Goal: Task Accomplishment & Management: Use online tool/utility

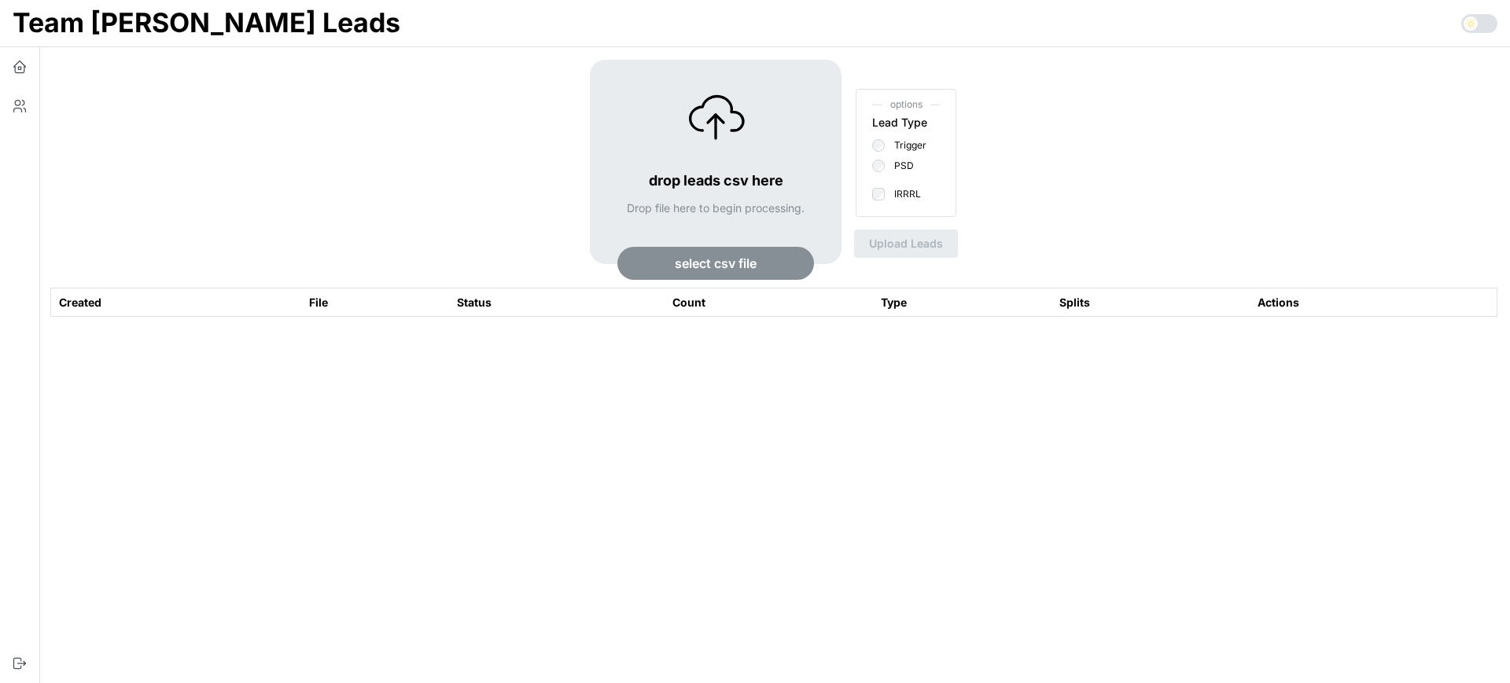
click at [716, 264] on span "select csv file" at bounding box center [716, 263] width 82 height 31
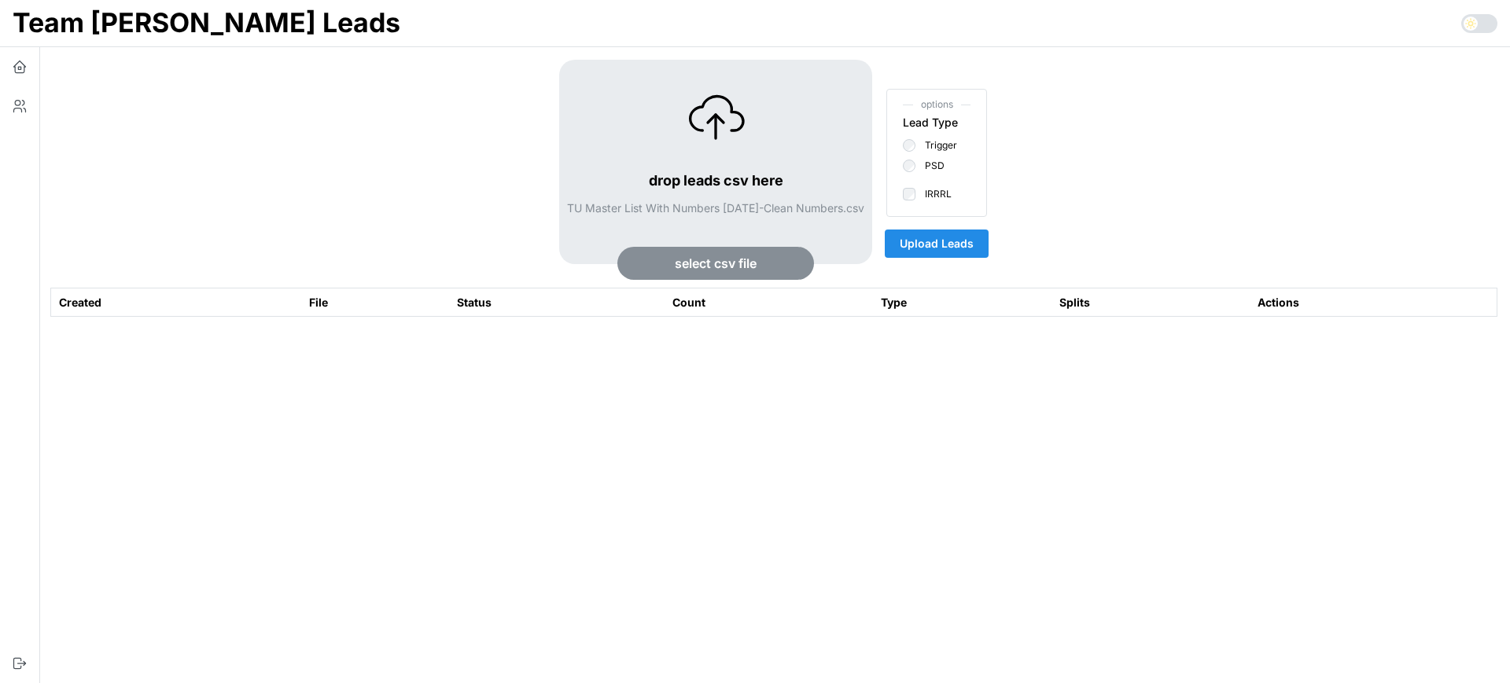
click at [970, 252] on span "Upload Leads" at bounding box center [937, 243] width 74 height 27
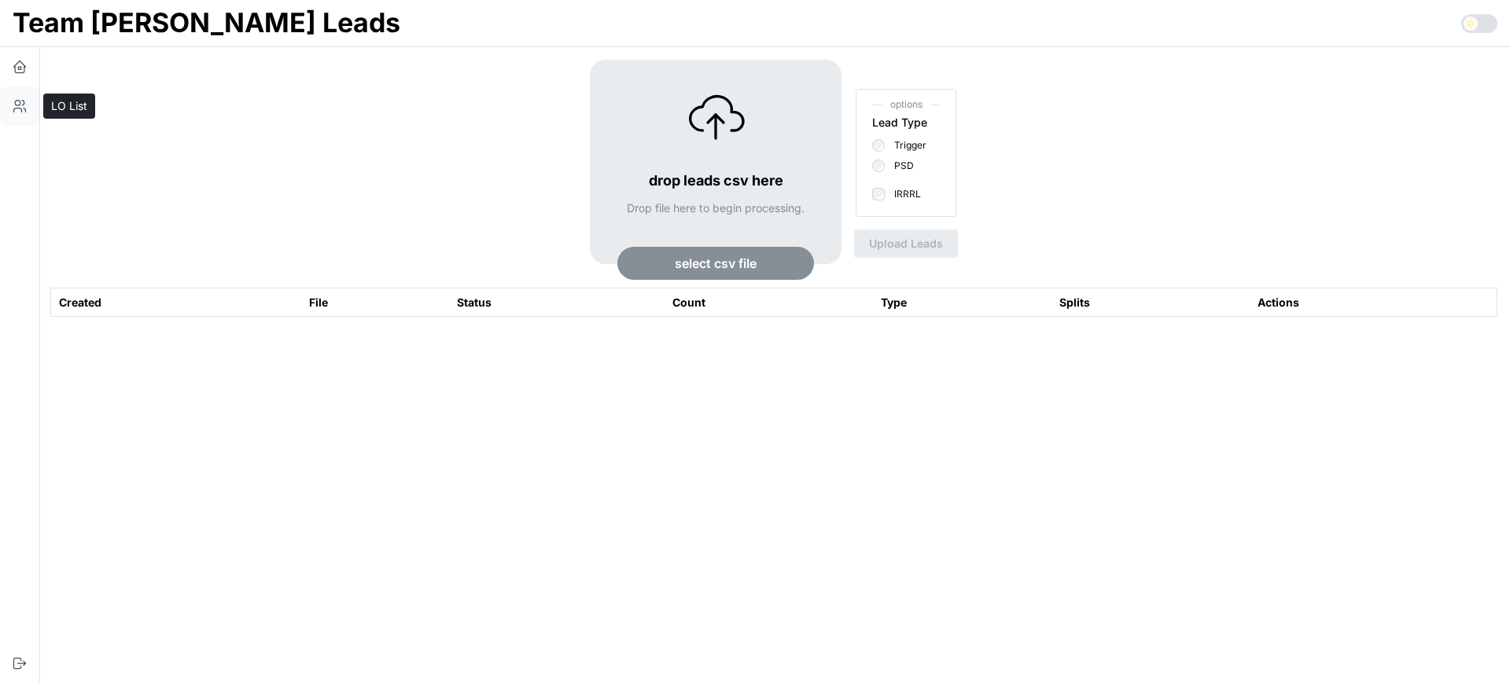
click at [29, 96] on button "button" at bounding box center [19, 106] width 39 height 39
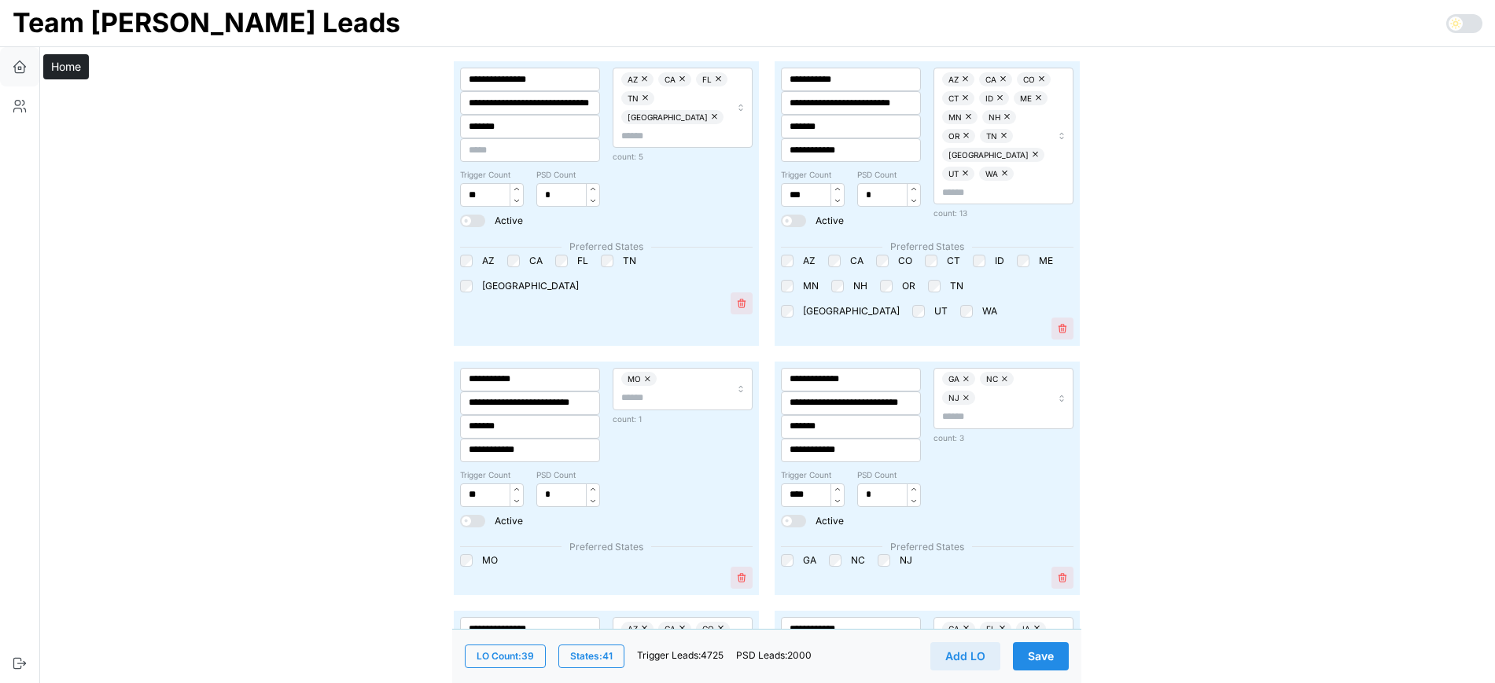
click at [24, 67] on icon "button" at bounding box center [20, 67] width 16 height 16
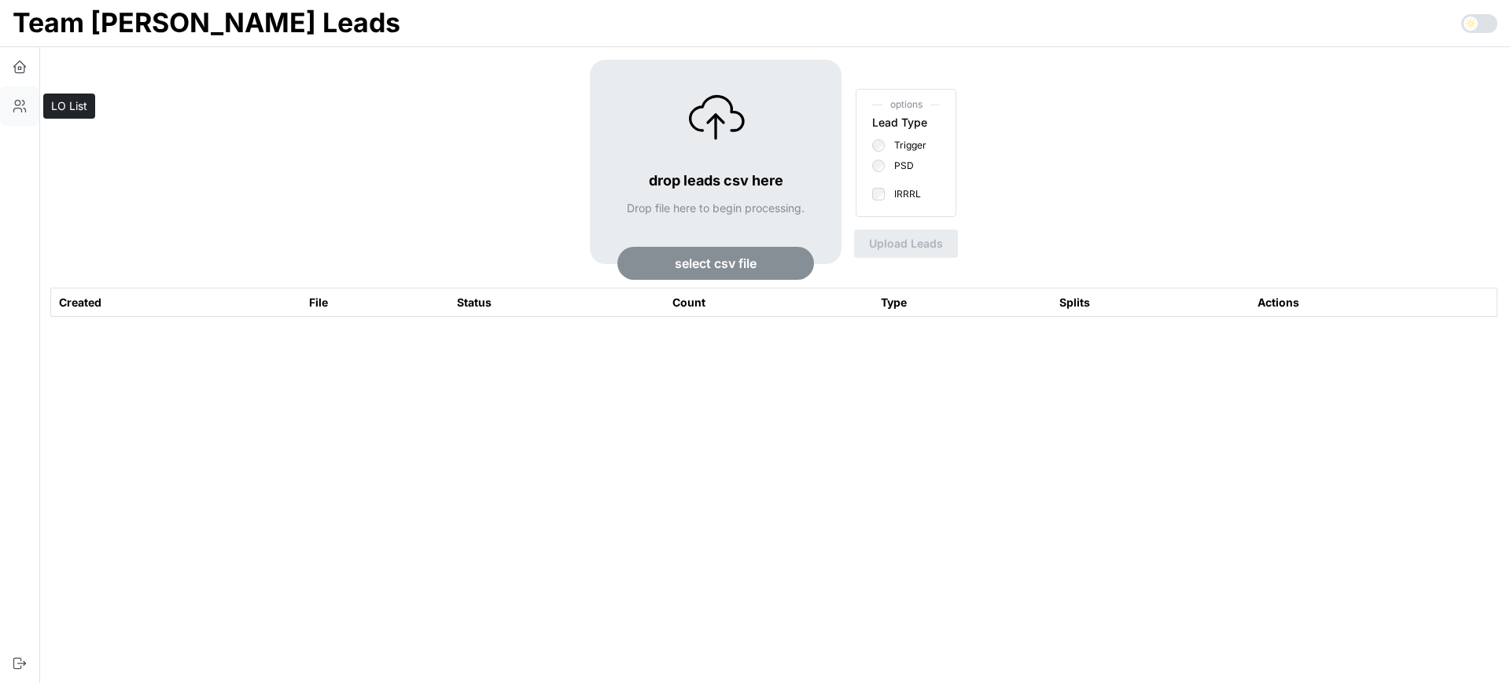
click at [21, 100] on icon "button" at bounding box center [20, 106] width 16 height 16
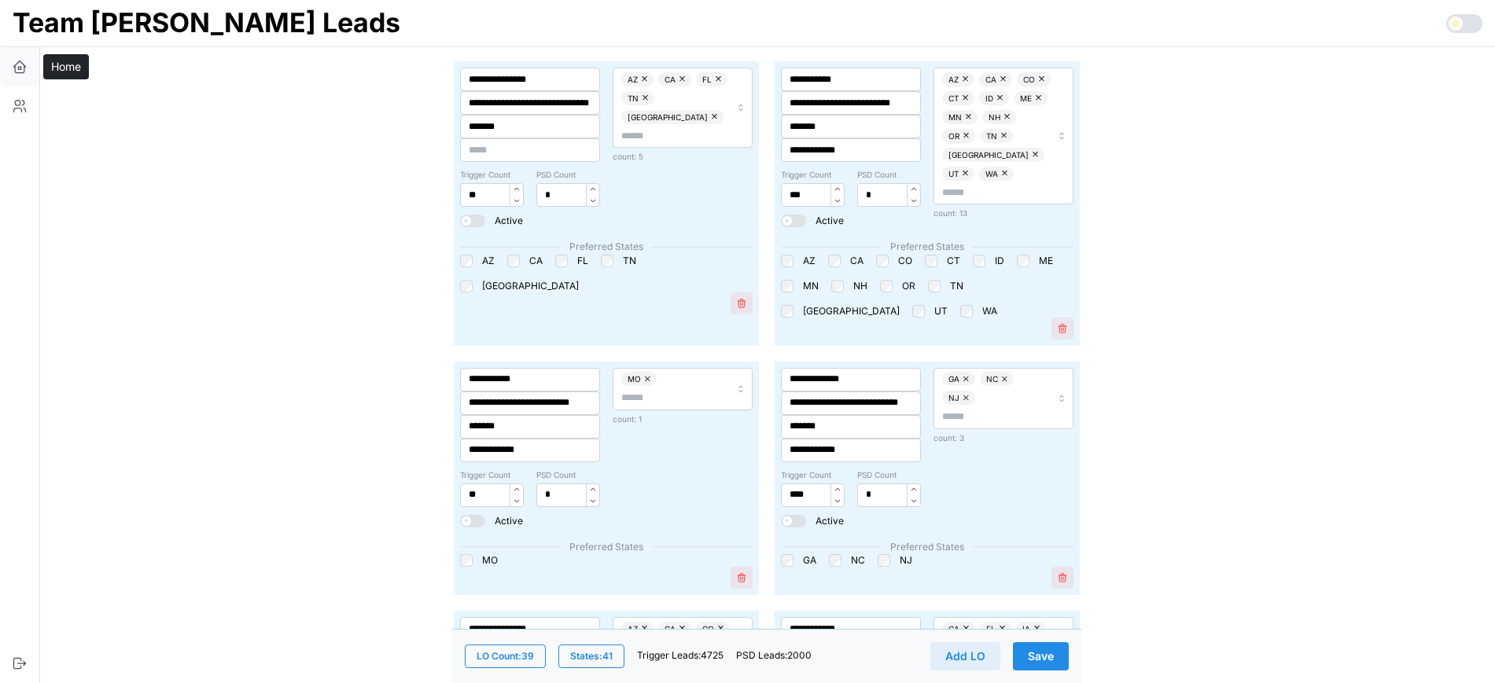
click at [24, 74] on icon "button" at bounding box center [20, 67] width 16 height 16
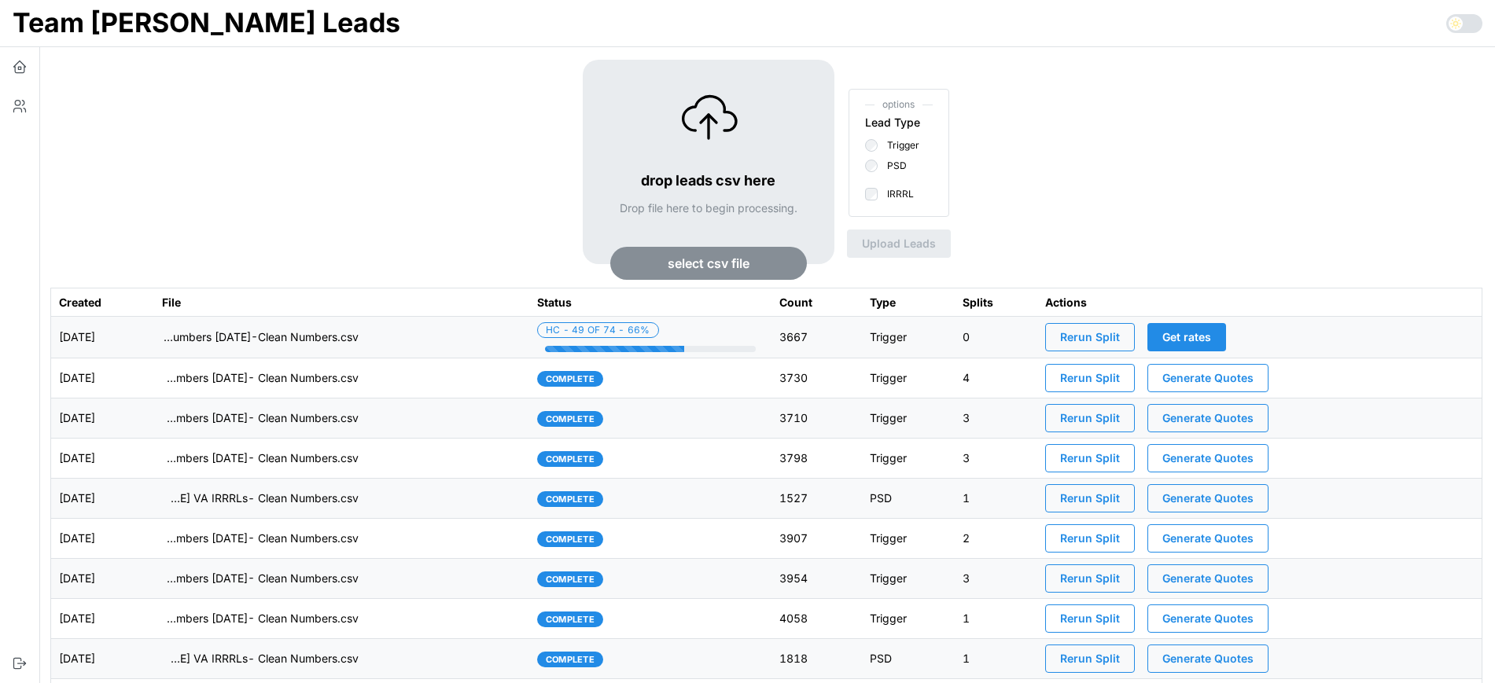
click at [471, 338] on td "imports/[PERSON_NAME]/1758672773014-TU Master List With Numbers [DATE]-Clean Nu…" at bounding box center [341, 338] width 375 height 42
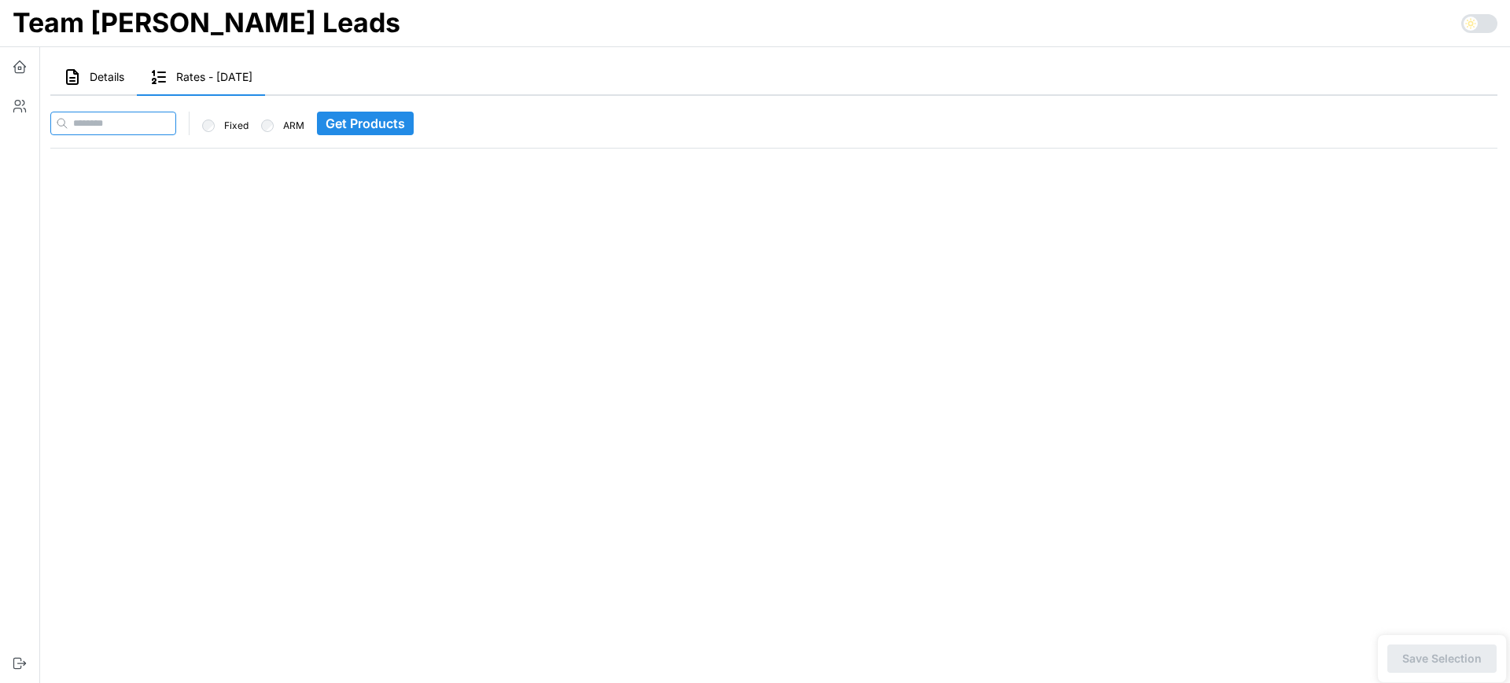
click at [123, 116] on input at bounding box center [113, 124] width 126 height 24
paste input "**********"
type input "**********"
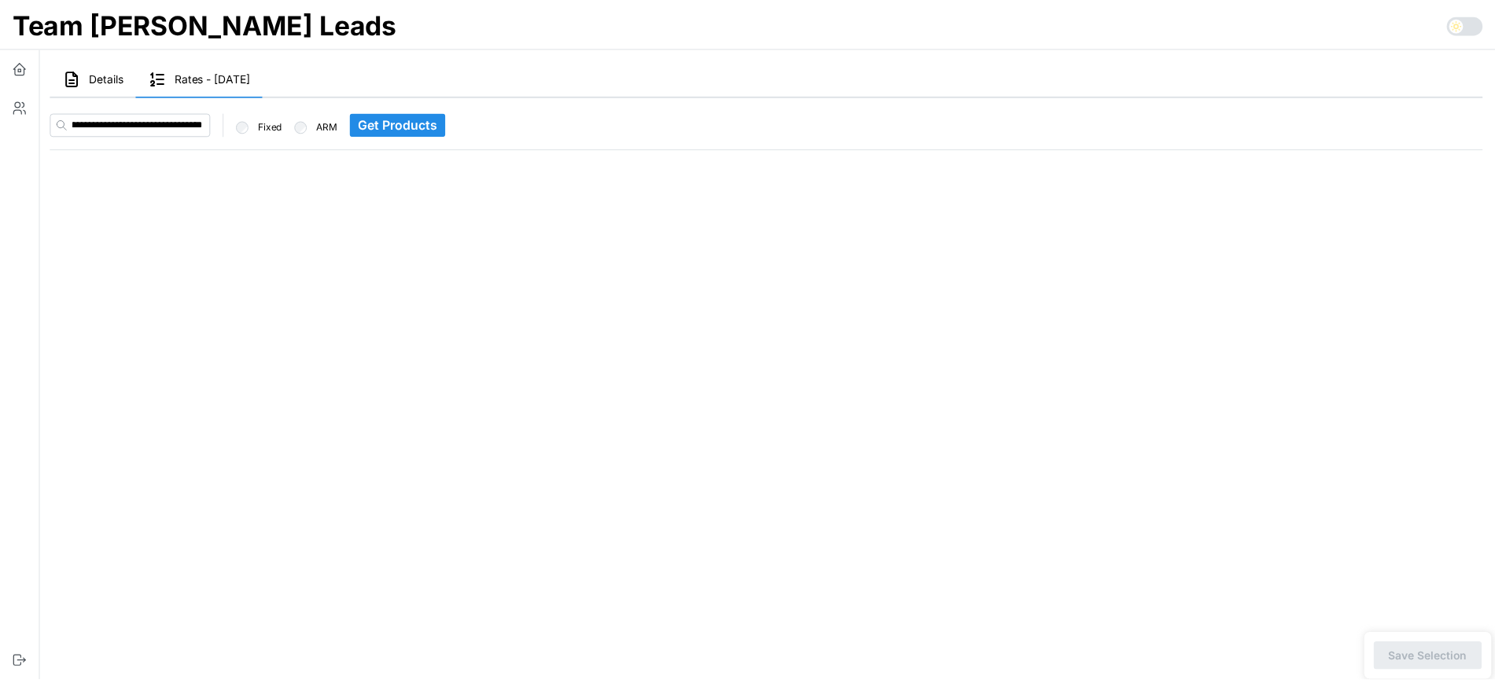
scroll to position [0, 0]
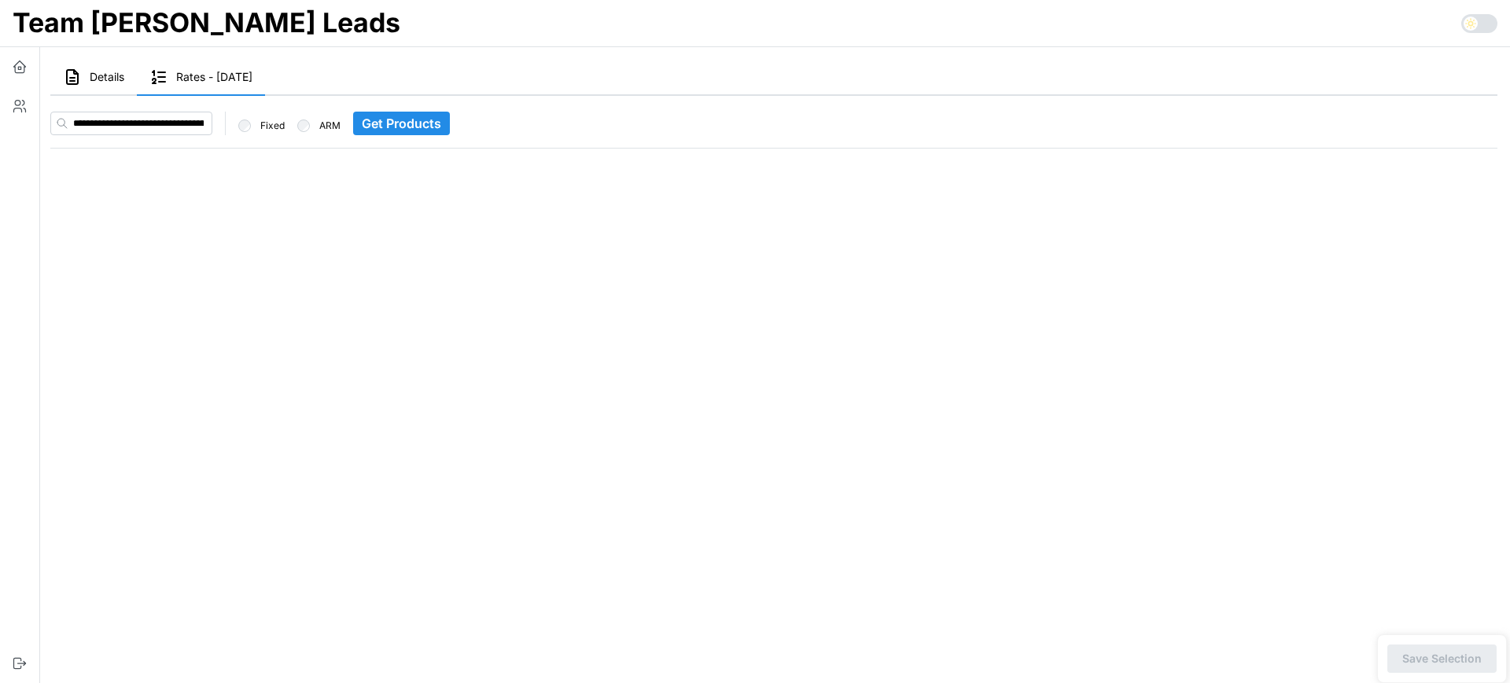
click at [397, 120] on span "Get Products" at bounding box center [401, 123] width 79 height 22
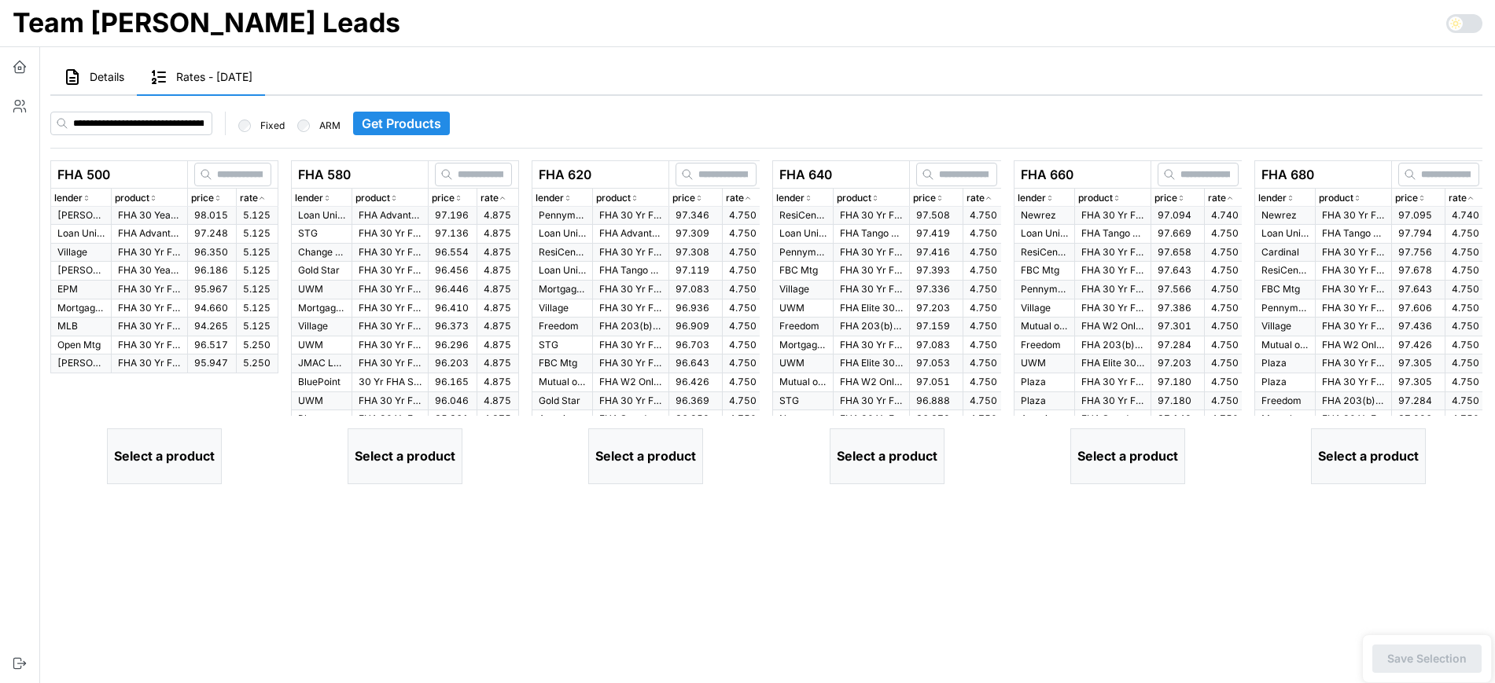
click at [256, 201] on p "rate" at bounding box center [249, 198] width 18 height 15
click at [150, 230] on p "FHA Advantage 30 Yr Fixed" at bounding box center [149, 233] width 63 height 13
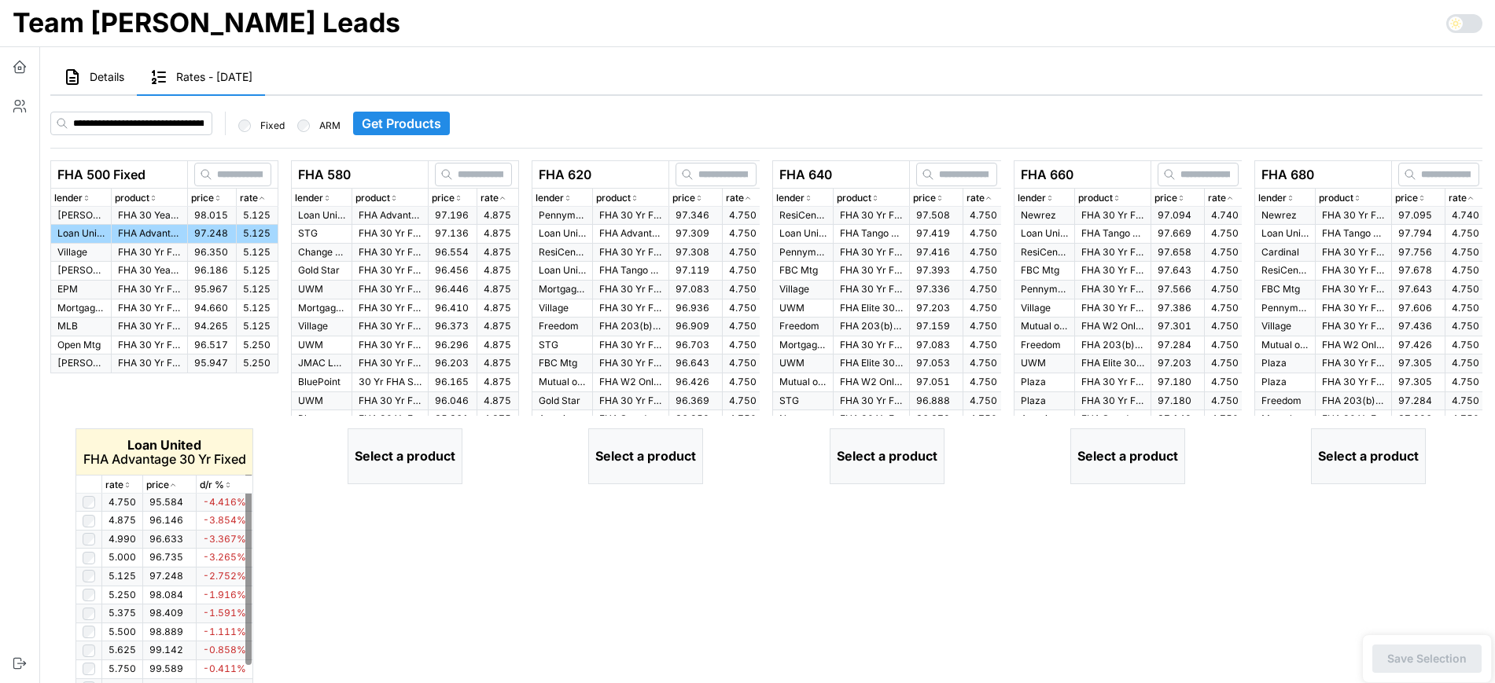
click at [127, 479] on div "rate" at bounding box center [122, 485] width 34 height 15
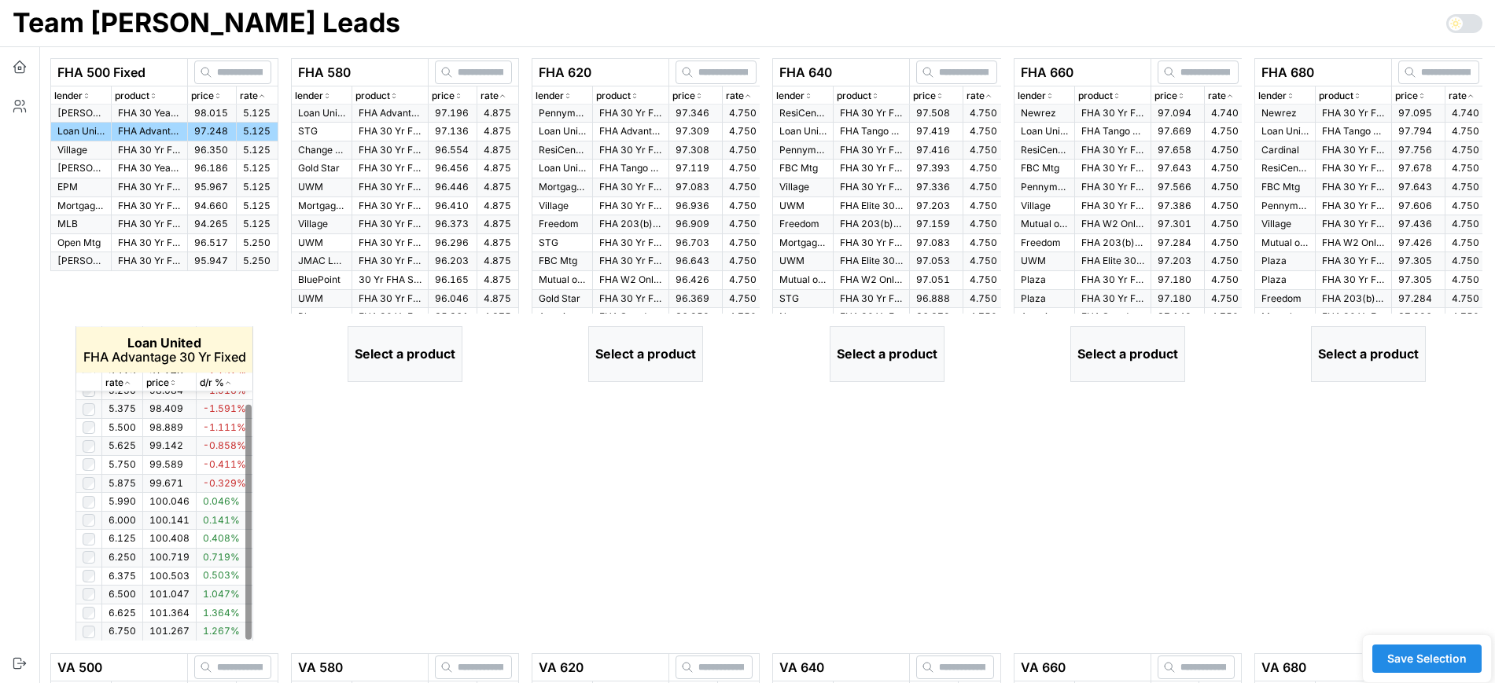
scroll to position [103, 0]
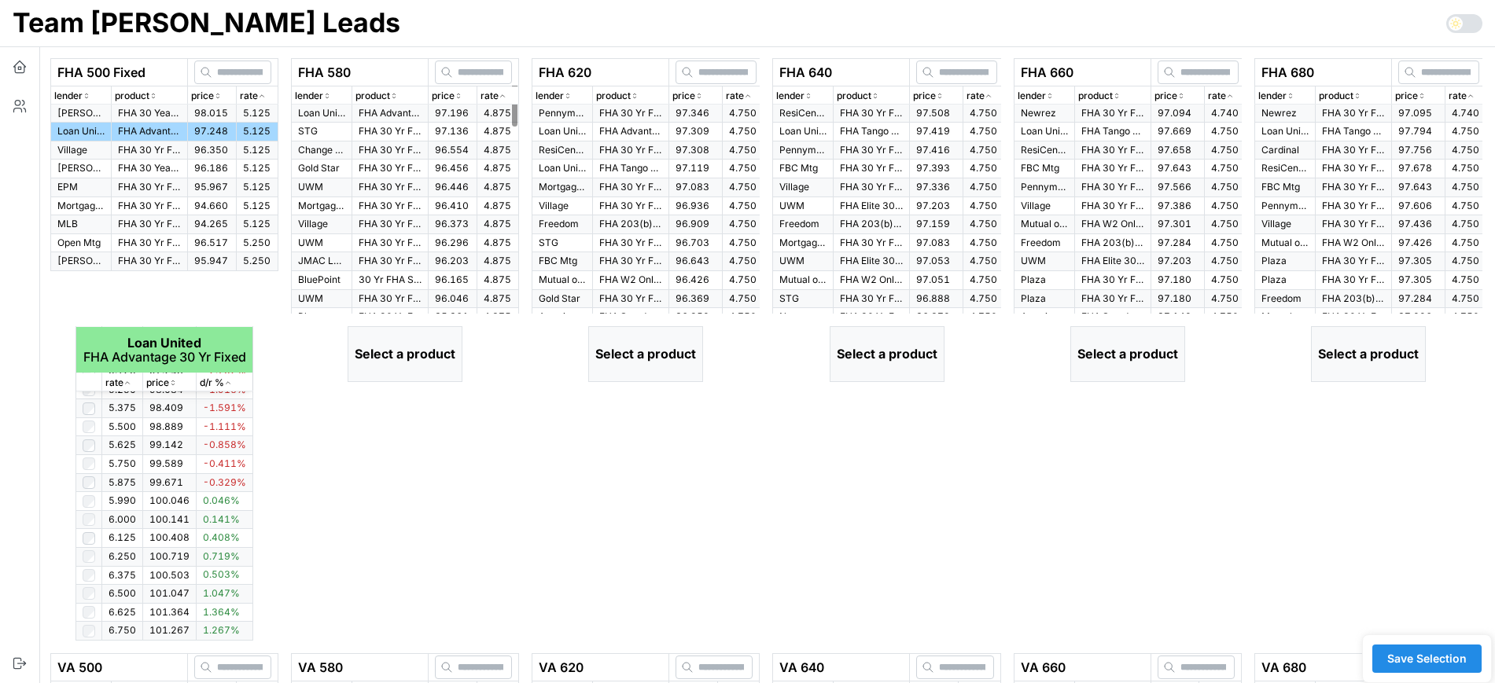
click at [500, 97] on icon "button" at bounding box center [503, 95] width 8 height 9
click at [406, 116] on p "FHA Advantage 30 Yr Fixed" at bounding box center [390, 113] width 63 height 13
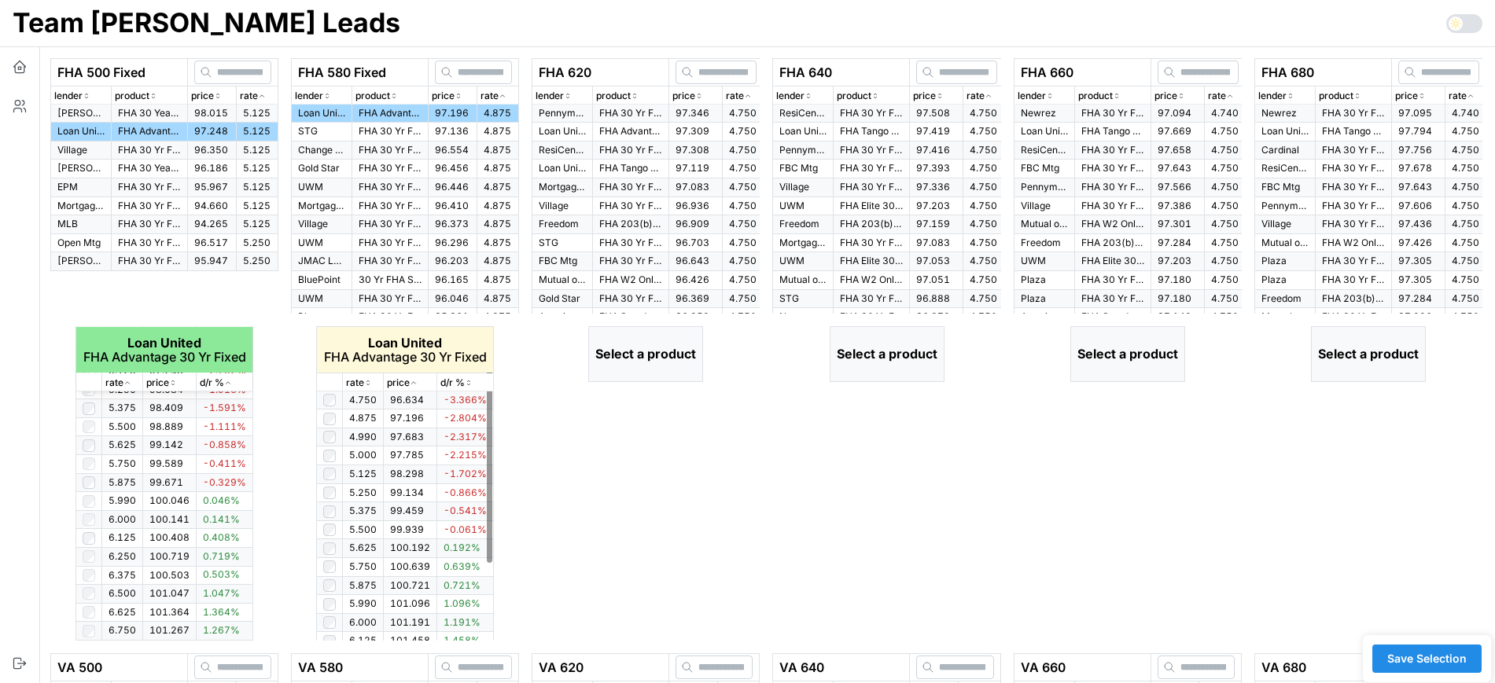
click at [374, 374] on th "rate" at bounding box center [363, 383] width 41 height 18
click at [365, 381] on icon "button" at bounding box center [368, 382] width 8 height 9
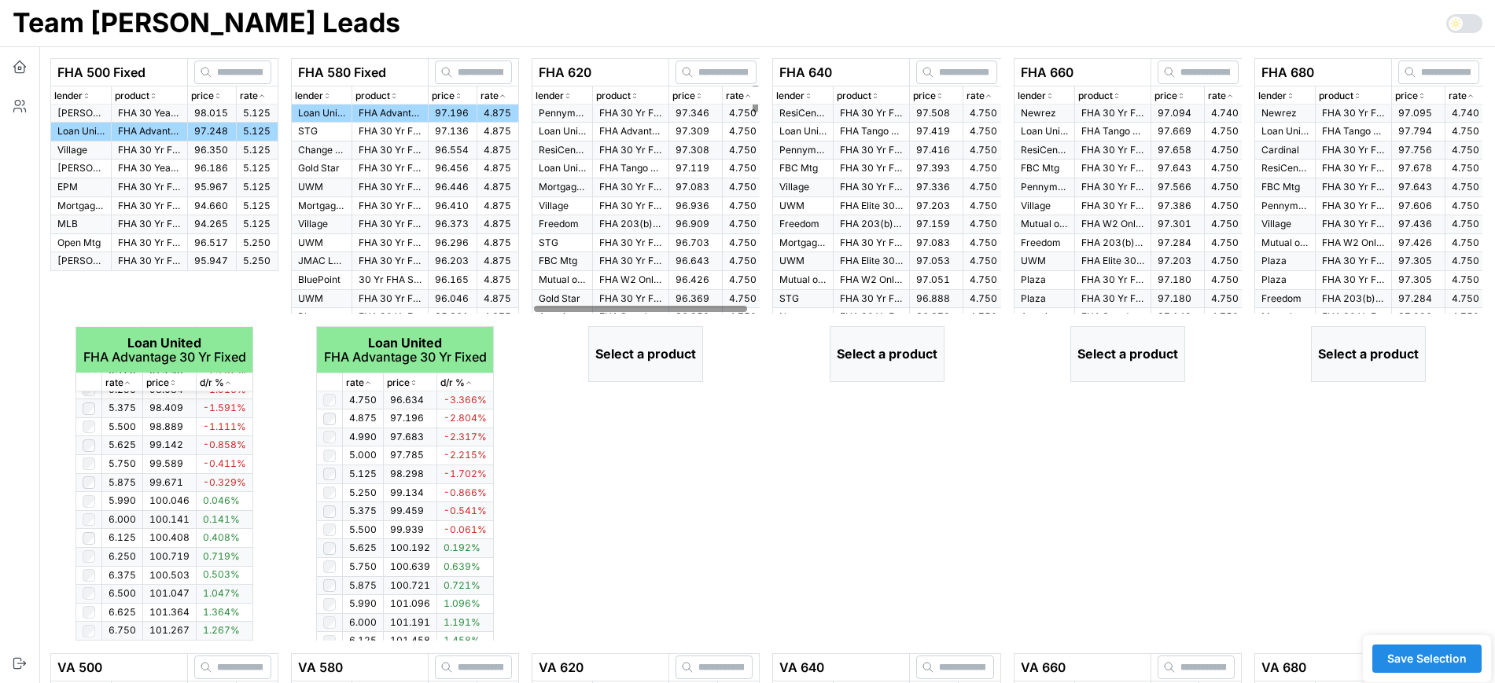
click at [741, 97] on p "rate" at bounding box center [735, 96] width 18 height 15
click at [711, 108] on td "97.346" at bounding box center [695, 114] width 53 height 18
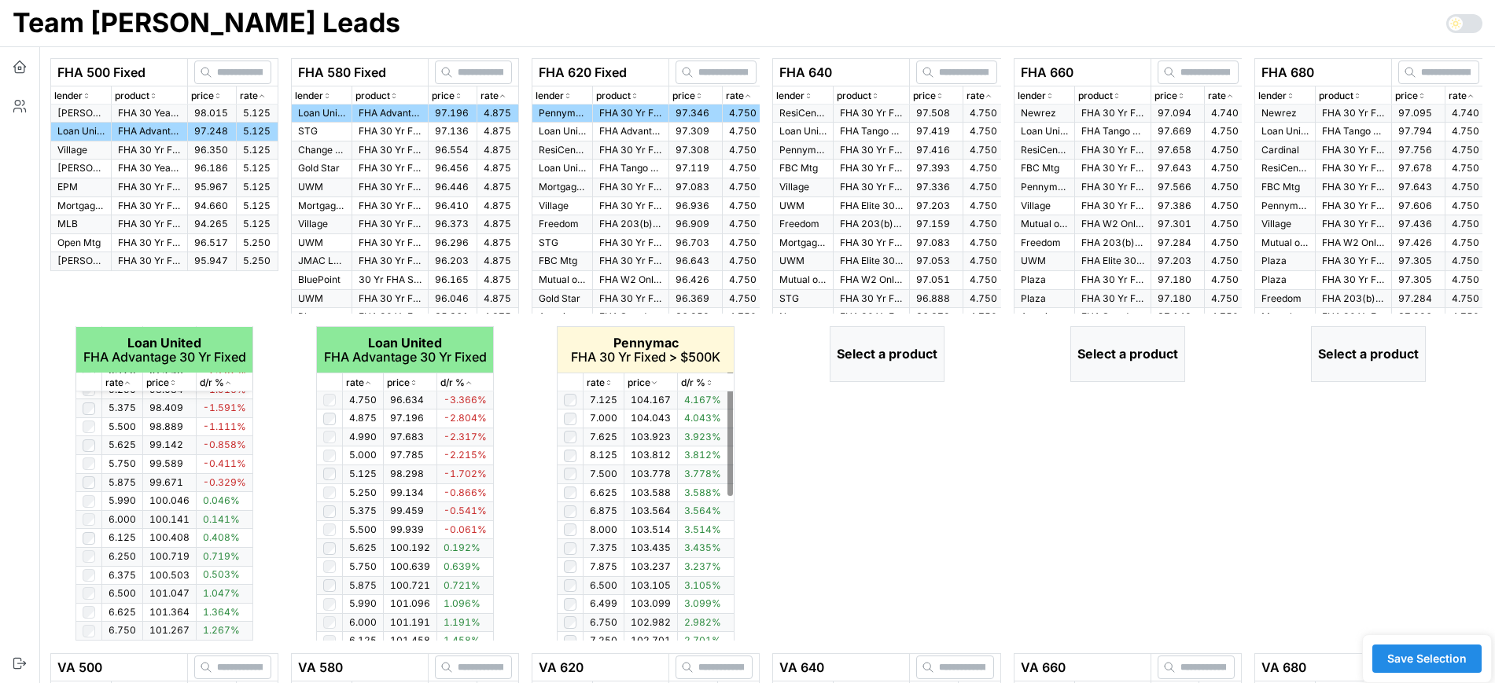
click at [605, 384] on p "rate" at bounding box center [596, 383] width 18 height 15
click at [574, 517] on td at bounding box center [571, 511] width 26 height 19
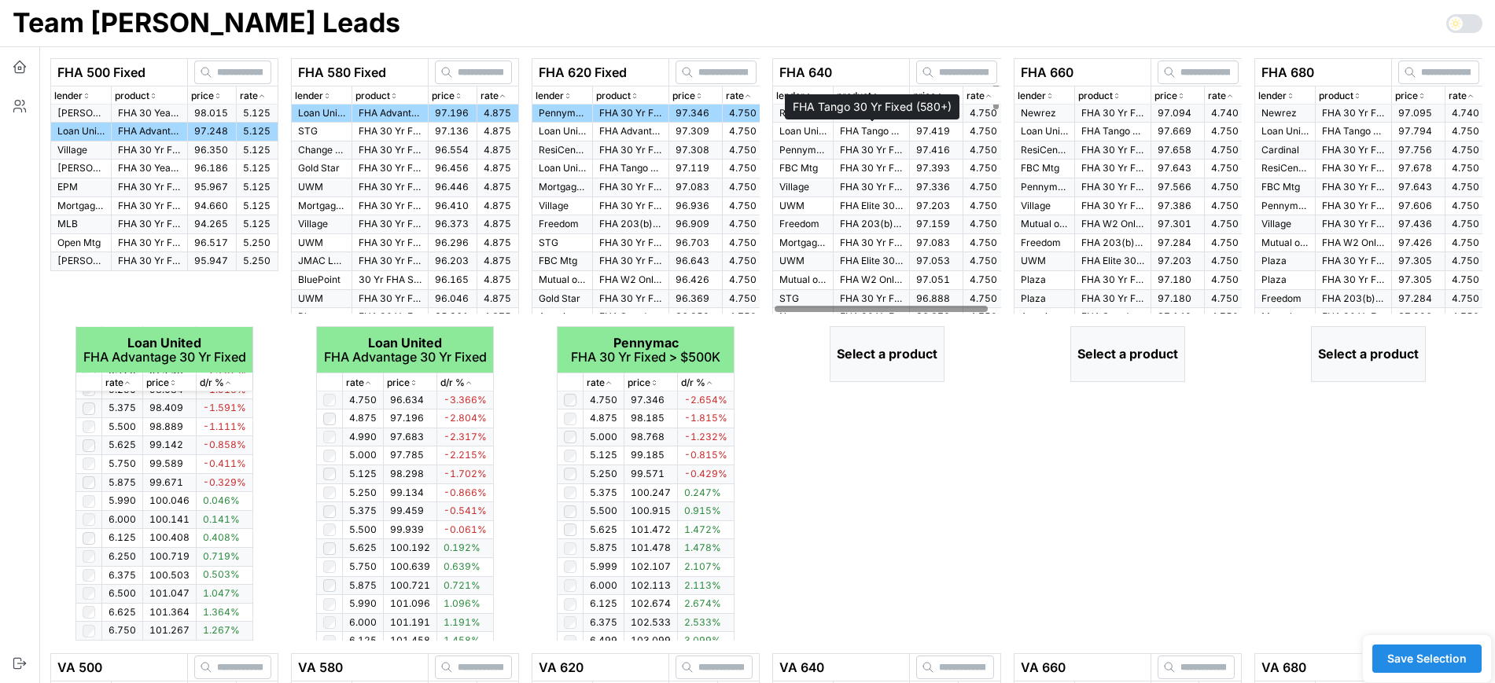
click at [880, 132] on p "FHA Tango 30 Yr Fixed (580+)" at bounding box center [871, 131] width 63 height 13
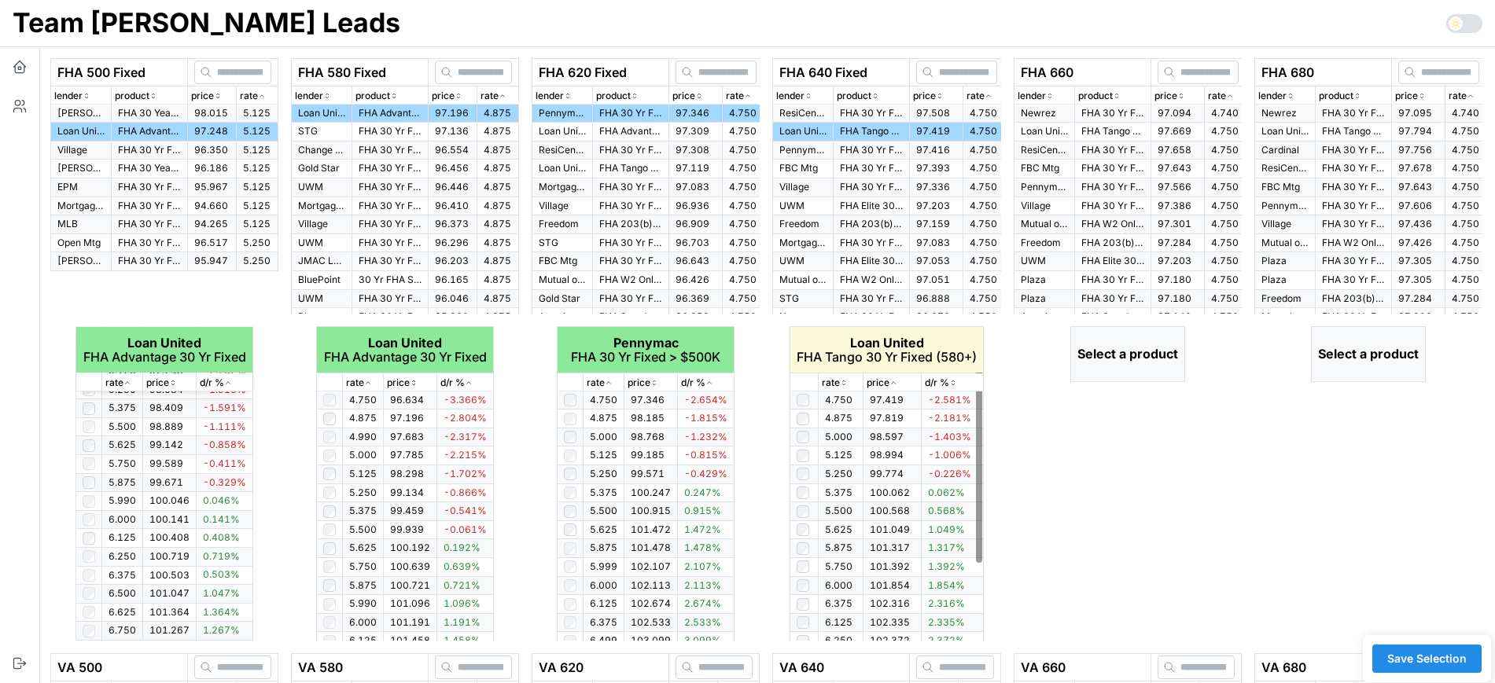
click at [837, 382] on p "rate" at bounding box center [831, 383] width 18 height 15
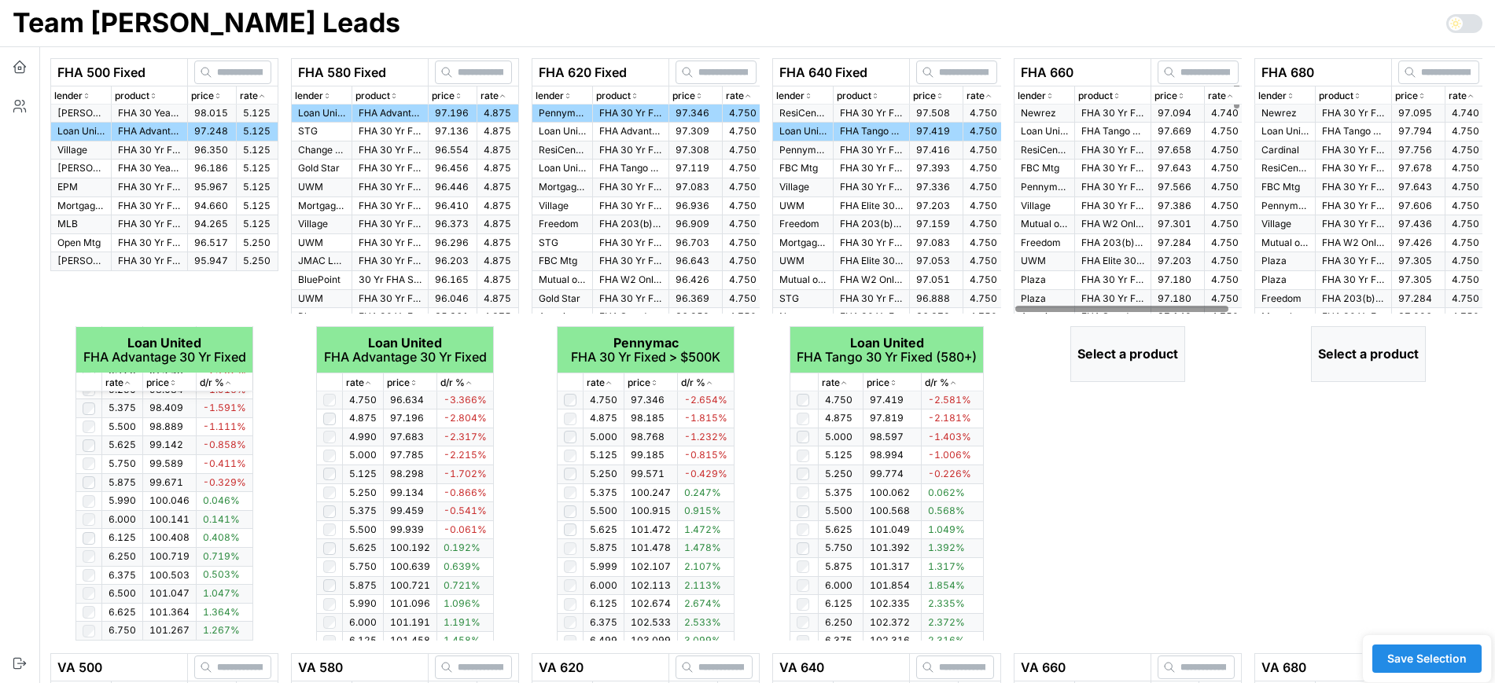
click at [1159, 112] on span "97.094" at bounding box center [1175, 113] width 34 height 12
click at [1155, 127] on td "97.669" at bounding box center [1176, 132] width 53 height 19
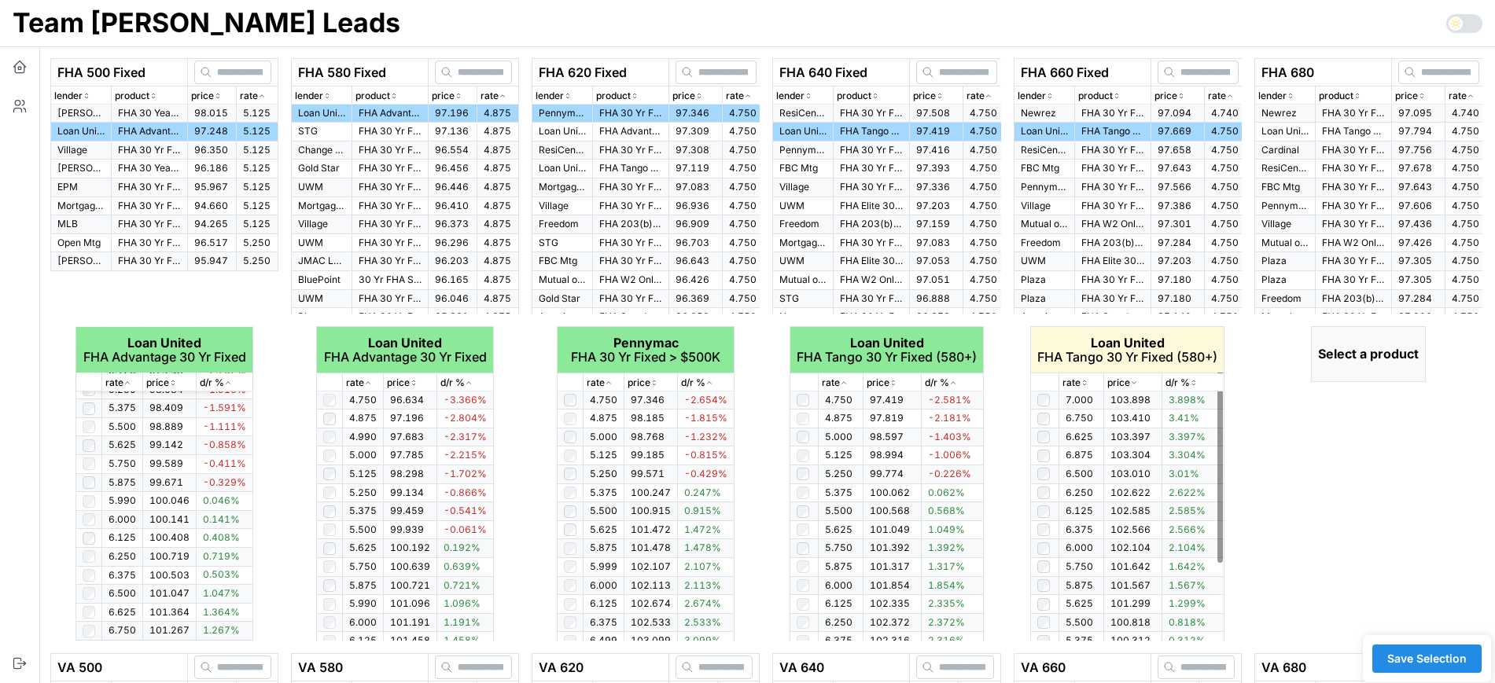
click at [1083, 378] on icon "button" at bounding box center [1084, 382] width 8 height 9
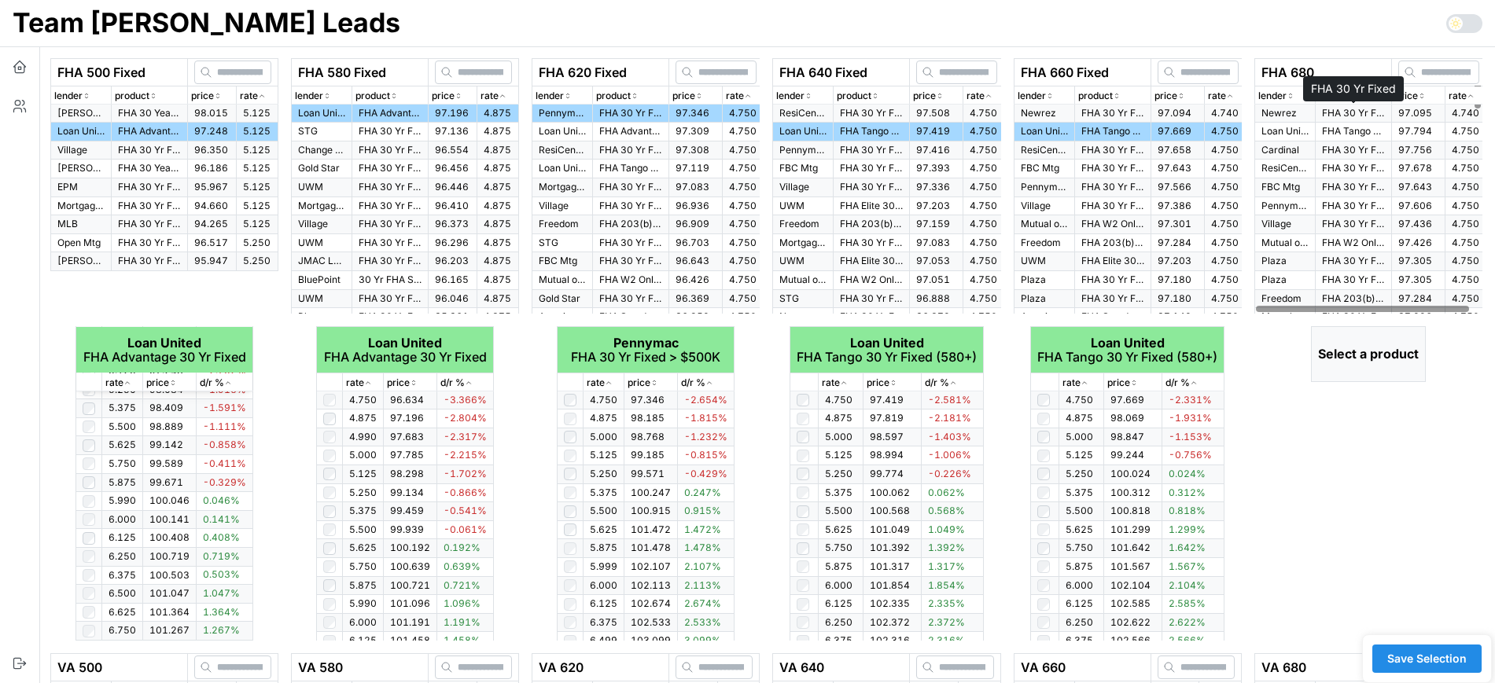
click at [1369, 111] on p "FHA 30 Yr Fixed" at bounding box center [1353, 113] width 63 height 13
click at [1368, 130] on p "FHA Tango 30 Yr Fixed (580+)" at bounding box center [1353, 131] width 63 height 13
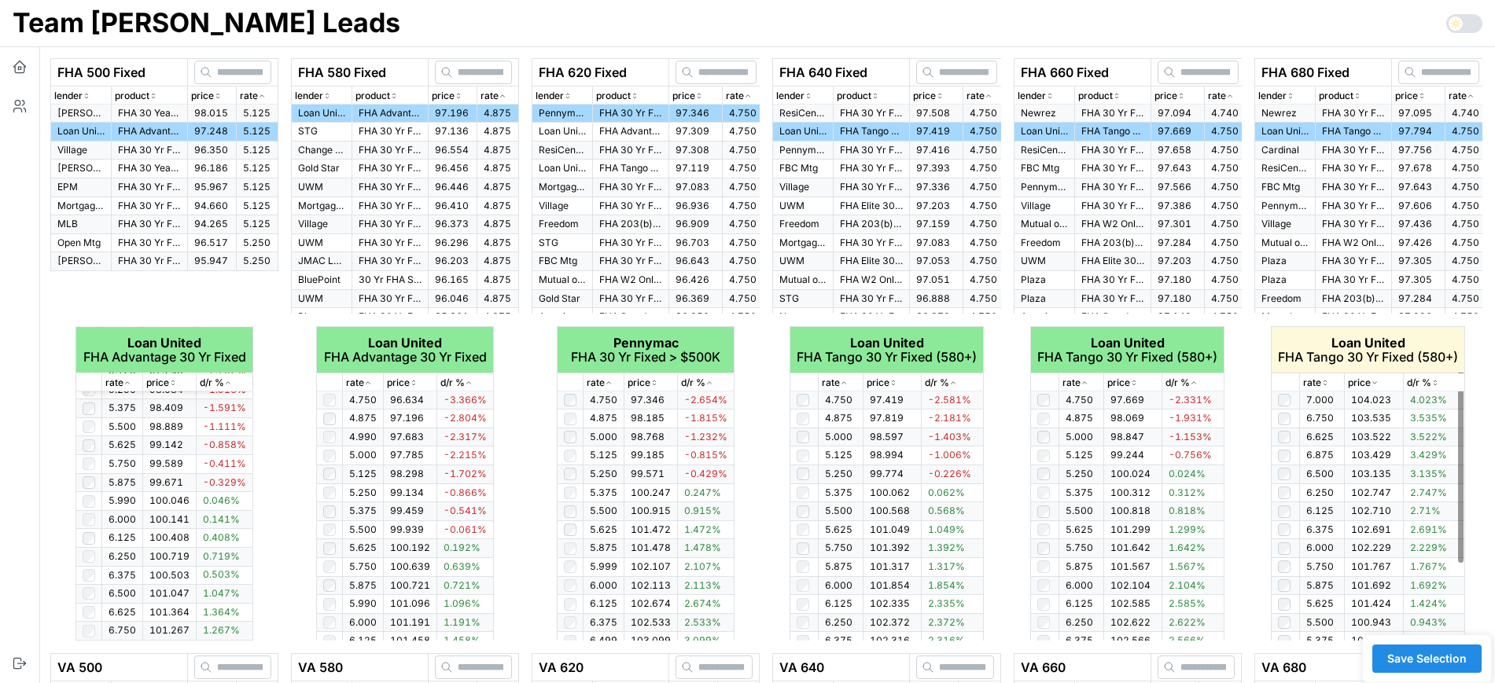
click at [1323, 378] on icon "button" at bounding box center [1325, 382] width 8 height 9
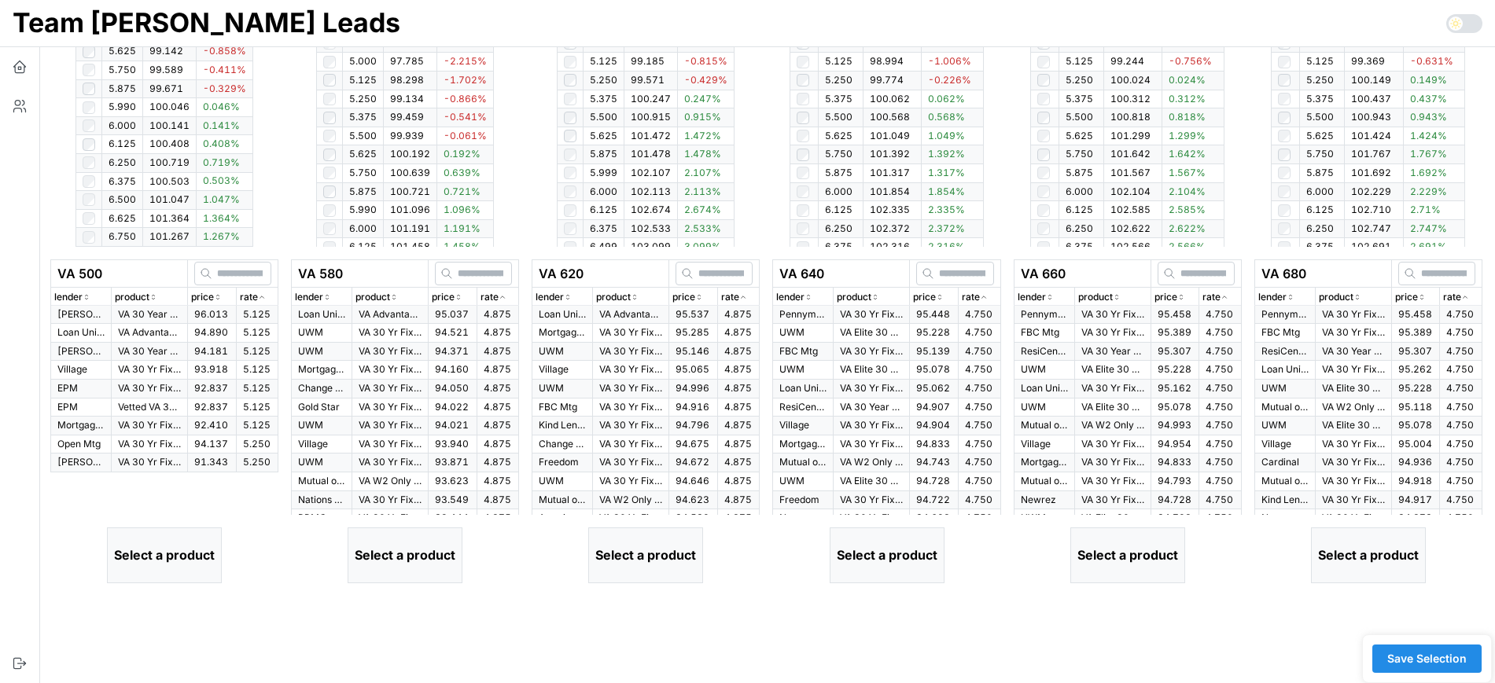
scroll to position [499, 0]
click at [252, 295] on p "rate" at bounding box center [249, 295] width 18 height 15
click at [167, 335] on p "VA Advantage 30 Yr Fixed" at bounding box center [149, 330] width 63 height 13
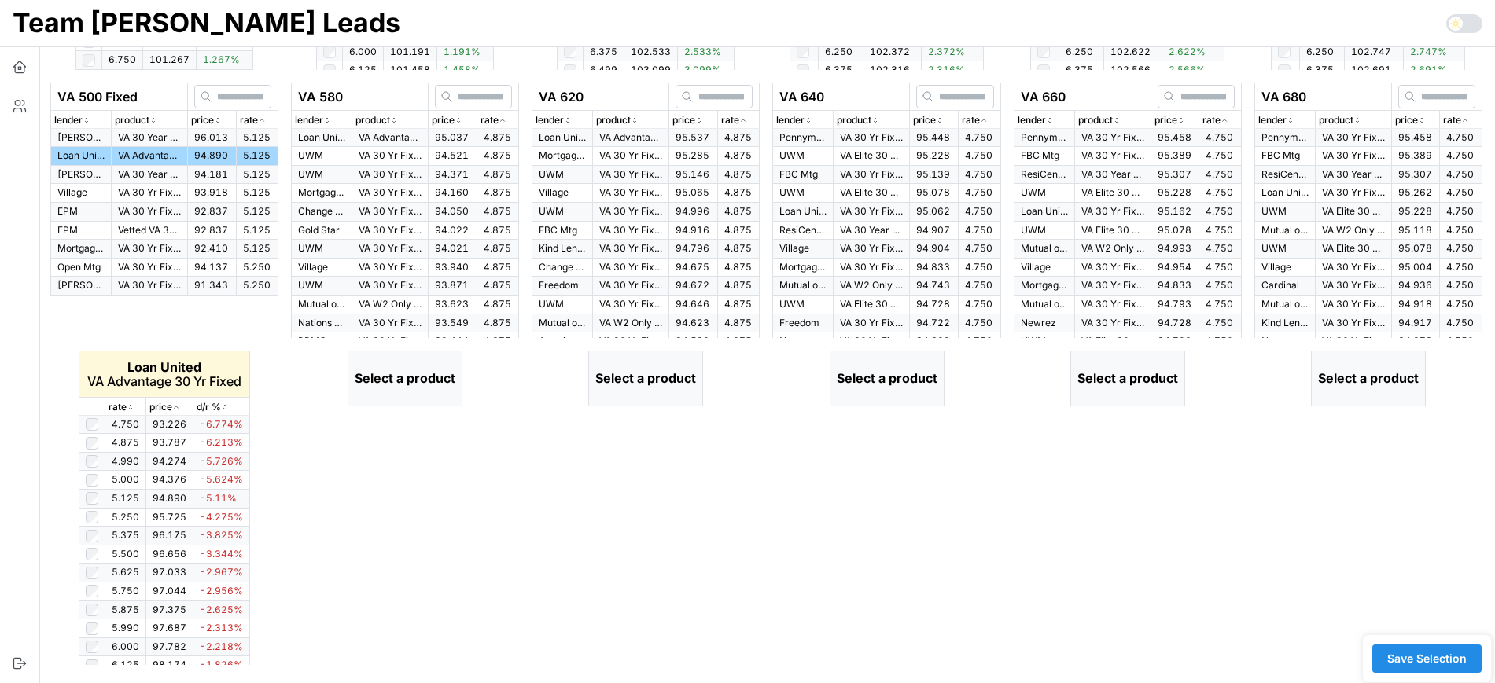
scroll to position [675, 0]
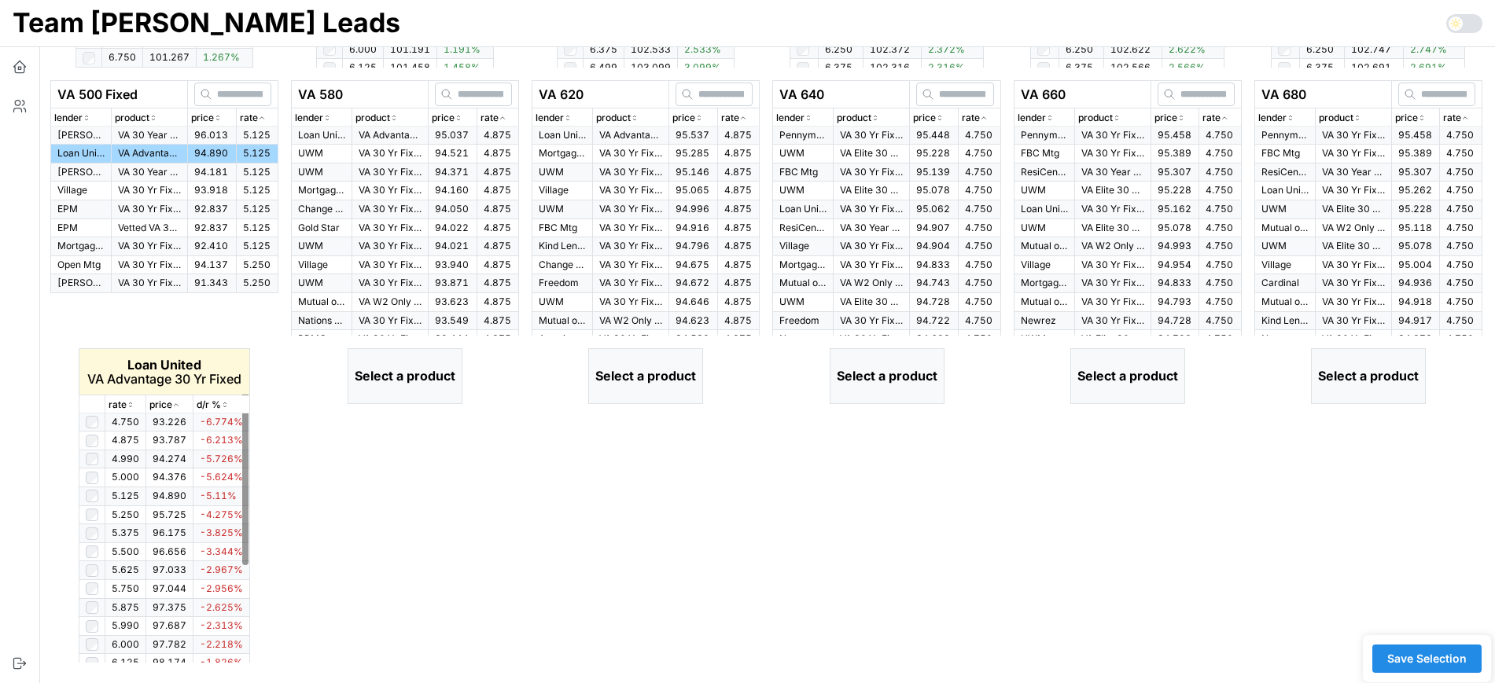
click at [122, 400] on p "rate" at bounding box center [118, 405] width 18 height 15
click at [127, 403] on icon "button" at bounding box center [131, 404] width 8 height 9
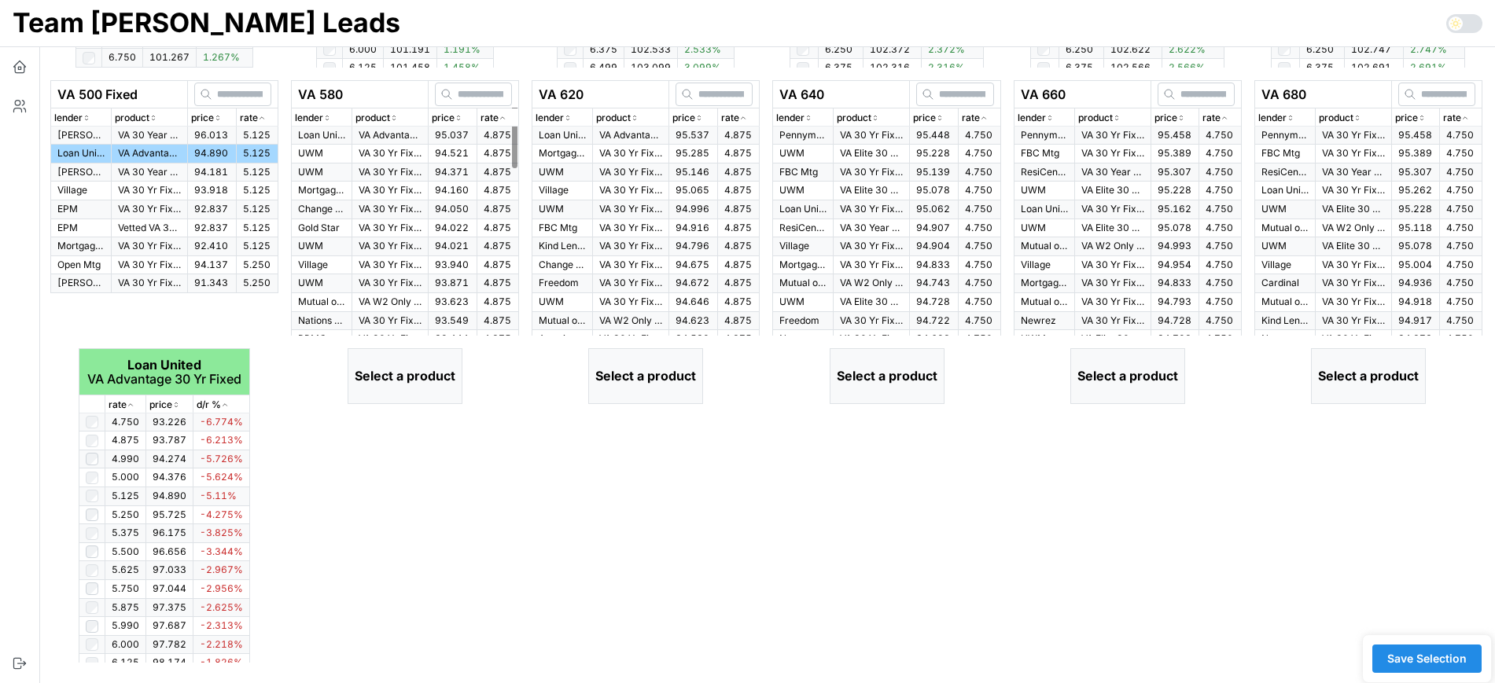
click at [499, 113] on icon "button" at bounding box center [503, 117] width 8 height 9
click at [451, 127] on td "95.037" at bounding box center [453, 136] width 49 height 18
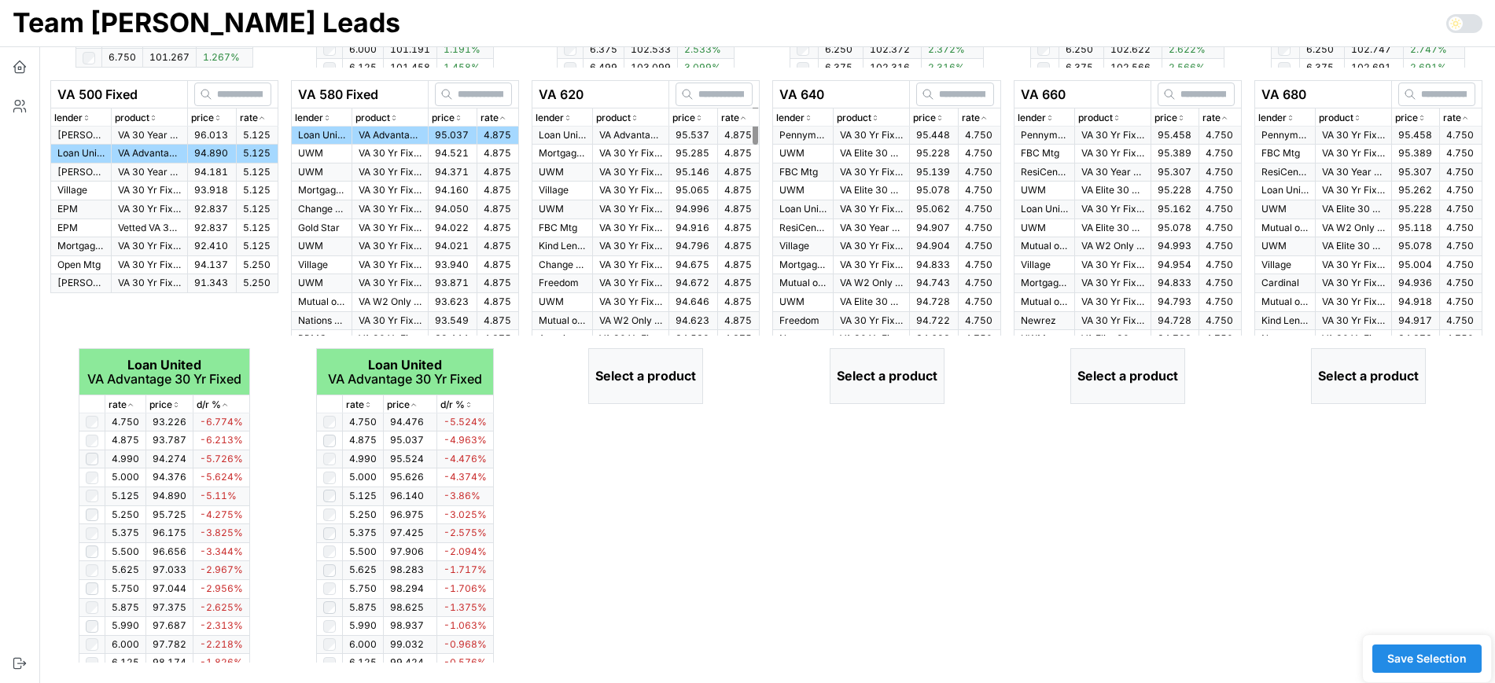
click at [744, 105] on th at bounding box center [714, 95] width 90 height 28
click at [743, 120] on icon "button" at bounding box center [743, 117] width 8 height 9
click at [685, 114] on p "price" at bounding box center [683, 118] width 23 height 15
click at [722, 116] on p "rate" at bounding box center [730, 118] width 18 height 15
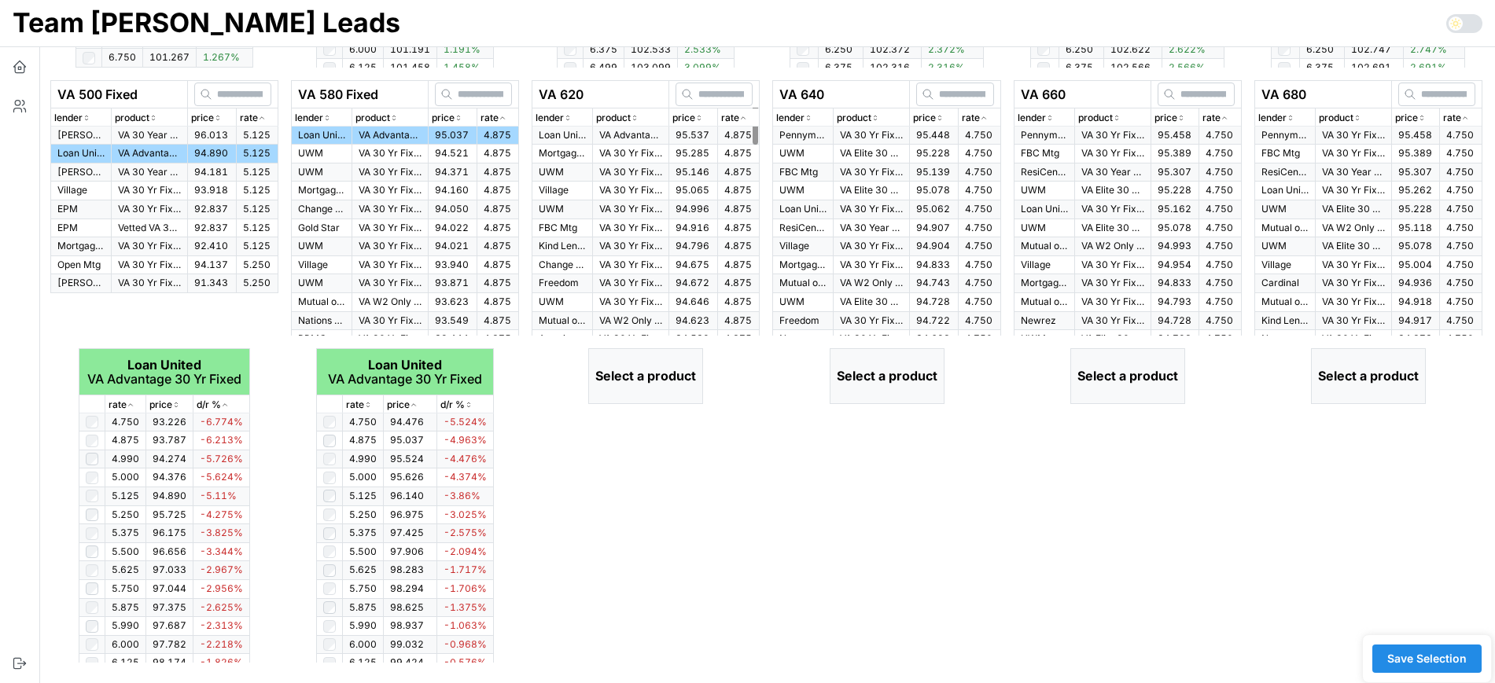
click at [722, 116] on p "rate" at bounding box center [730, 118] width 18 height 15
click at [642, 129] on p "VA Advantage 30 Yr Fixed" at bounding box center [630, 135] width 63 height 13
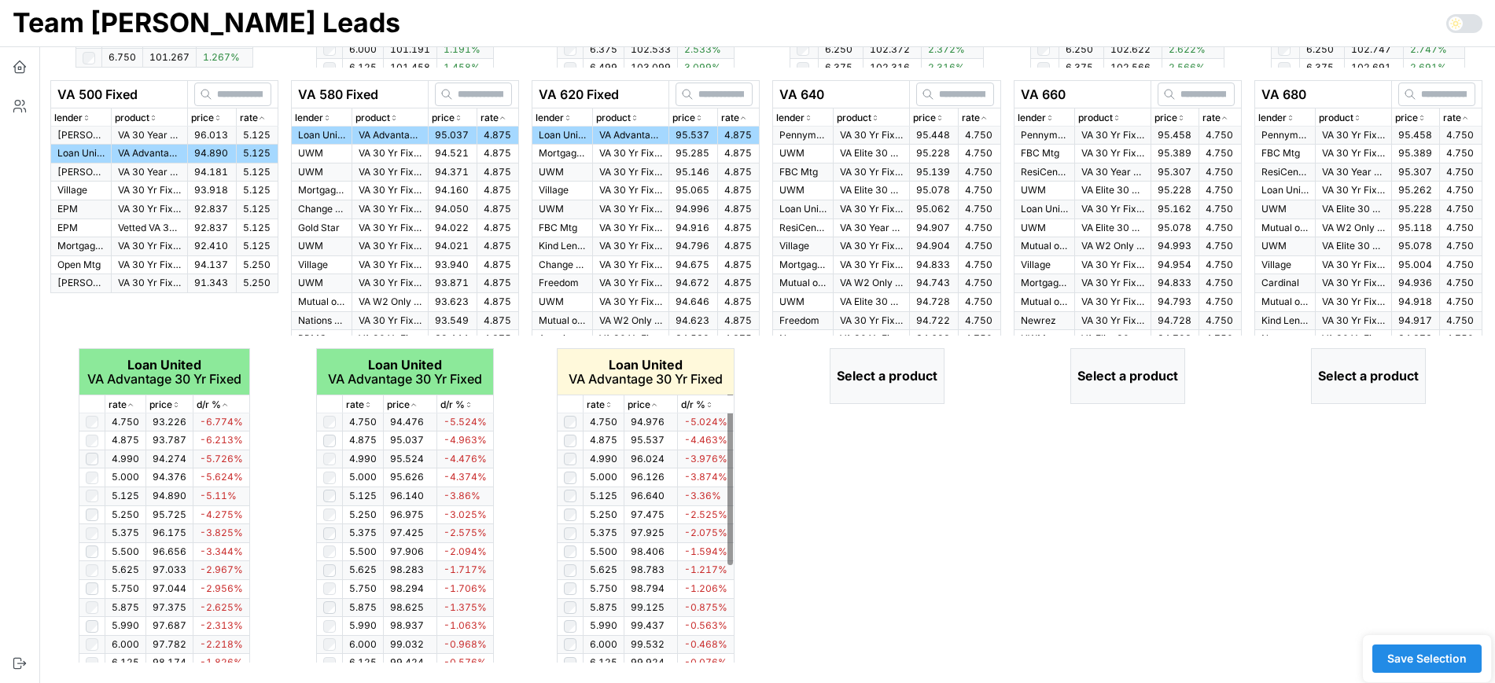
click at [607, 406] on icon "button" at bounding box center [609, 404] width 8 height 9
click at [575, 561] on td at bounding box center [571, 570] width 26 height 19
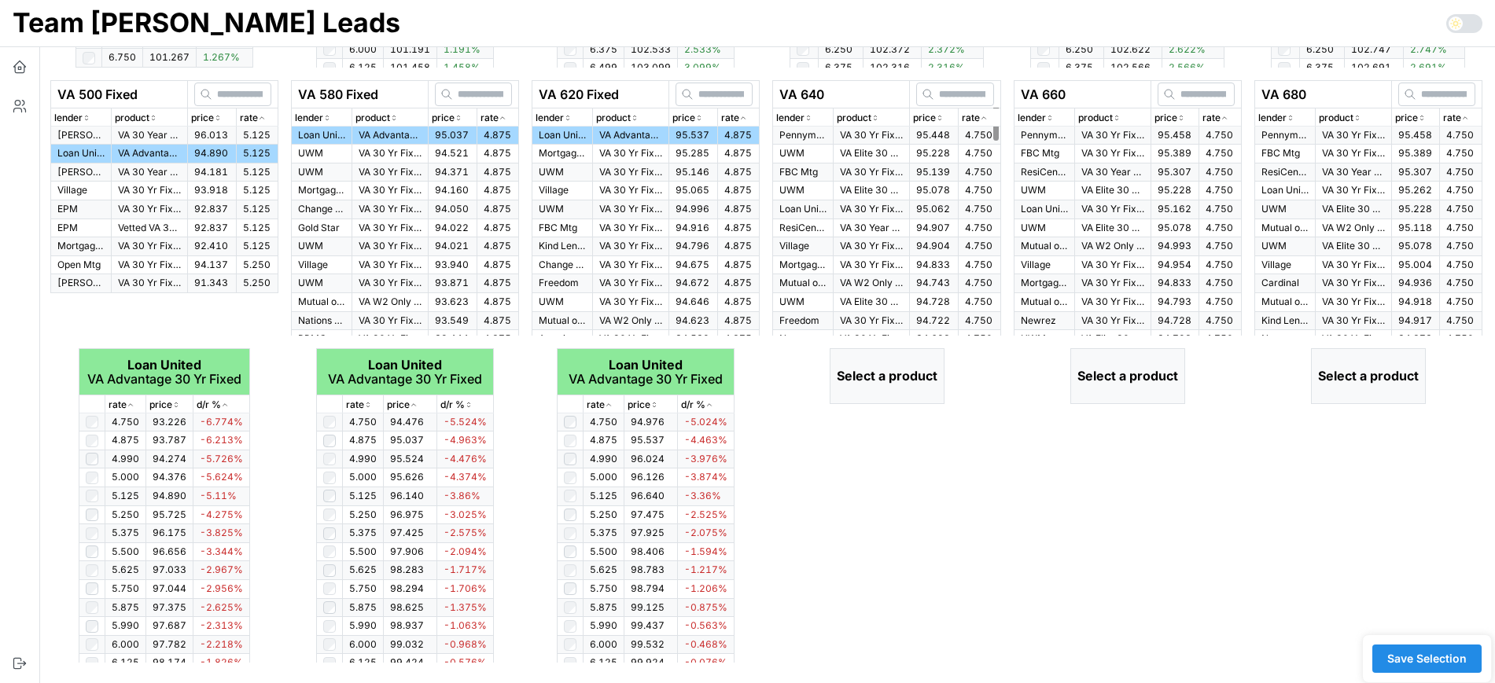
click at [981, 120] on icon "button" at bounding box center [984, 117] width 8 height 9
click at [928, 135] on span "95.448" at bounding box center [933, 135] width 34 height 12
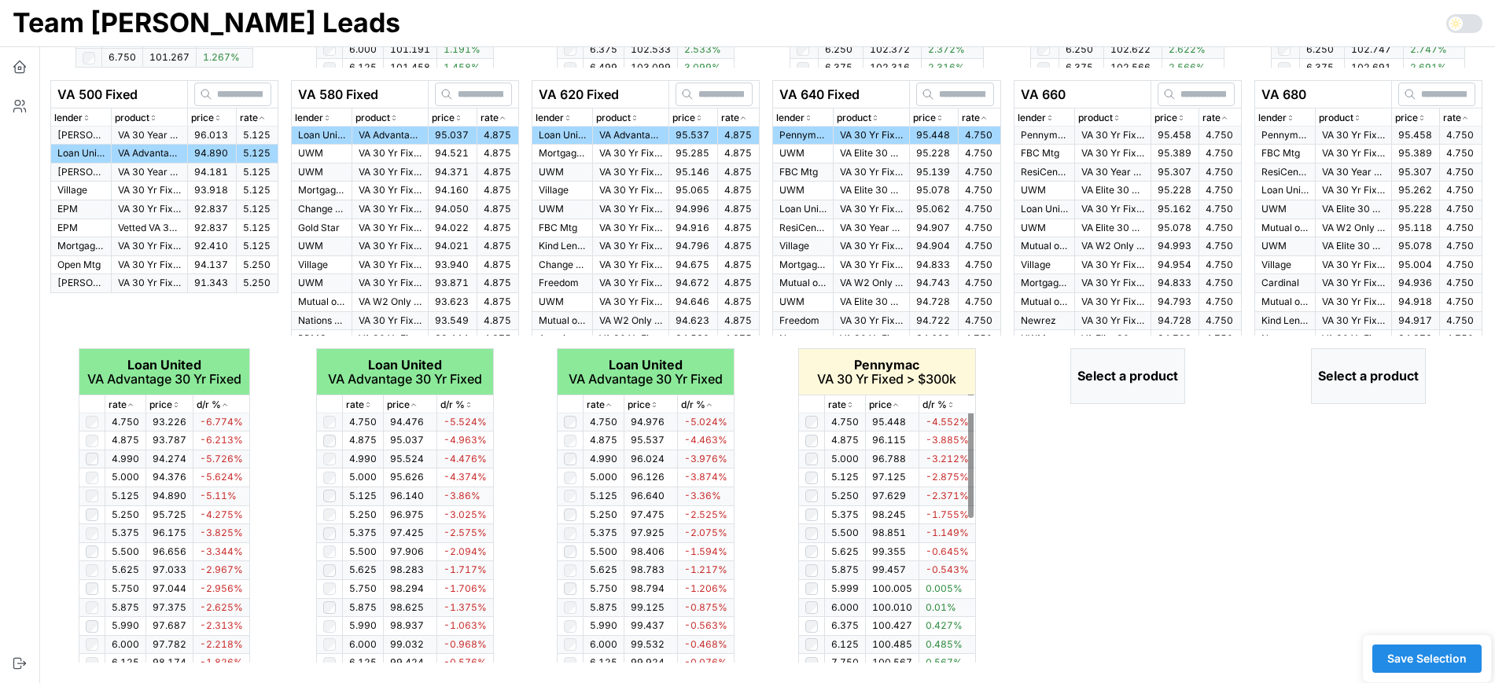
click at [855, 401] on div "rate" at bounding box center [845, 405] width 34 height 15
click at [1218, 111] on p "rate" at bounding box center [1211, 118] width 18 height 15
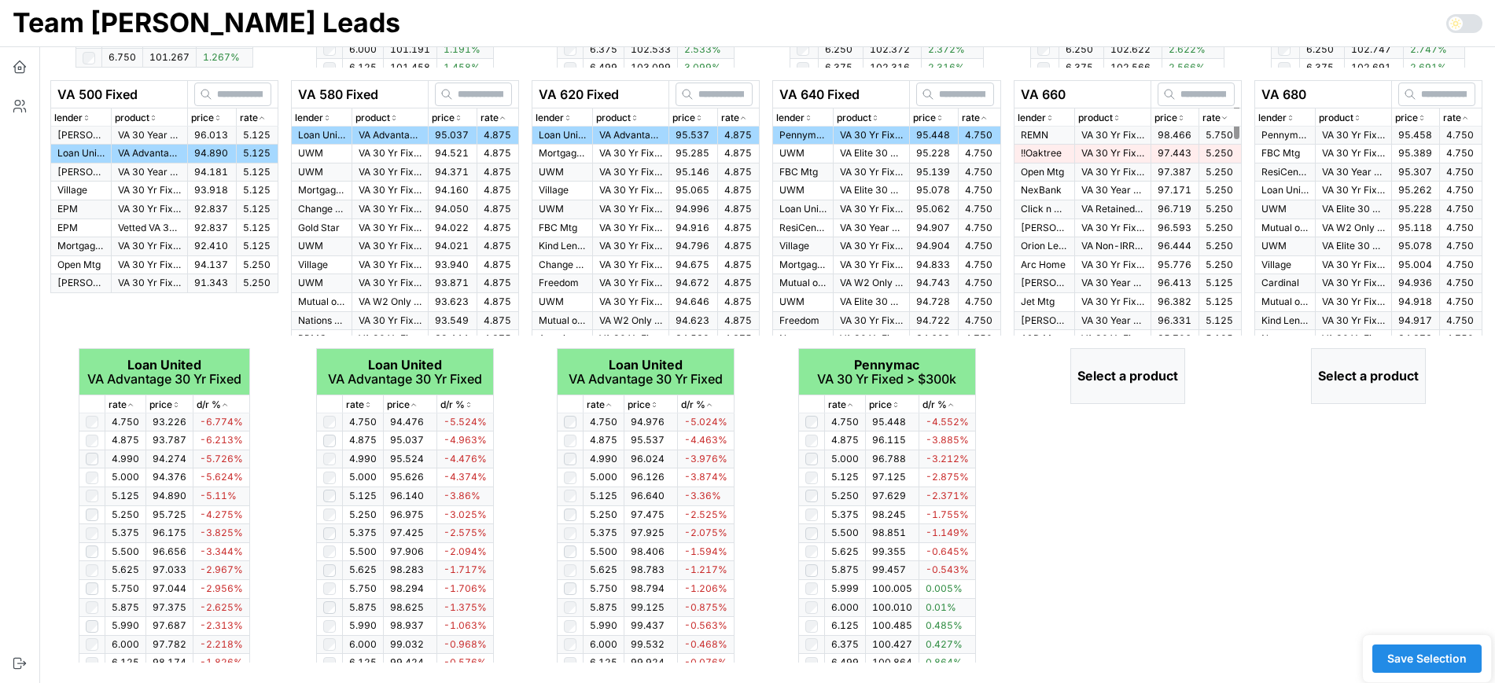
click at [1218, 111] on p "rate" at bounding box center [1211, 118] width 18 height 15
click at [1179, 129] on span "95.458" at bounding box center [1175, 135] width 34 height 12
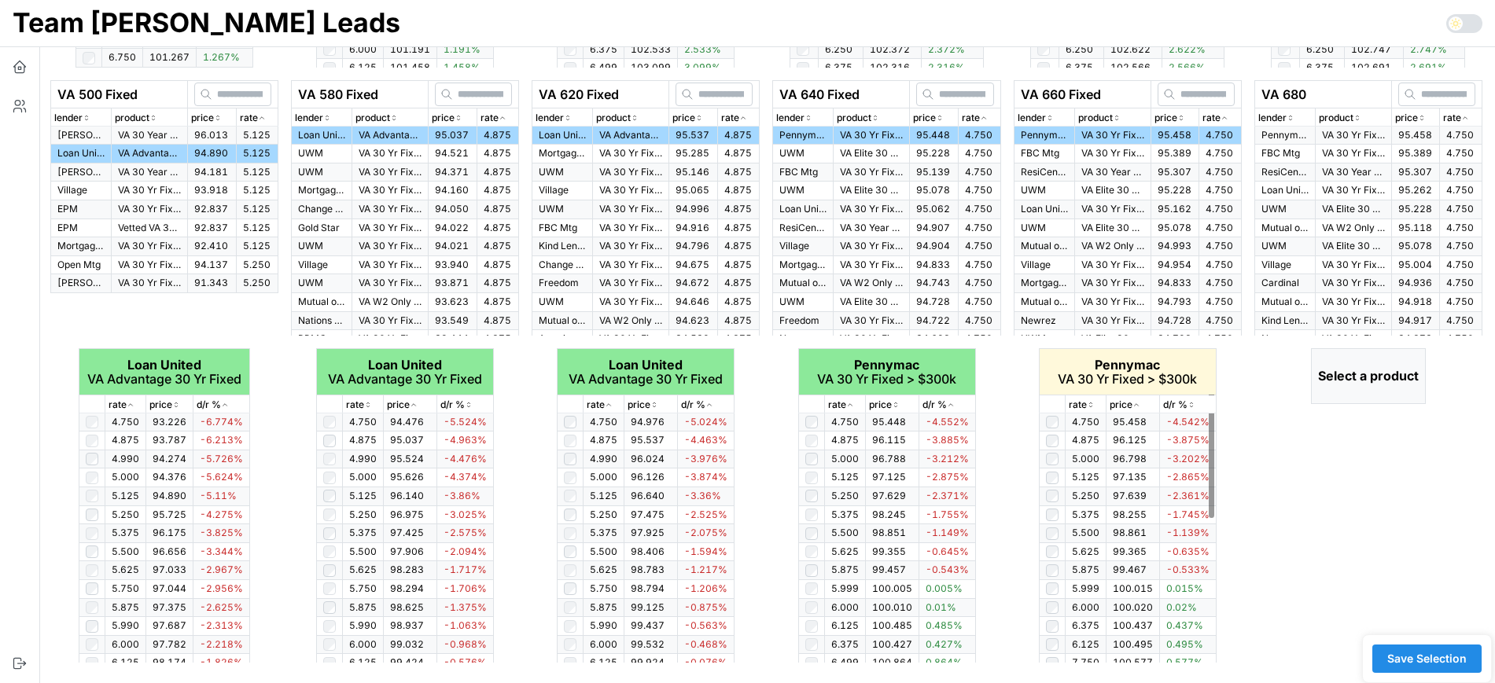
click at [1091, 399] on div "rate" at bounding box center [1086, 405] width 34 height 15
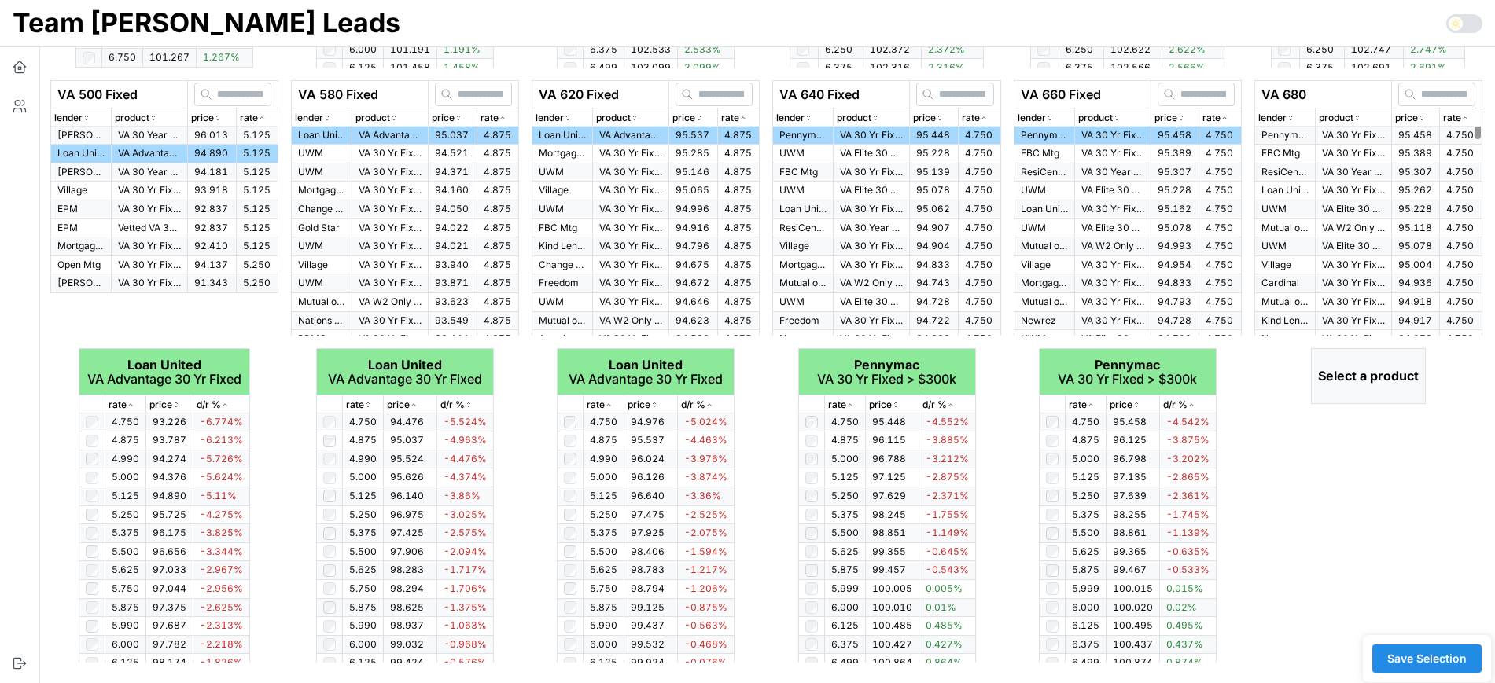
click at [1455, 113] on p "rate" at bounding box center [1452, 118] width 18 height 15
click at [1424, 134] on span "95.458" at bounding box center [1415, 135] width 34 height 12
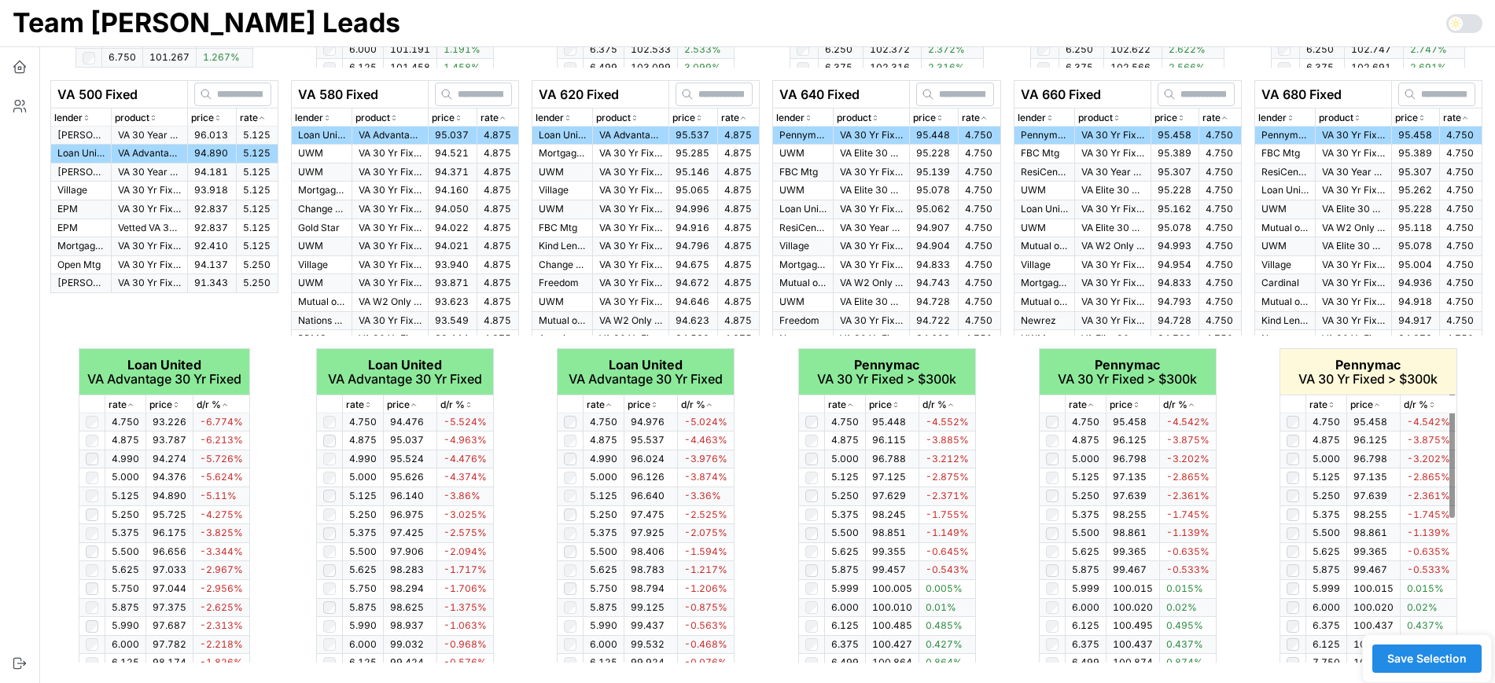
click at [1330, 398] on div "rate" at bounding box center [1326, 405] width 34 height 15
click at [1330, 403] on icon "button" at bounding box center [1331, 404] width 8 height 9
click at [1435, 657] on span "Save Selection" at bounding box center [1426, 659] width 79 height 27
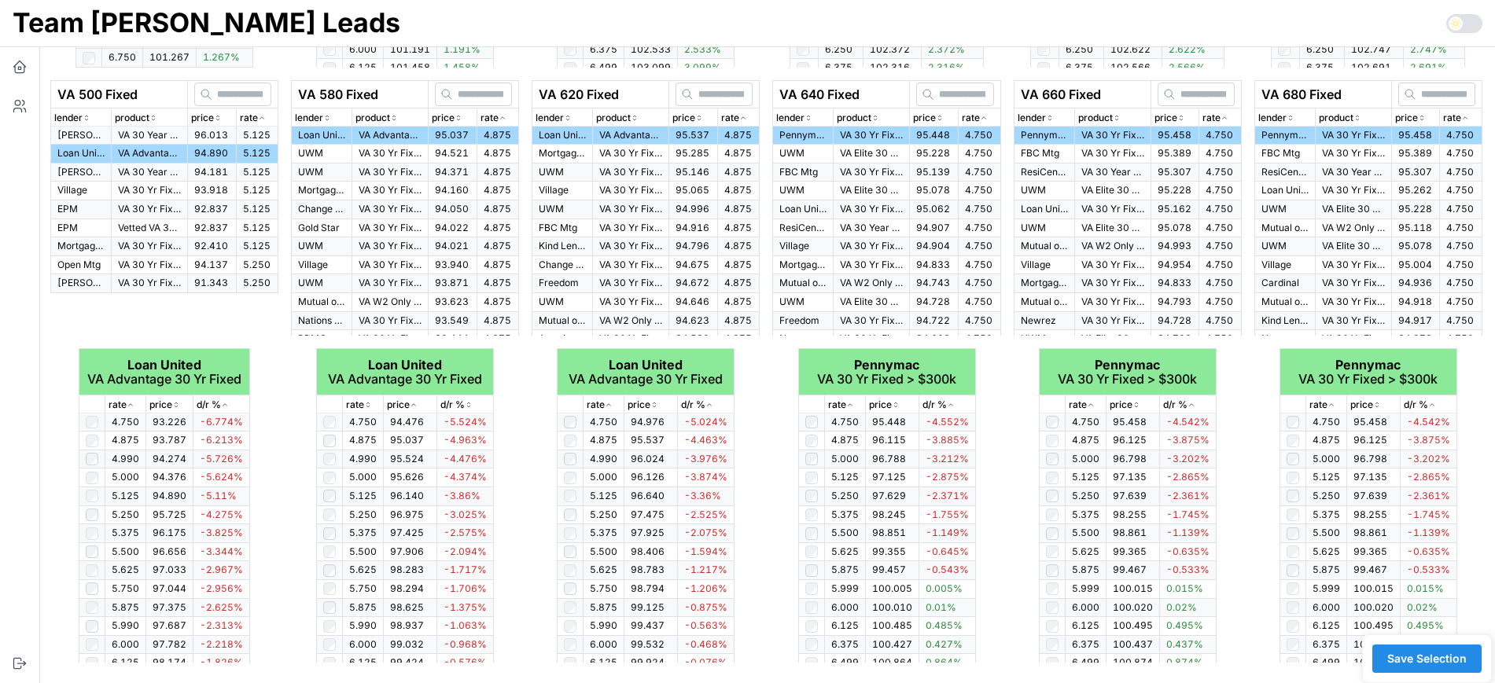
click at [1435, 657] on span "Save Selection" at bounding box center [1426, 659] width 79 height 27
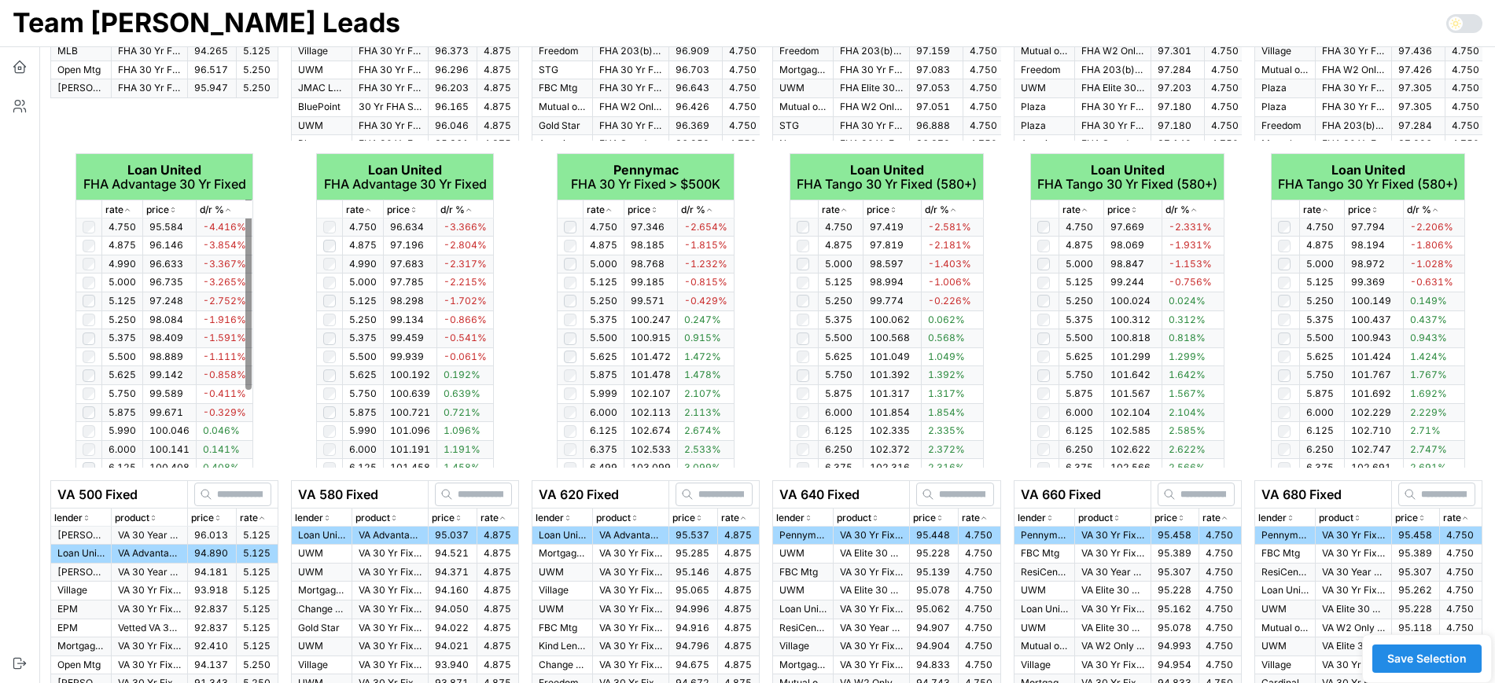
scroll to position [0, 0]
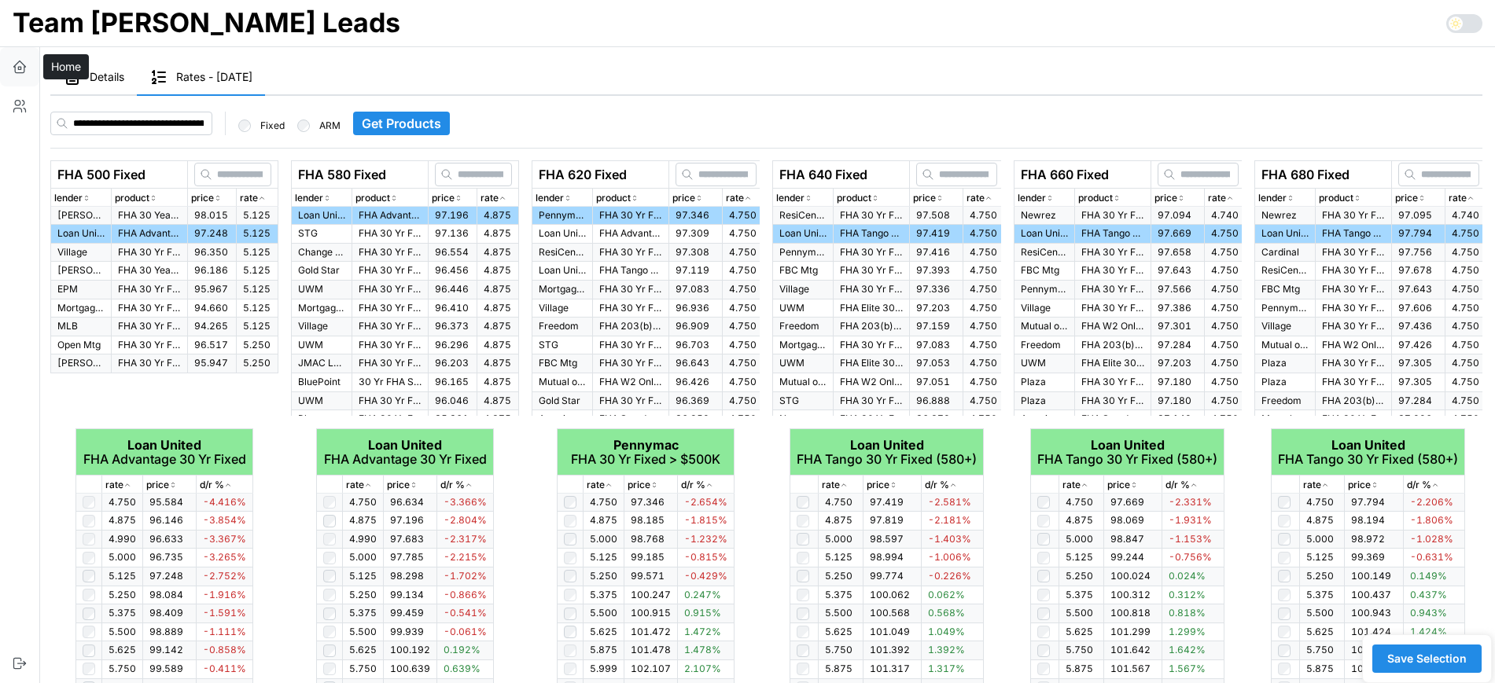
click at [20, 69] on icon "button" at bounding box center [19, 68] width 2 height 2
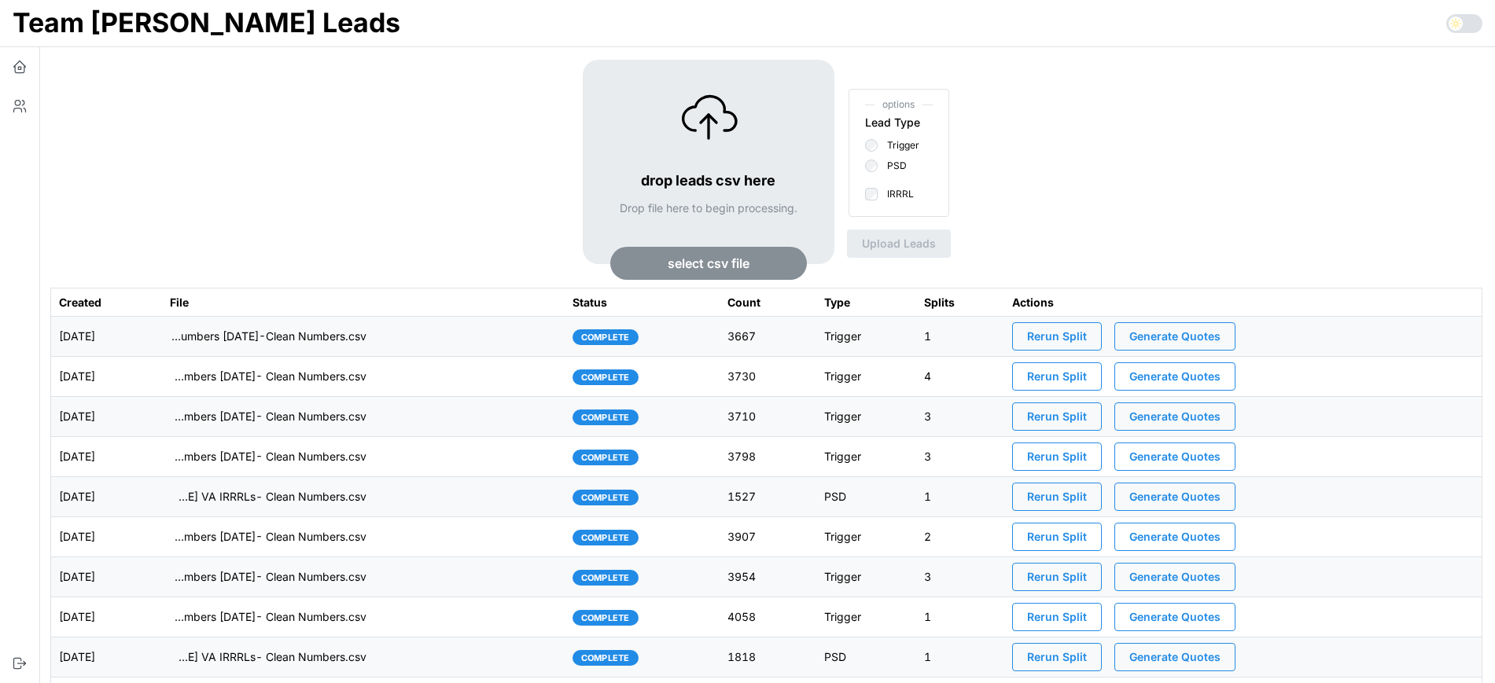
click at [485, 342] on td "imports/[PERSON_NAME]/1758672773014-TU Master List With Numbers [DATE]-Clean Nu…" at bounding box center [363, 337] width 403 height 40
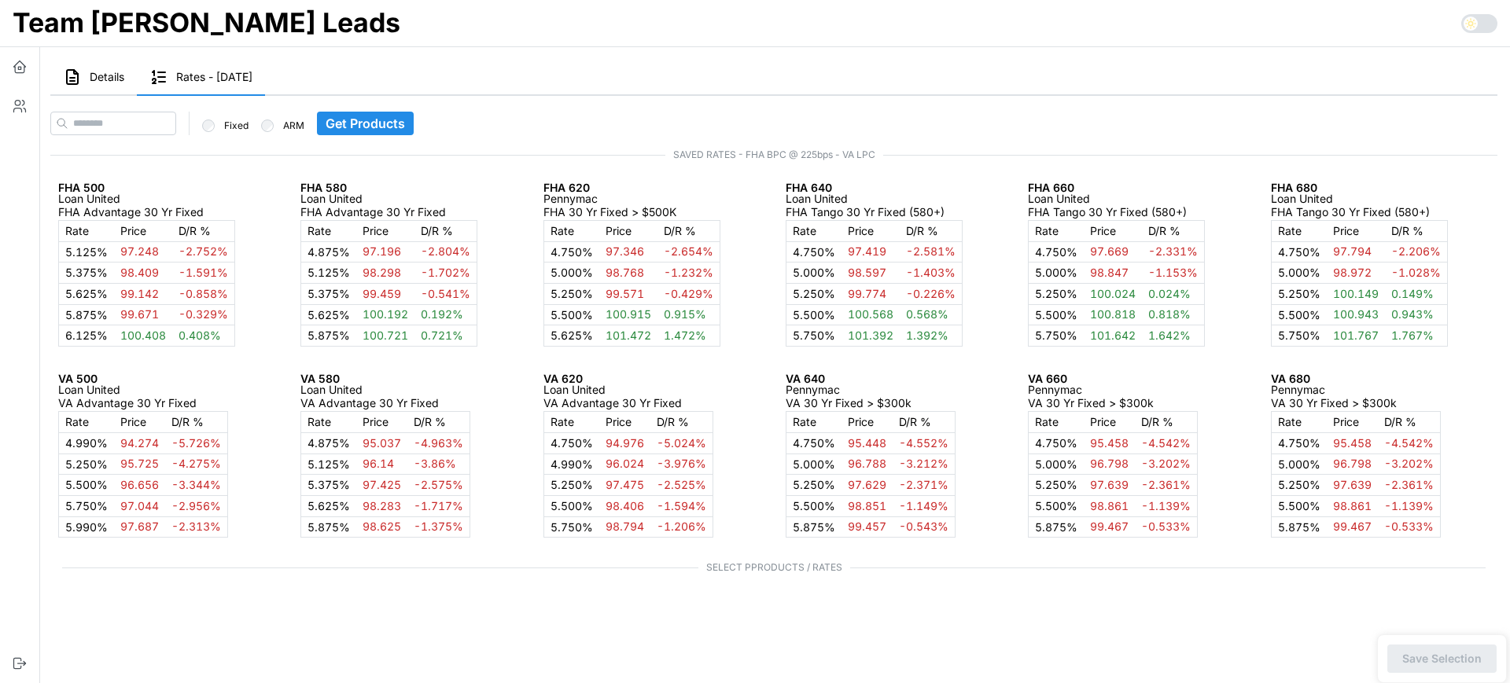
click at [102, 90] on button "Details" at bounding box center [93, 78] width 87 height 36
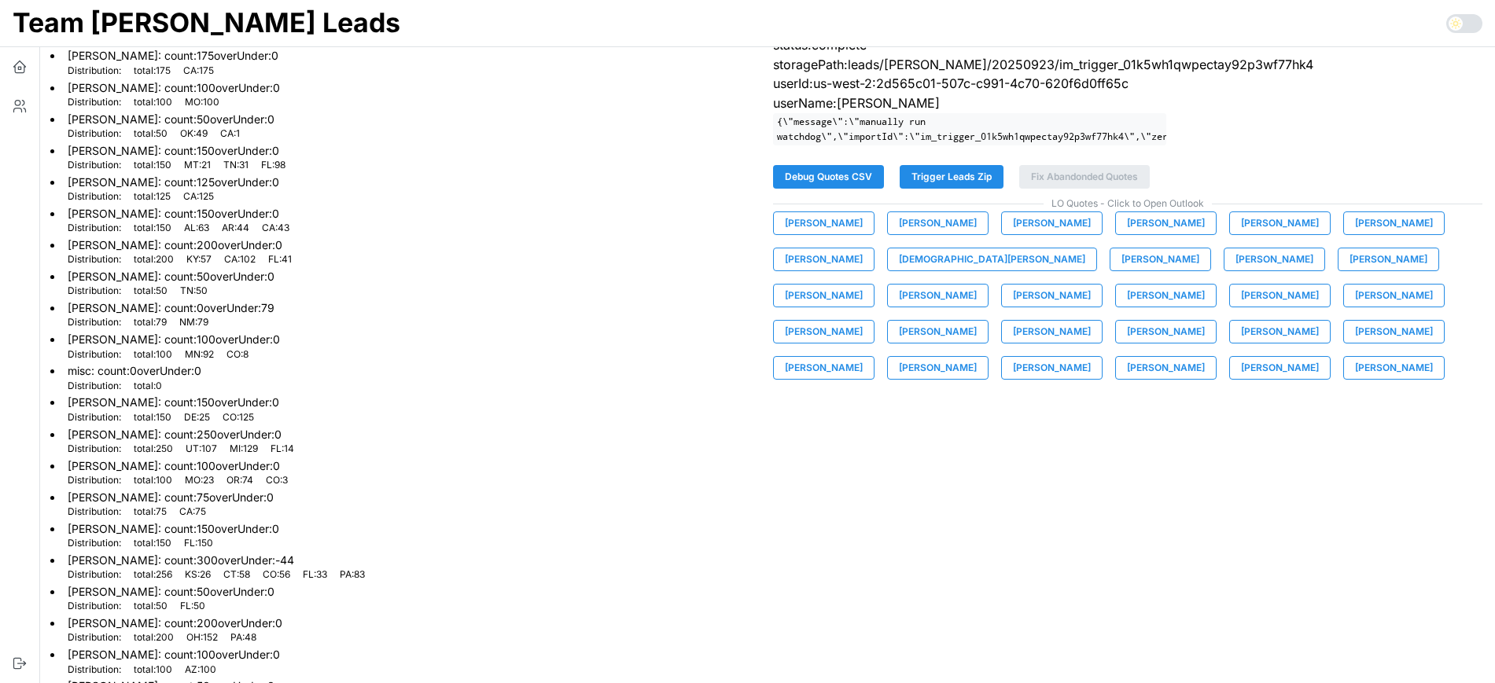
scroll to position [343, 0]
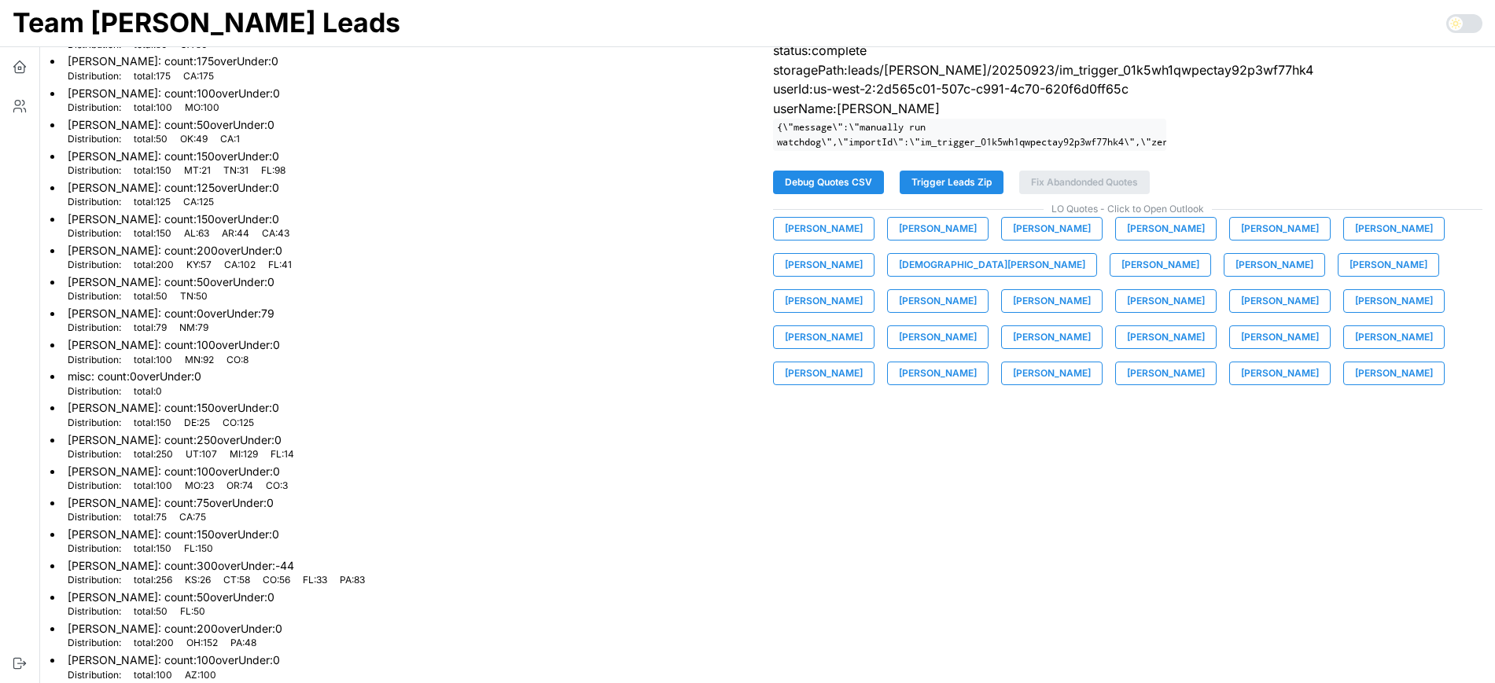
click at [440, 348] on li "Mike Johnson : count: 100 overUnder: 0 Distribution: total : 100 MN : 92 CO : 8" at bounding box center [405, 350] width 710 height 31
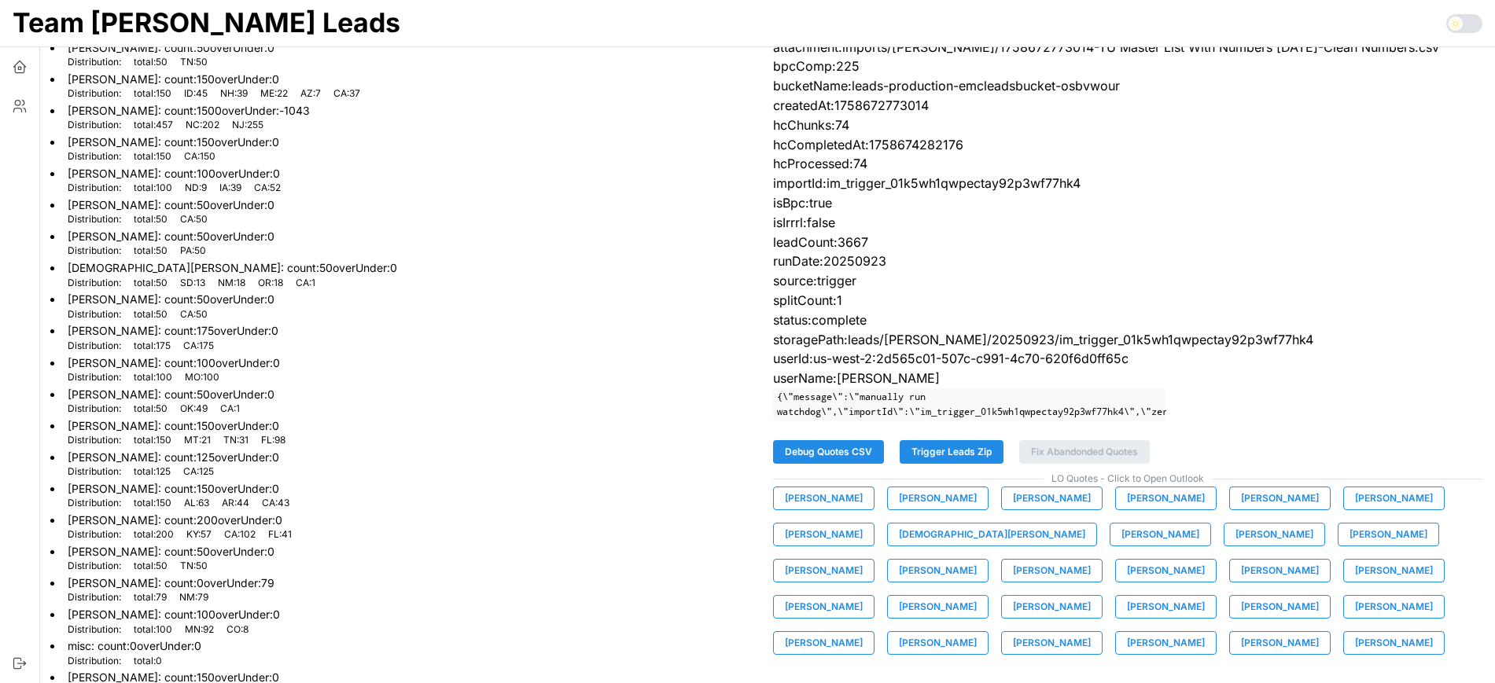
scroll to position [0, 0]
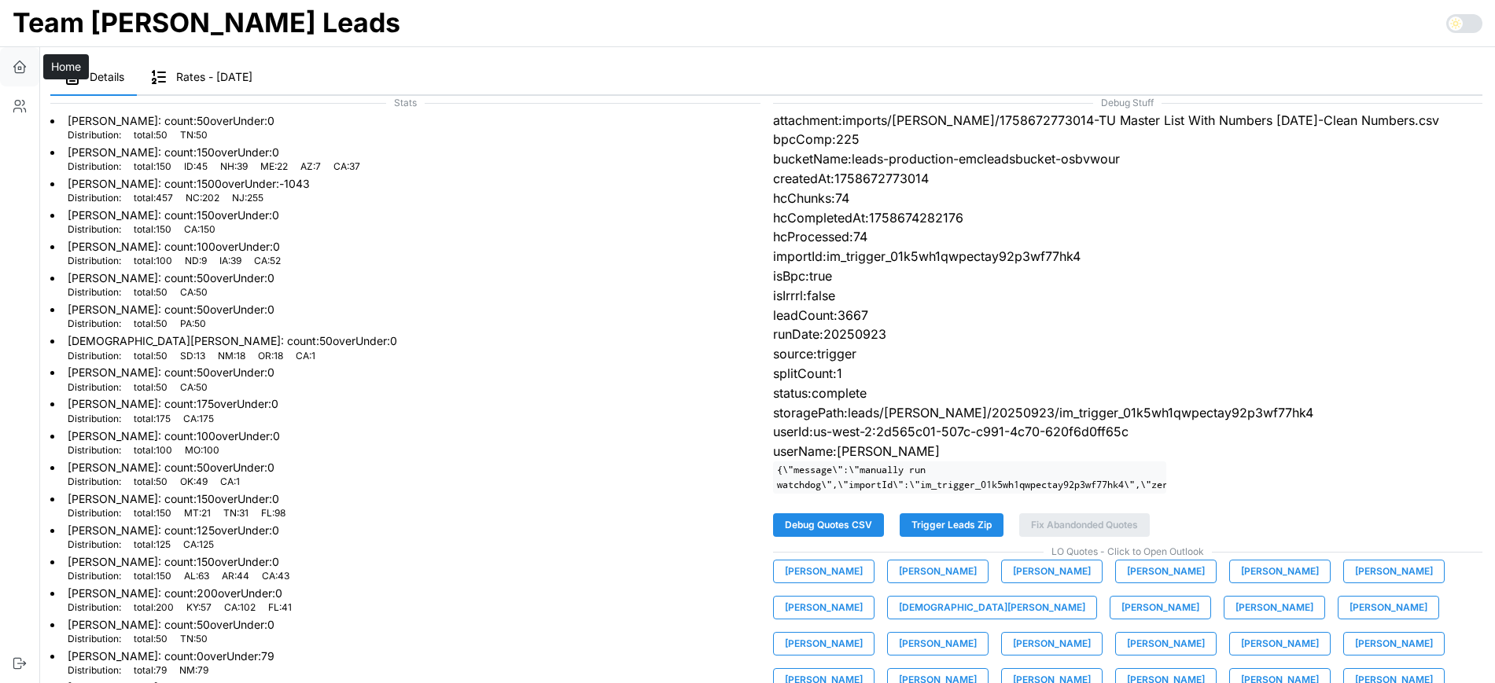
click at [17, 54] on button "button" at bounding box center [19, 66] width 39 height 39
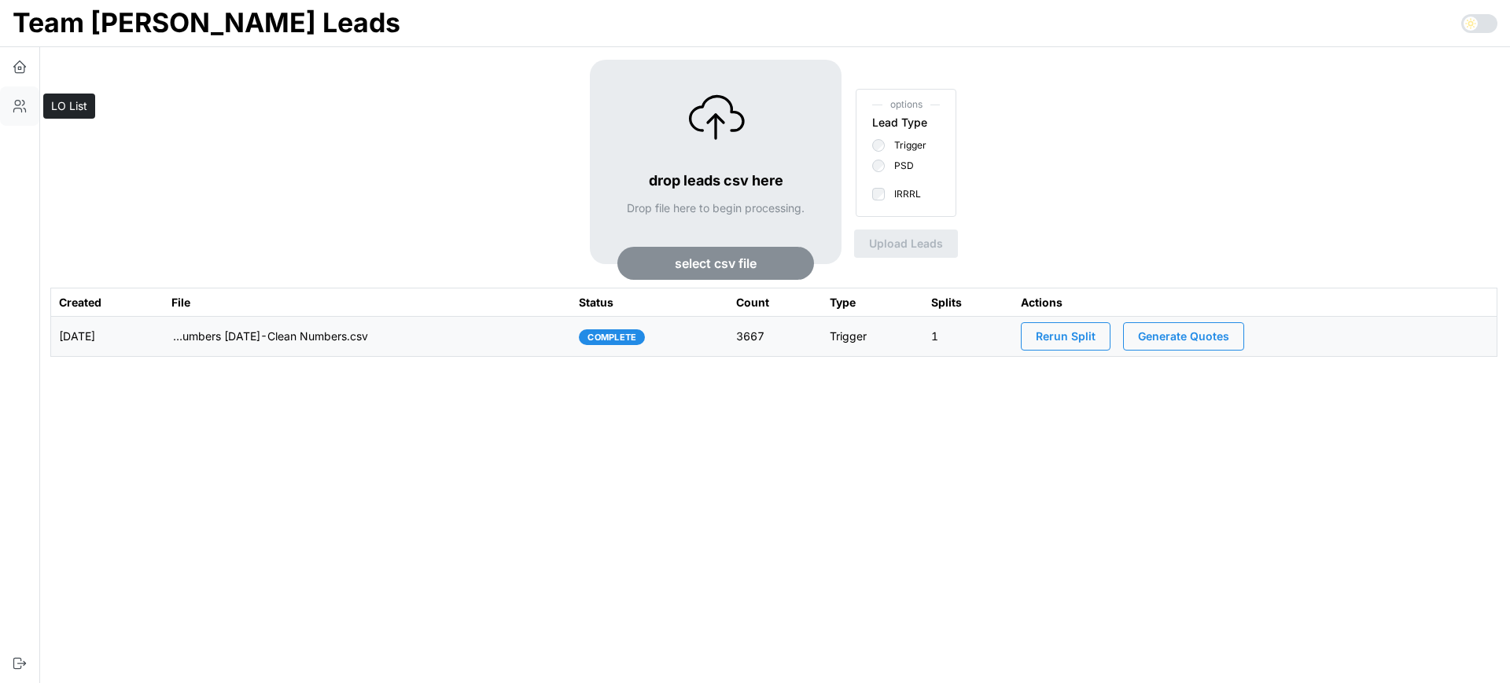
click at [22, 105] on icon "button" at bounding box center [23, 103] width 2 height 5
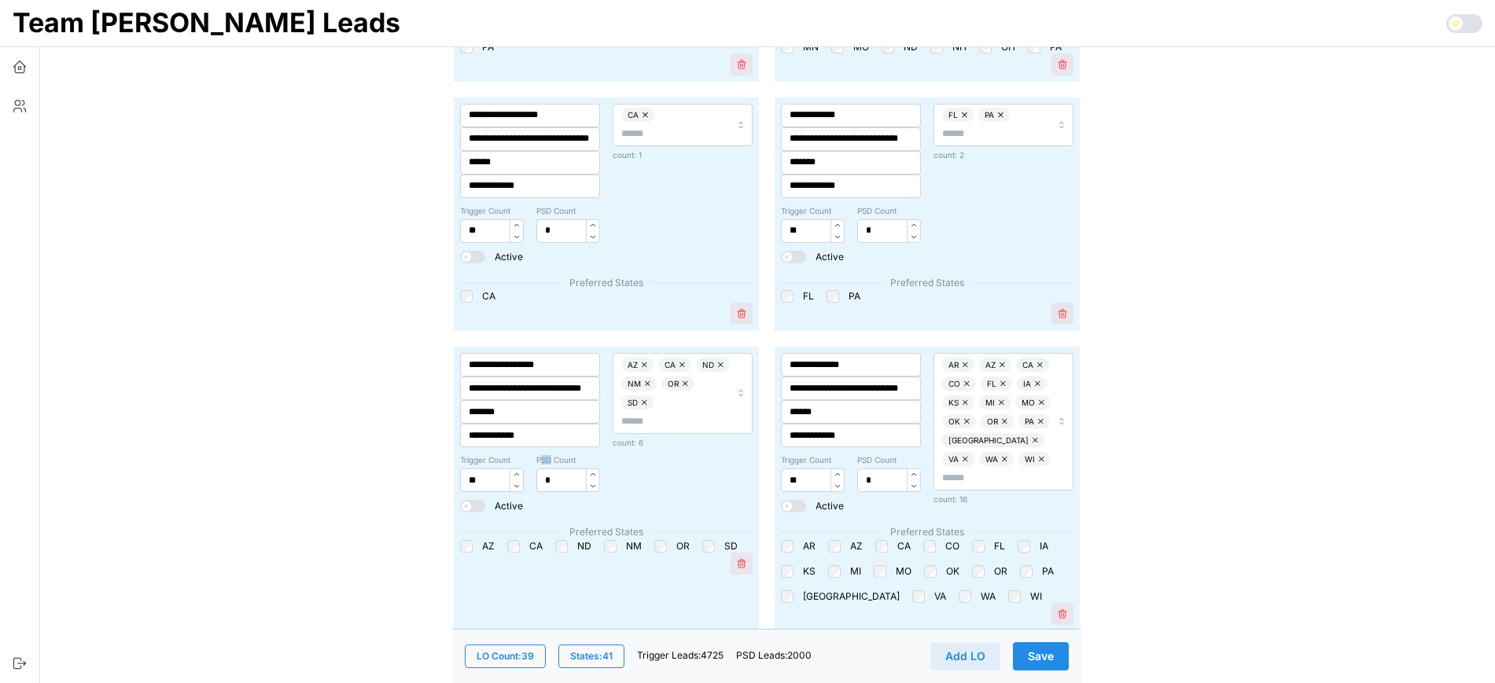
scroll to position [804, 0]
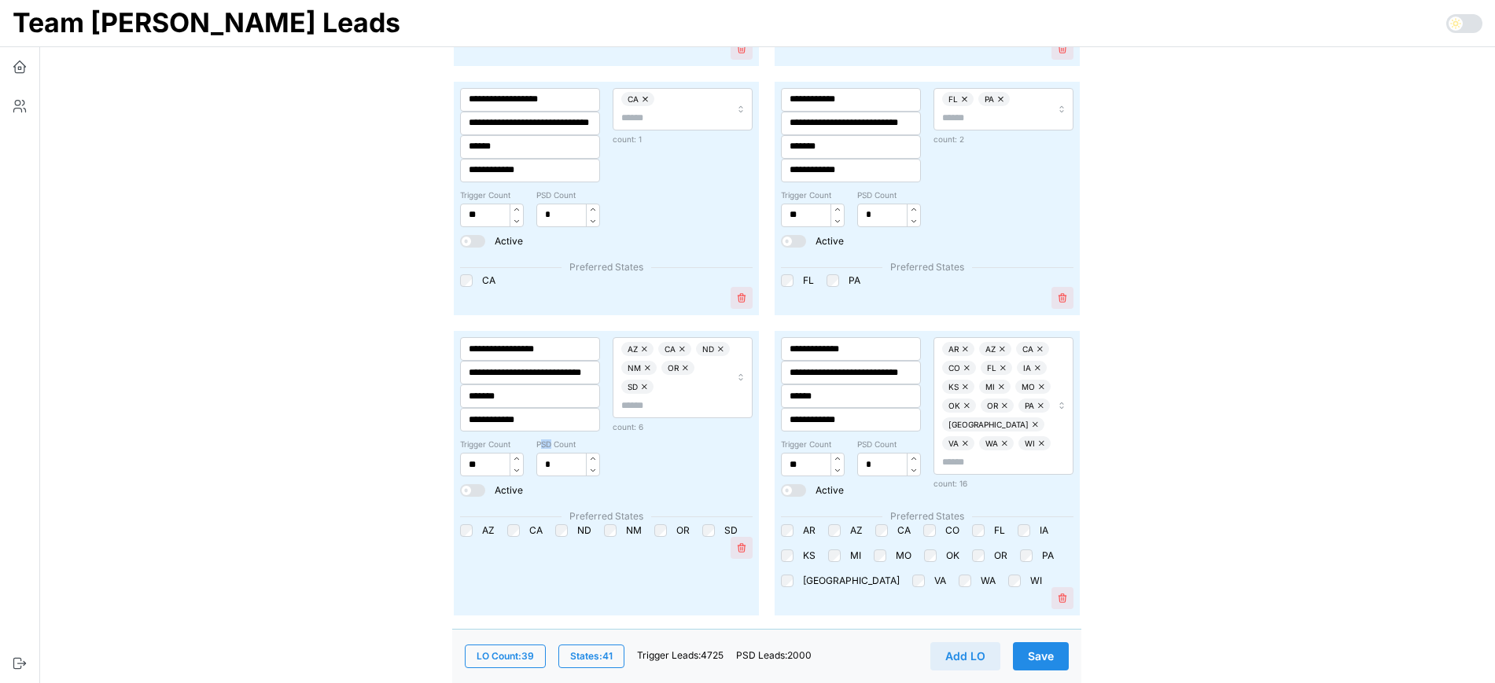
click at [1047, 655] on span "Save" at bounding box center [1041, 656] width 26 height 27
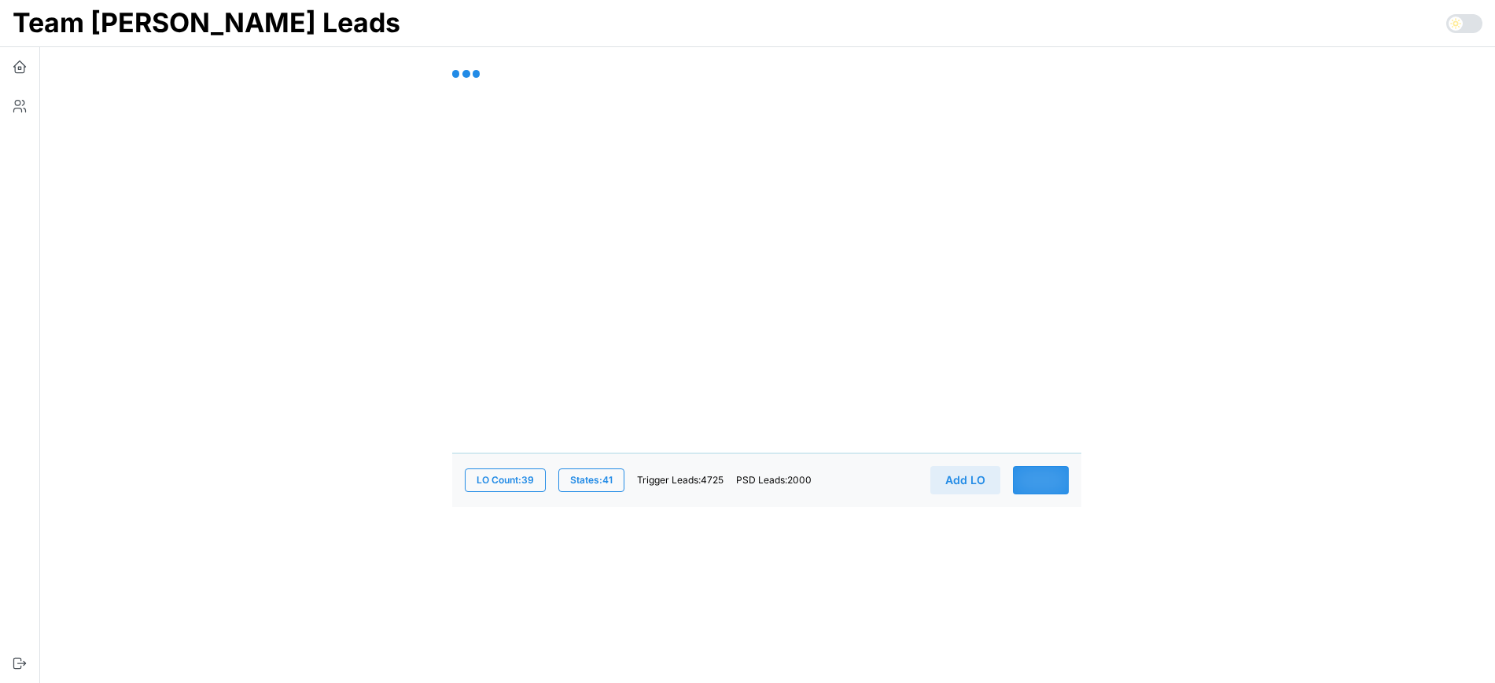
scroll to position [0, 0]
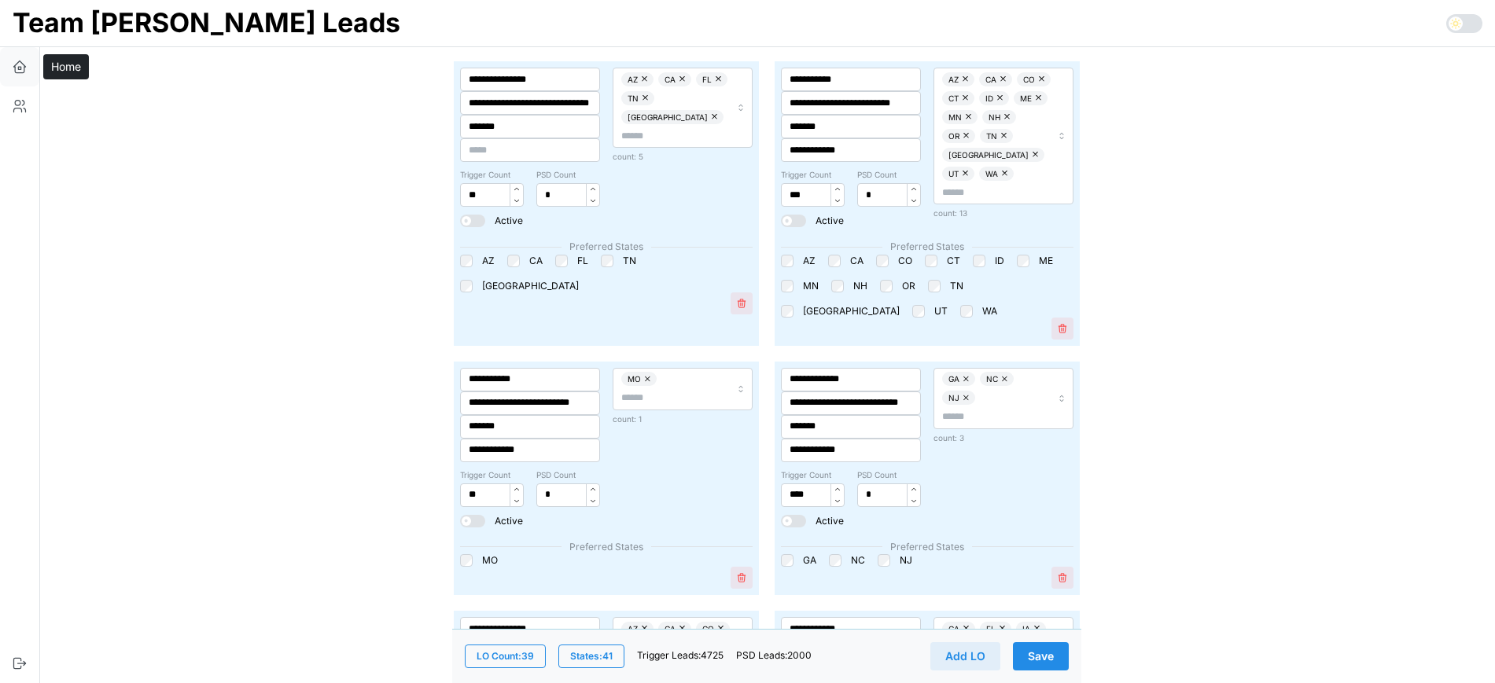
click at [17, 72] on icon "button" at bounding box center [20, 67] width 16 height 16
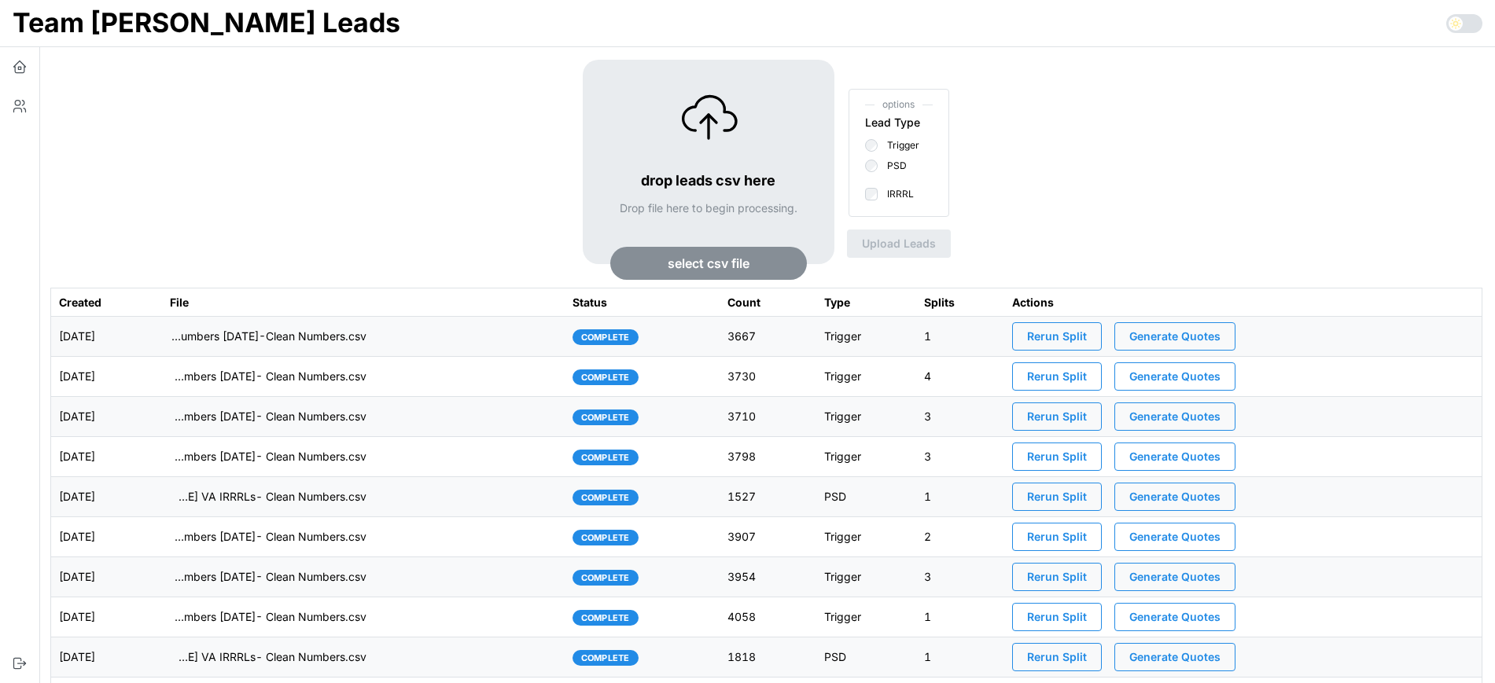
click at [1087, 325] on span "Rerun Split" at bounding box center [1057, 336] width 60 height 27
click at [565, 335] on td "imports/[PERSON_NAME]/1758672773014-TU Master List With Numbers [DATE]-Clean Nu…" at bounding box center [363, 337] width 403 height 40
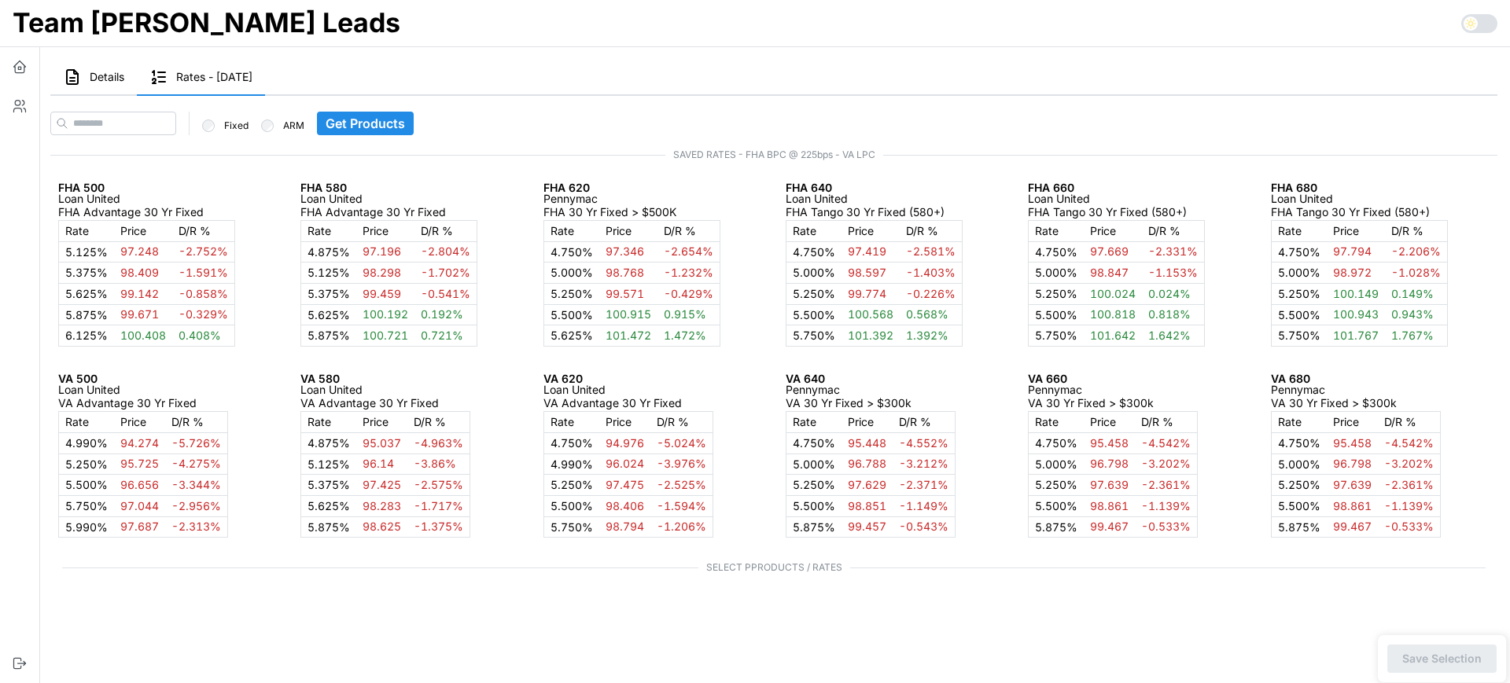
click at [113, 72] on span "Details" at bounding box center [107, 77] width 35 height 11
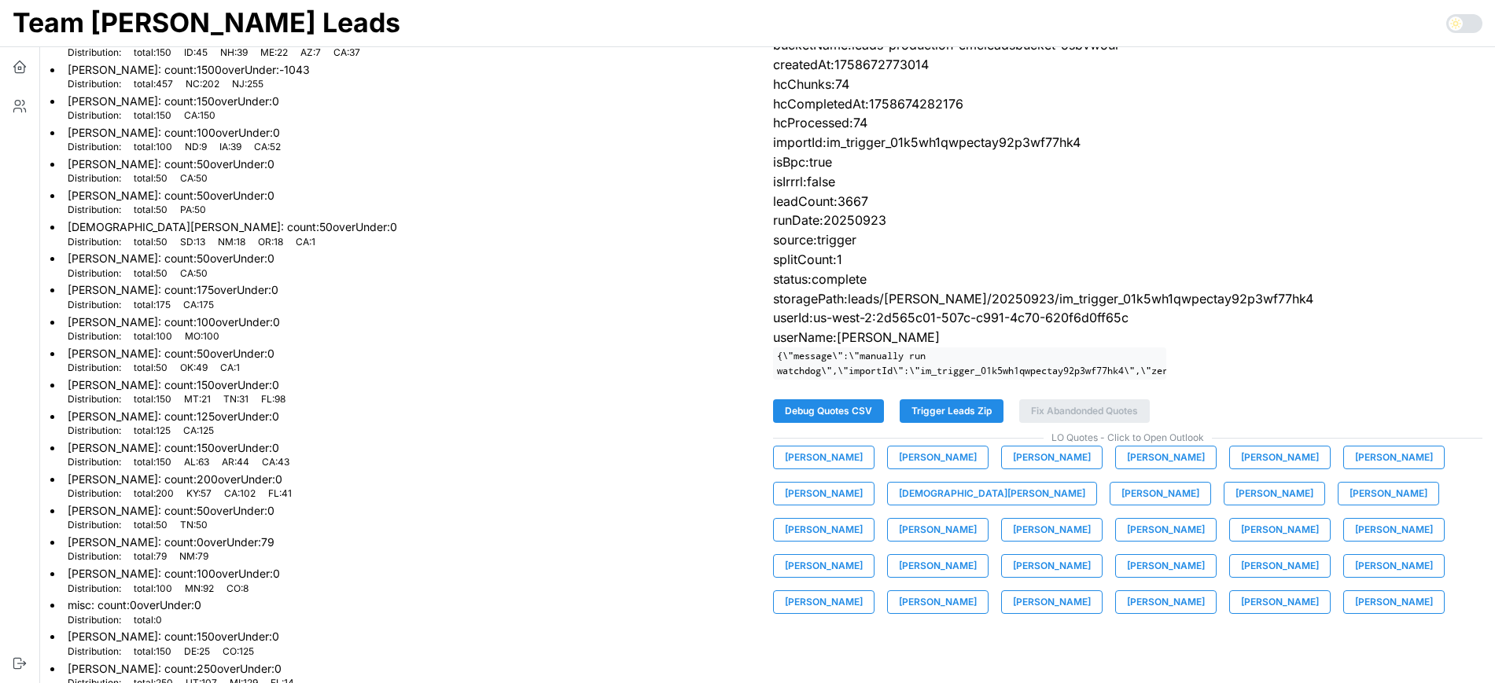
scroll to position [113, 0]
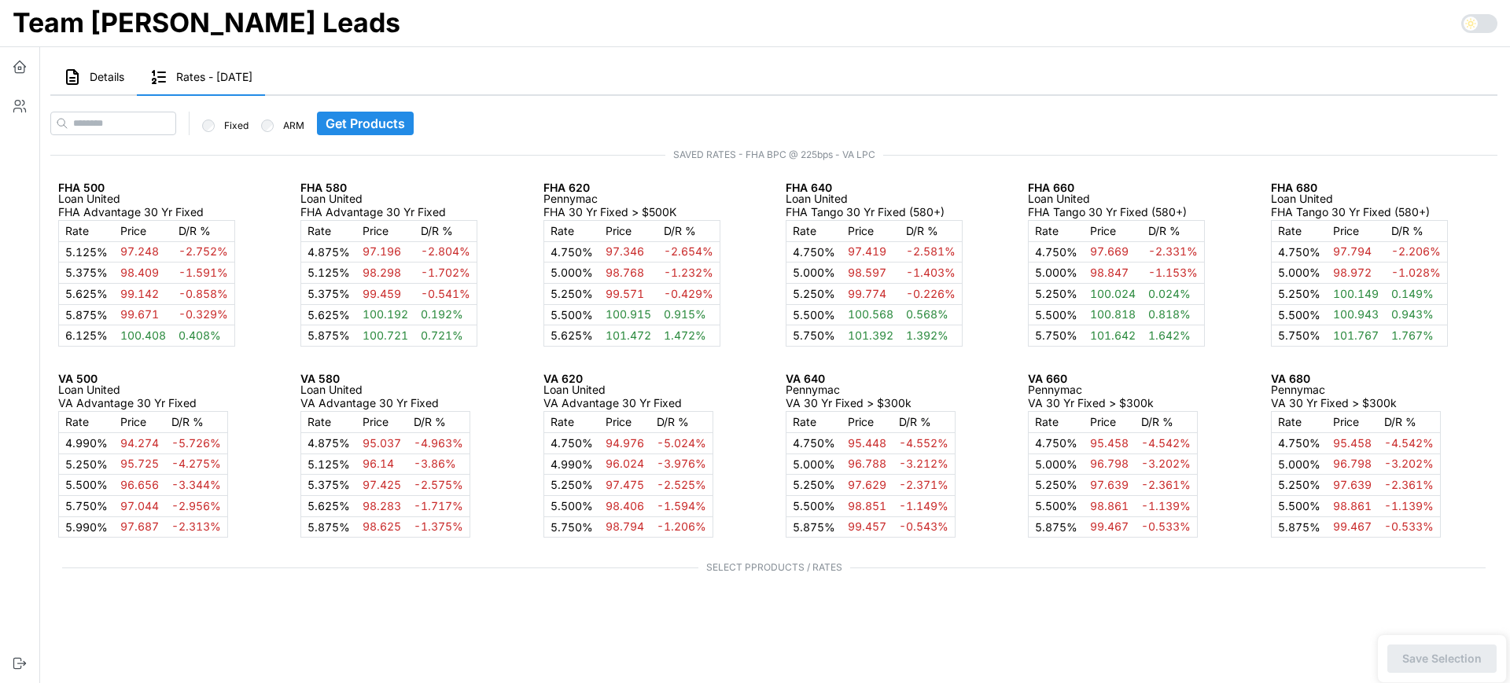
click at [112, 74] on span "Details" at bounding box center [107, 77] width 35 height 11
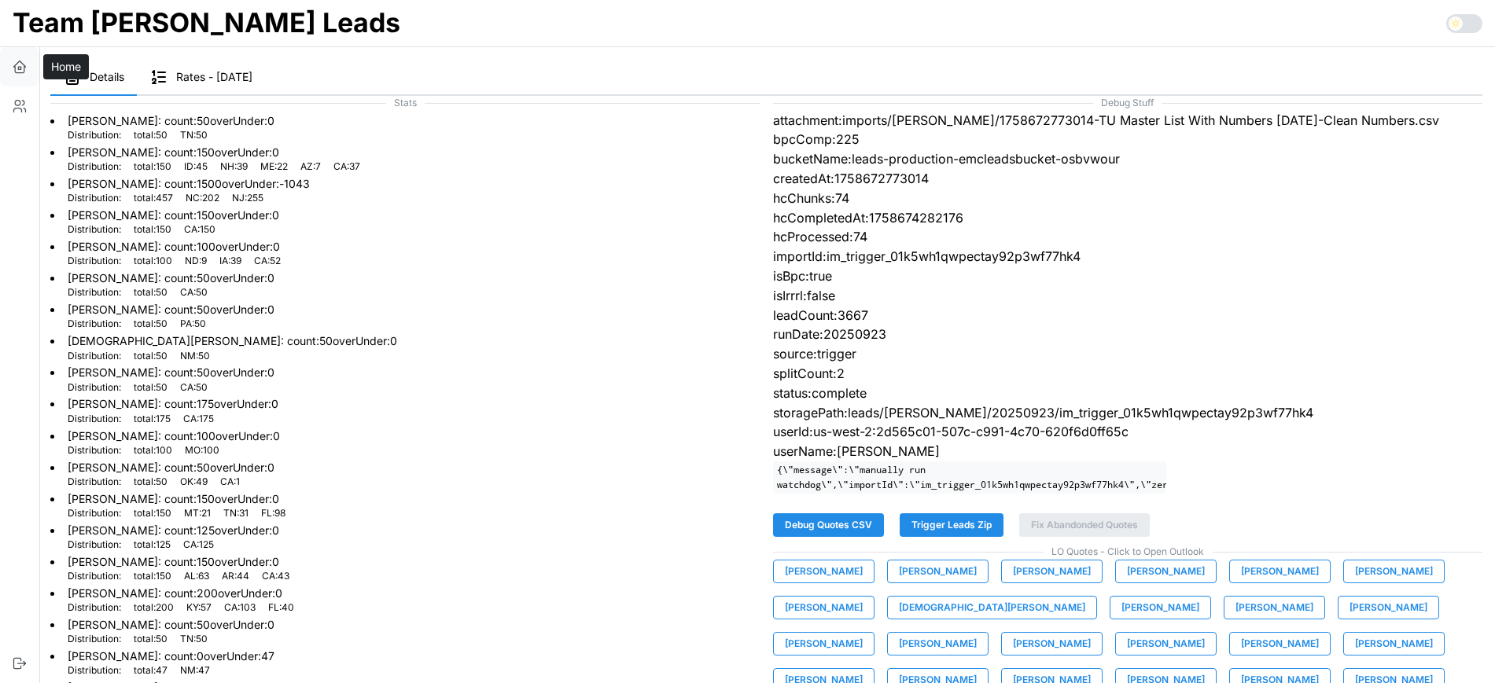
click at [13, 65] on icon "button" at bounding box center [20, 67] width 16 height 16
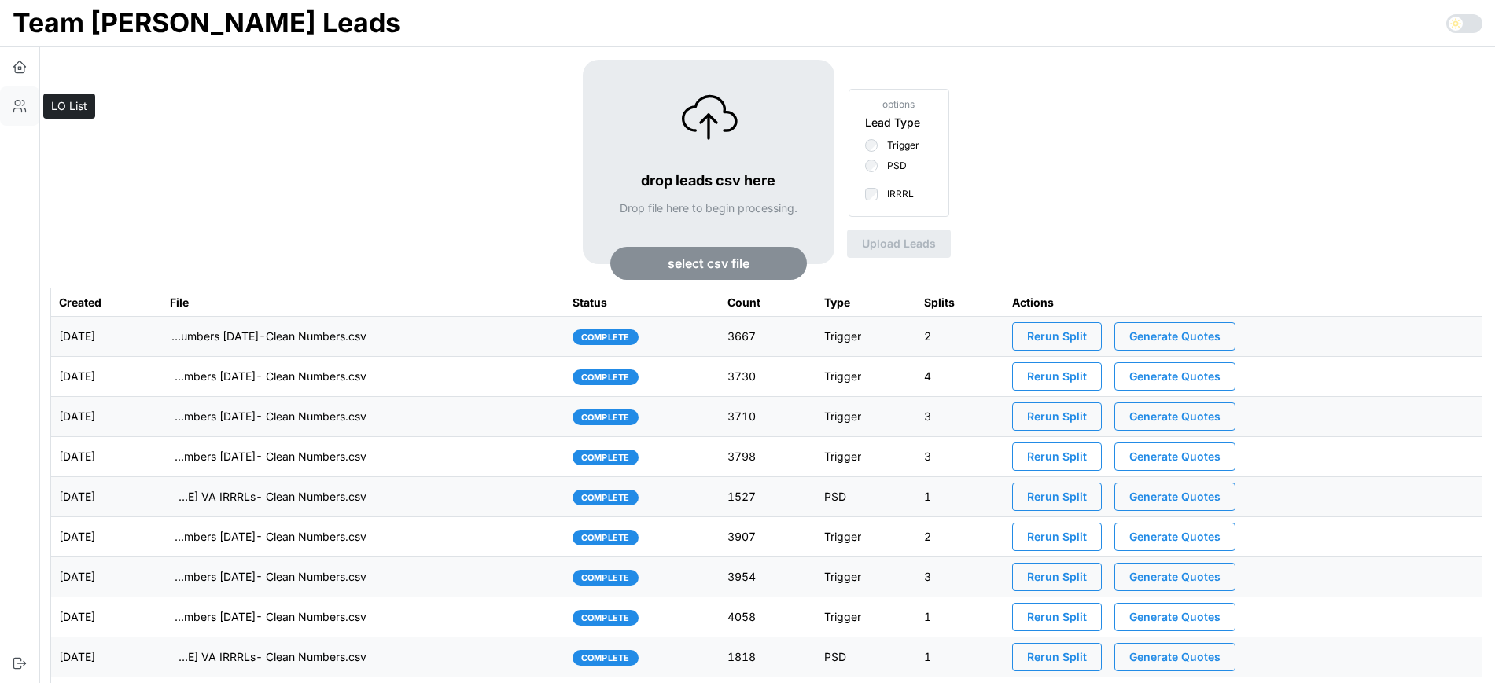
click at [15, 100] on icon "button" at bounding box center [20, 106] width 16 height 16
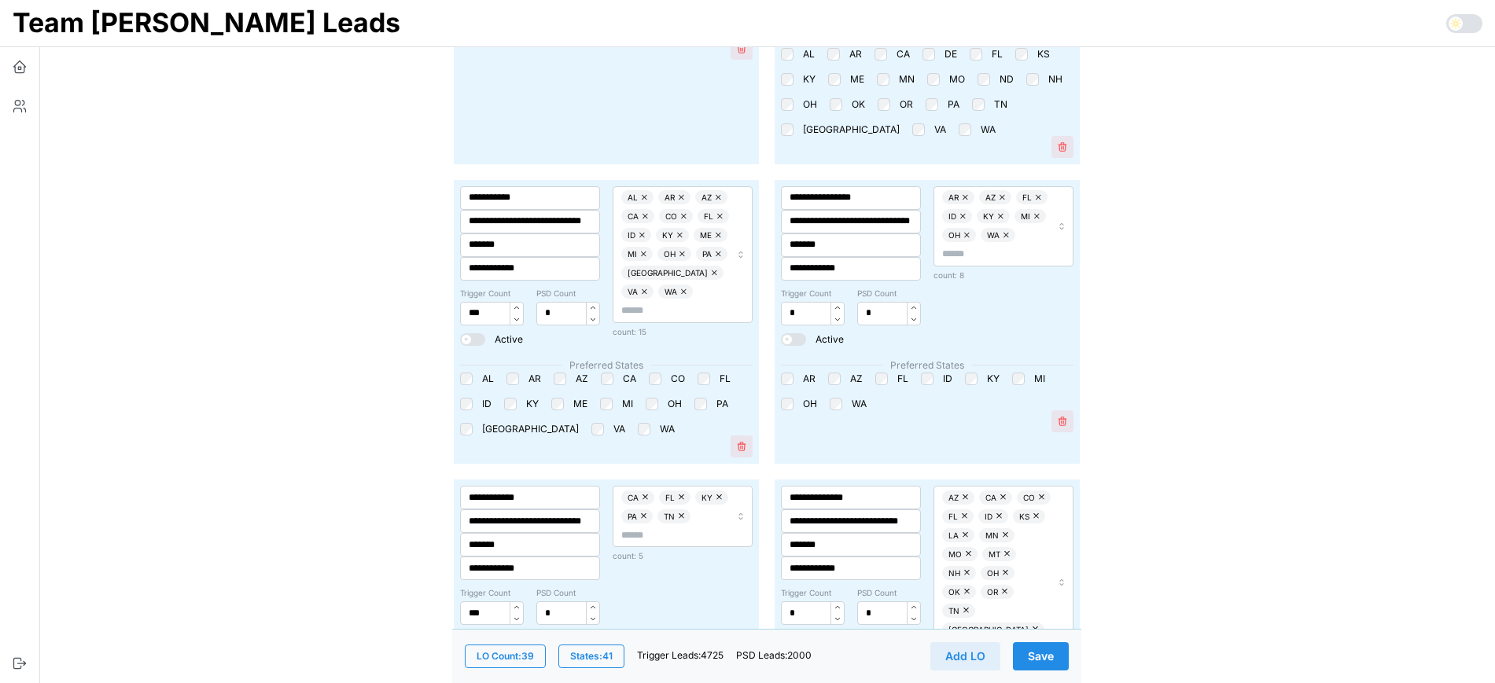
scroll to position [2427, 0]
click at [469, 290] on div "Trigger Count ***" at bounding box center [492, 308] width 64 height 37
click at [469, 304] on input "***" at bounding box center [492, 316] width 64 height 24
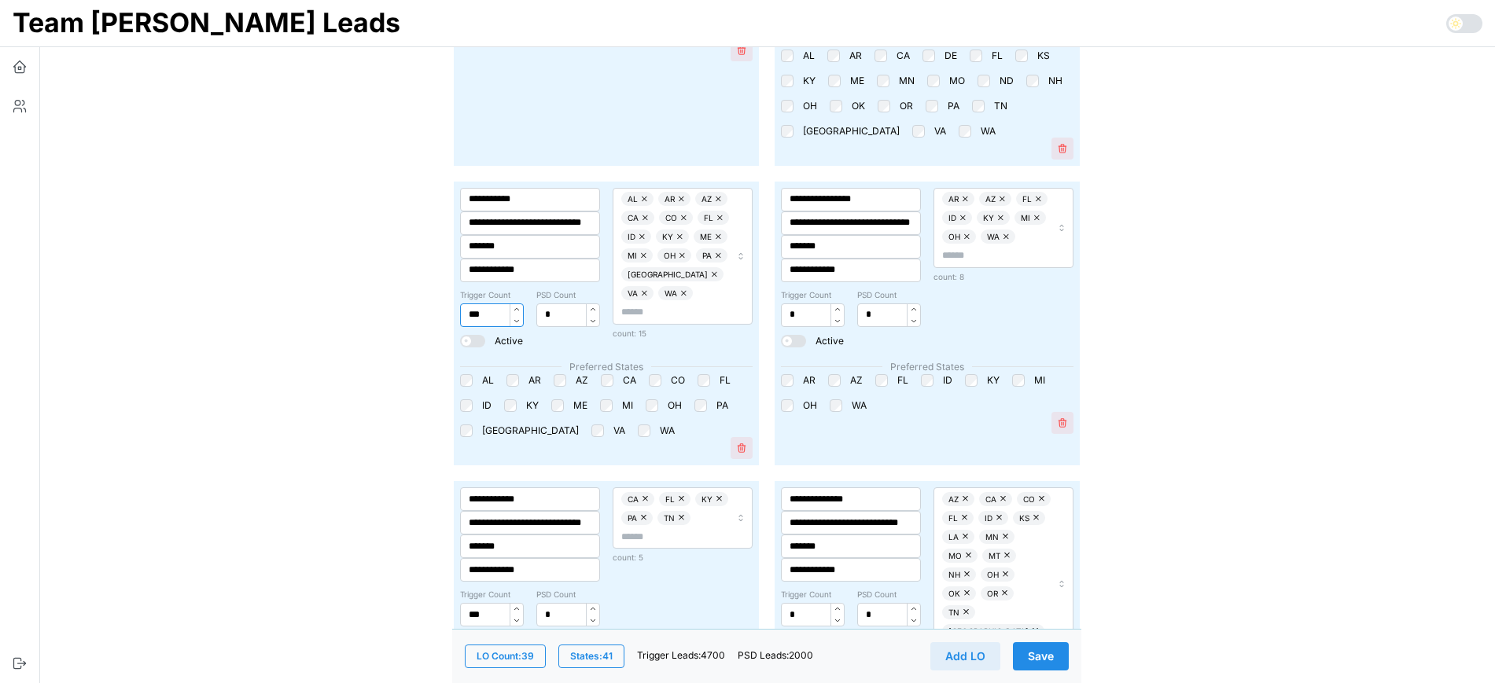
type input "***"
click at [1047, 648] on span "Save" at bounding box center [1041, 656] width 26 height 27
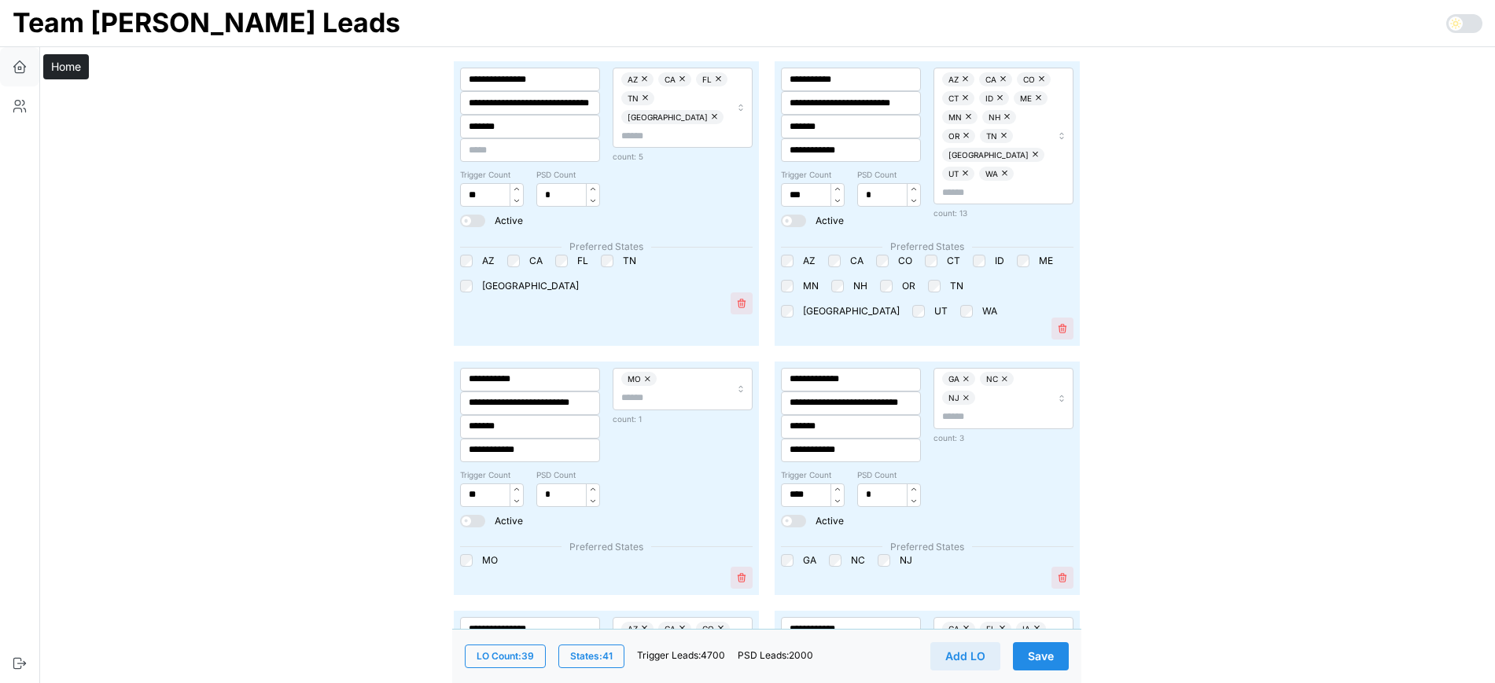
click at [28, 61] on button "button" at bounding box center [19, 66] width 39 height 39
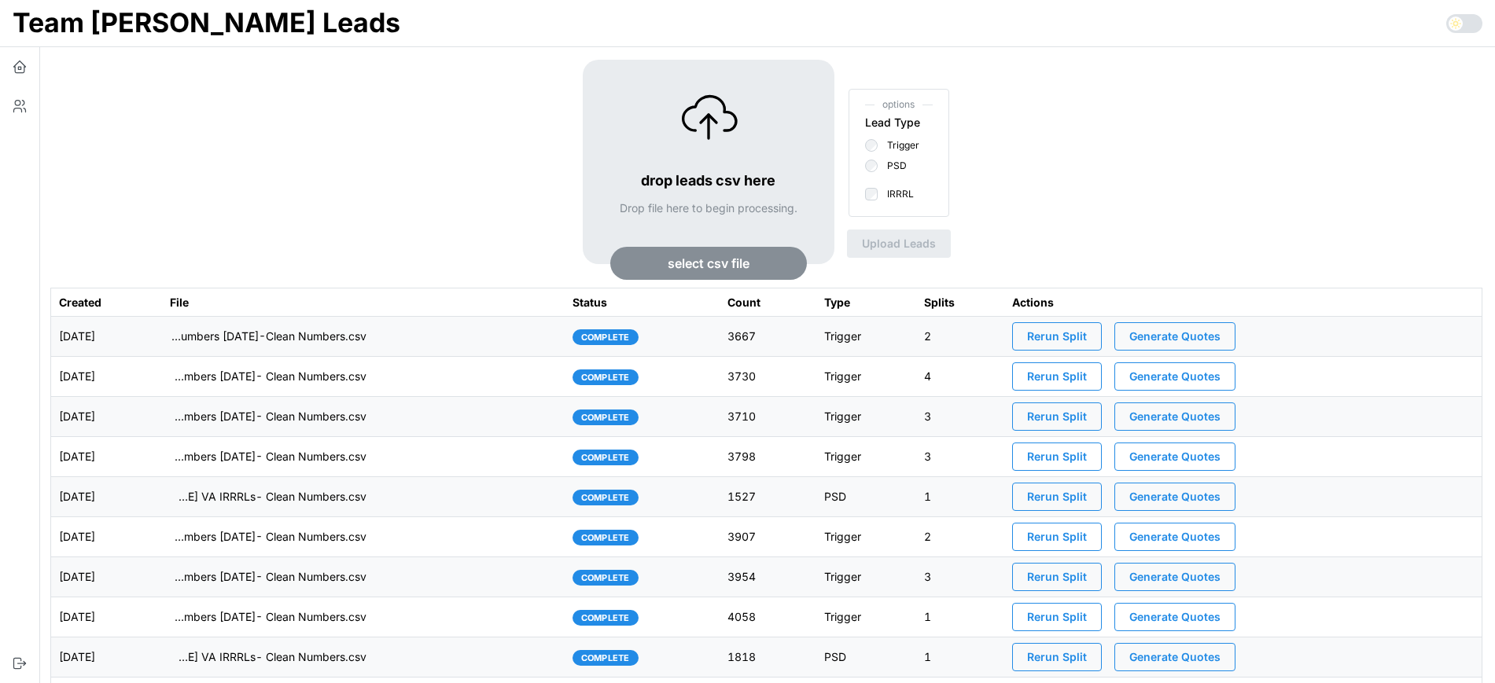
click at [1102, 325] on button "Rerun Split" at bounding box center [1057, 336] width 90 height 28
click at [162, 341] on td "[DATE]" at bounding box center [106, 337] width 111 height 40
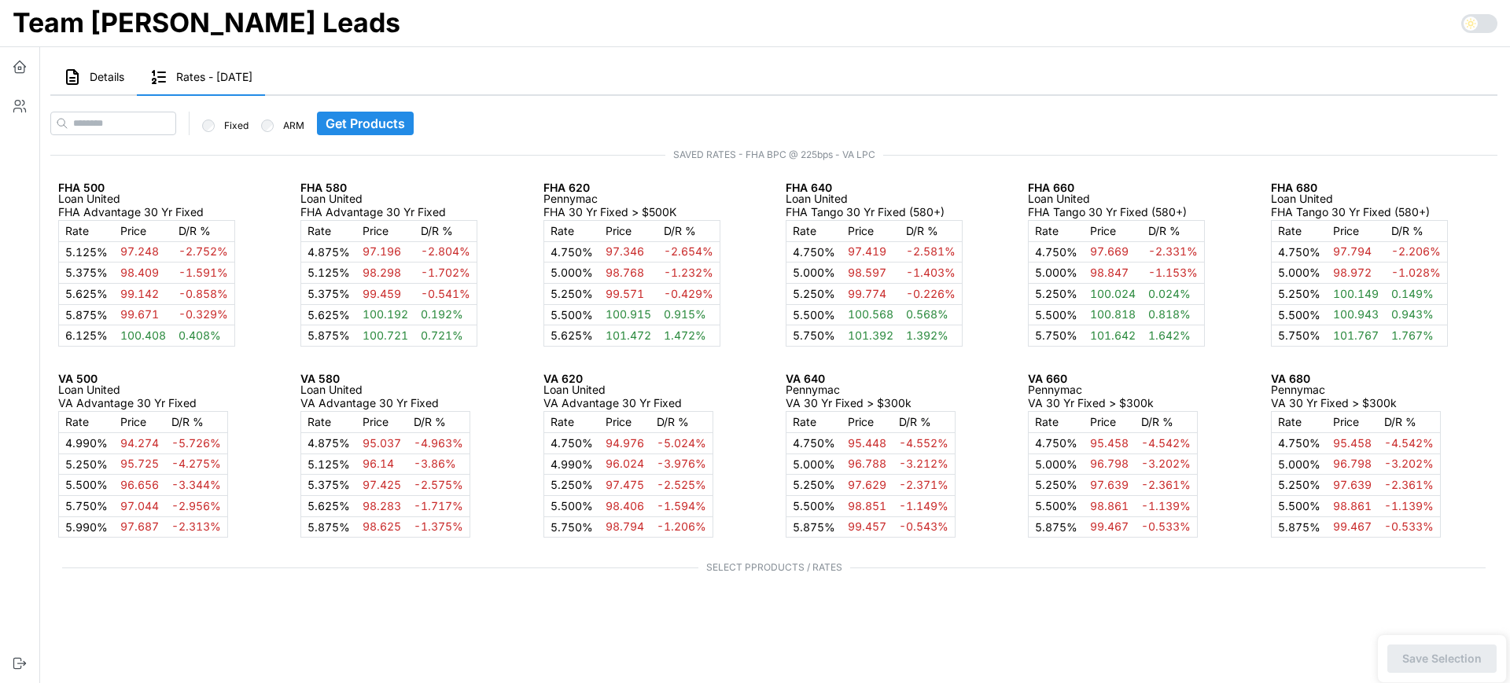
click at [83, 70] on button "Details" at bounding box center [93, 78] width 87 height 36
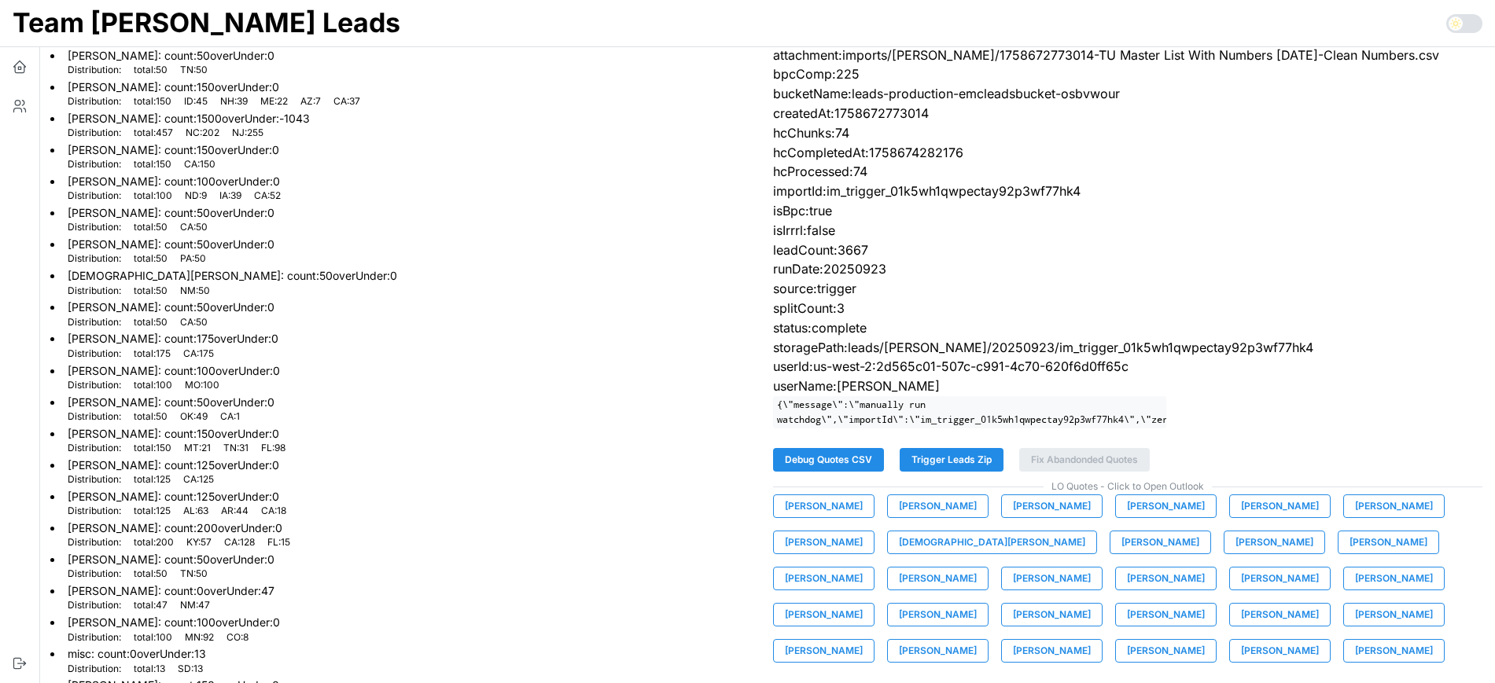
scroll to position [64, 0]
click at [20, 63] on icon "button" at bounding box center [20, 67] width 16 height 16
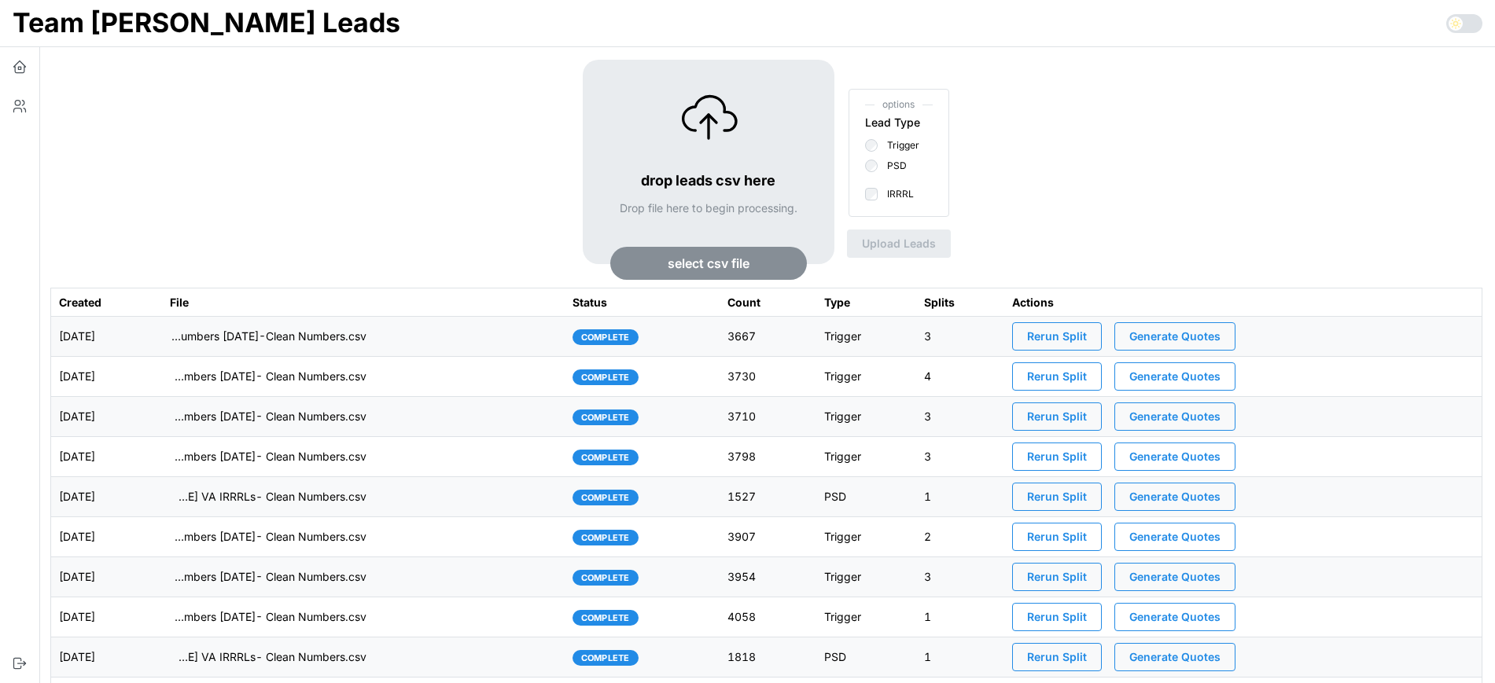
click at [1196, 343] on span "Generate Quotes" at bounding box center [1174, 336] width 91 height 27
click at [510, 340] on td "imports/[PERSON_NAME]/1758672773014-TU Master List With Numbers [DATE]-Clean Nu…" at bounding box center [363, 337] width 403 height 40
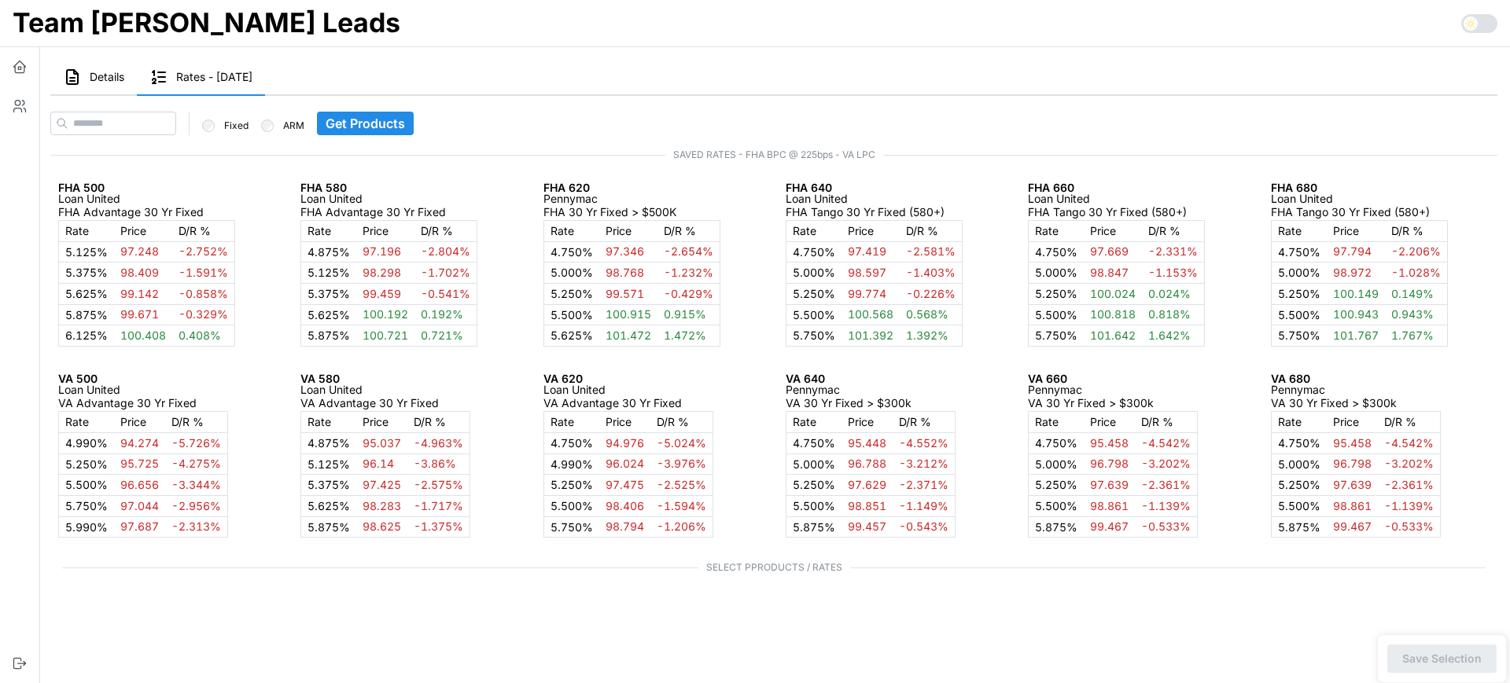
click at [75, 83] on icon "button" at bounding box center [72, 77] width 19 height 19
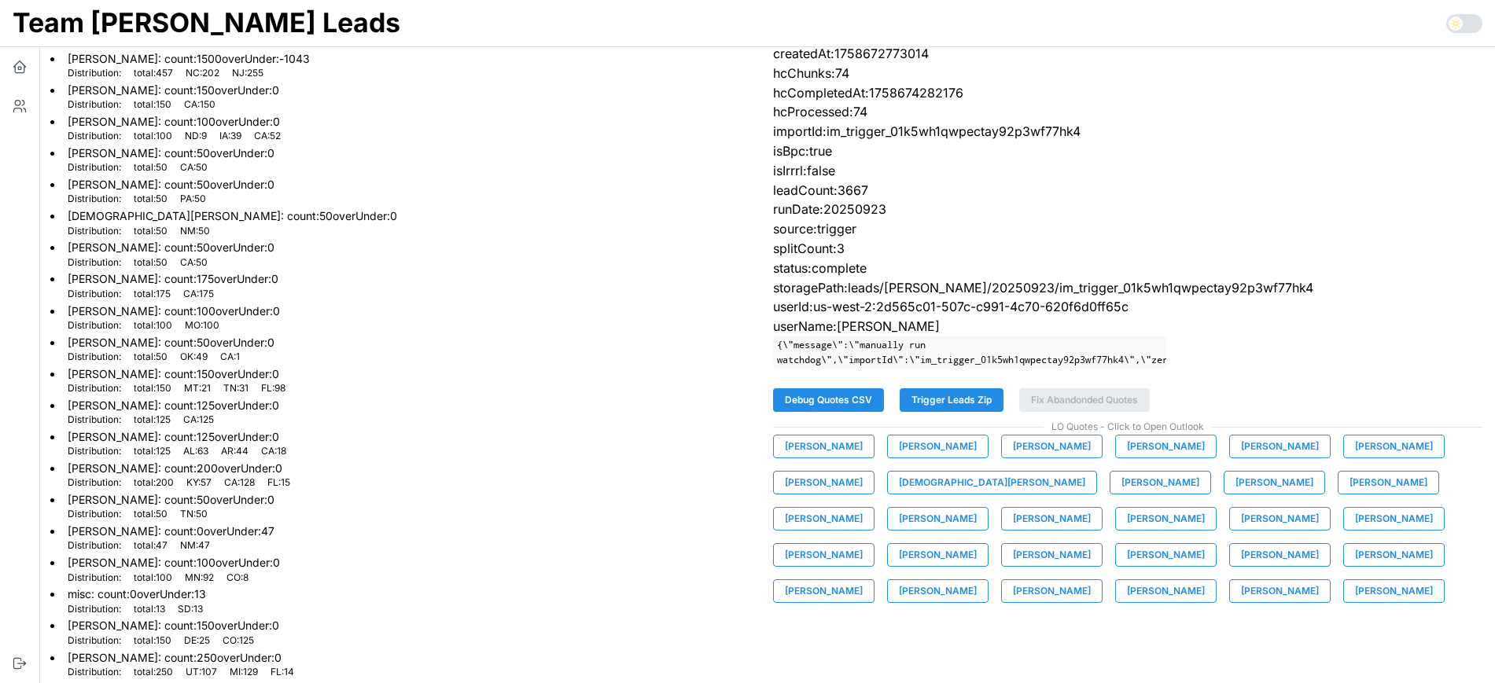
scroll to position [126, 0]
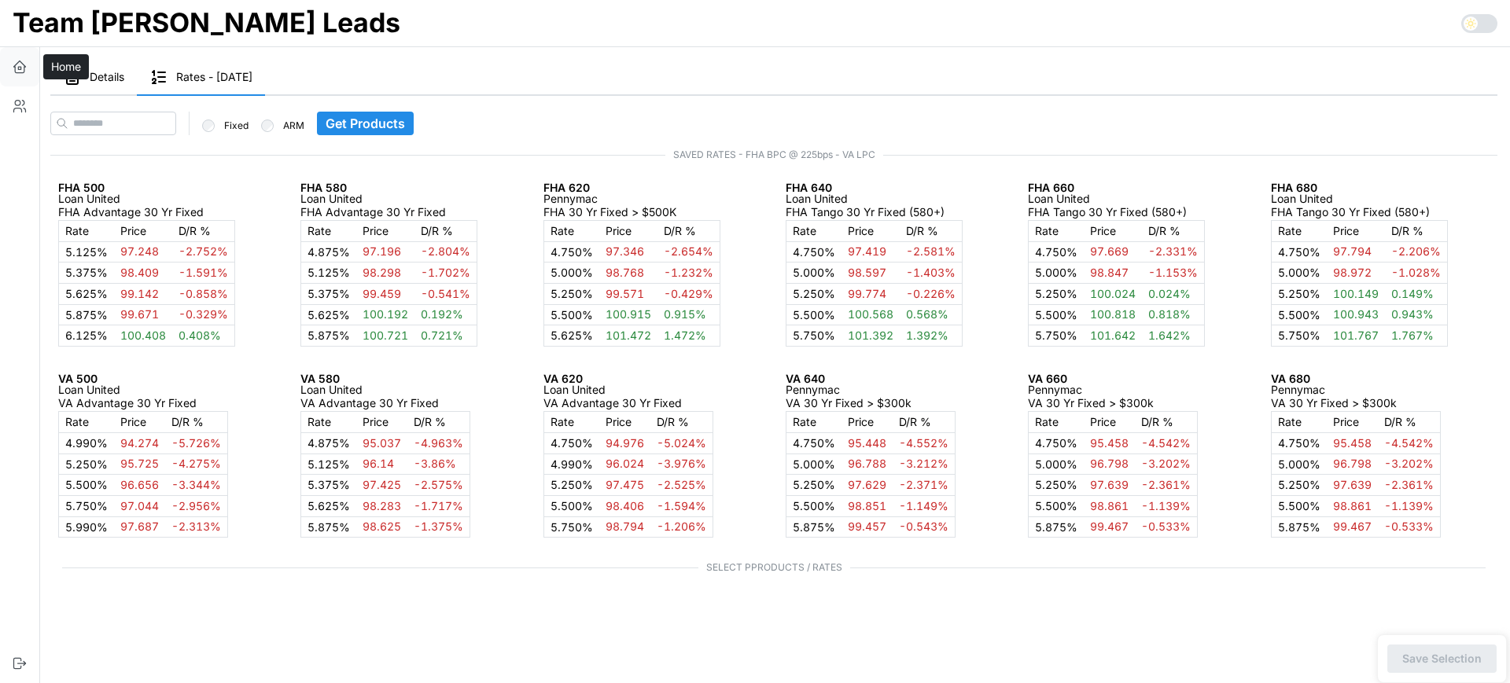
click at [17, 68] on icon "button" at bounding box center [20, 67] width 16 height 16
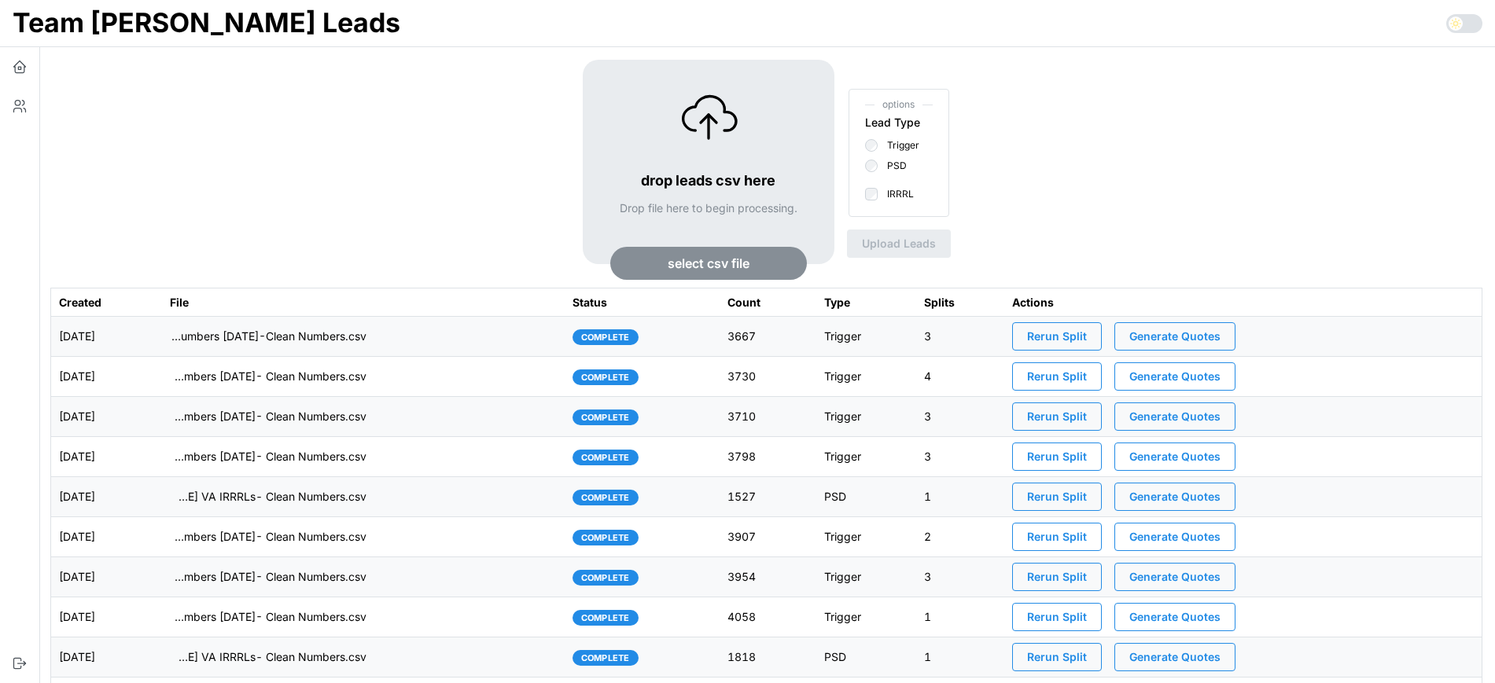
click at [491, 341] on td "imports/[PERSON_NAME]/1758672773014-TU Master List With Numbers [DATE]-Clean Nu…" at bounding box center [363, 337] width 403 height 40
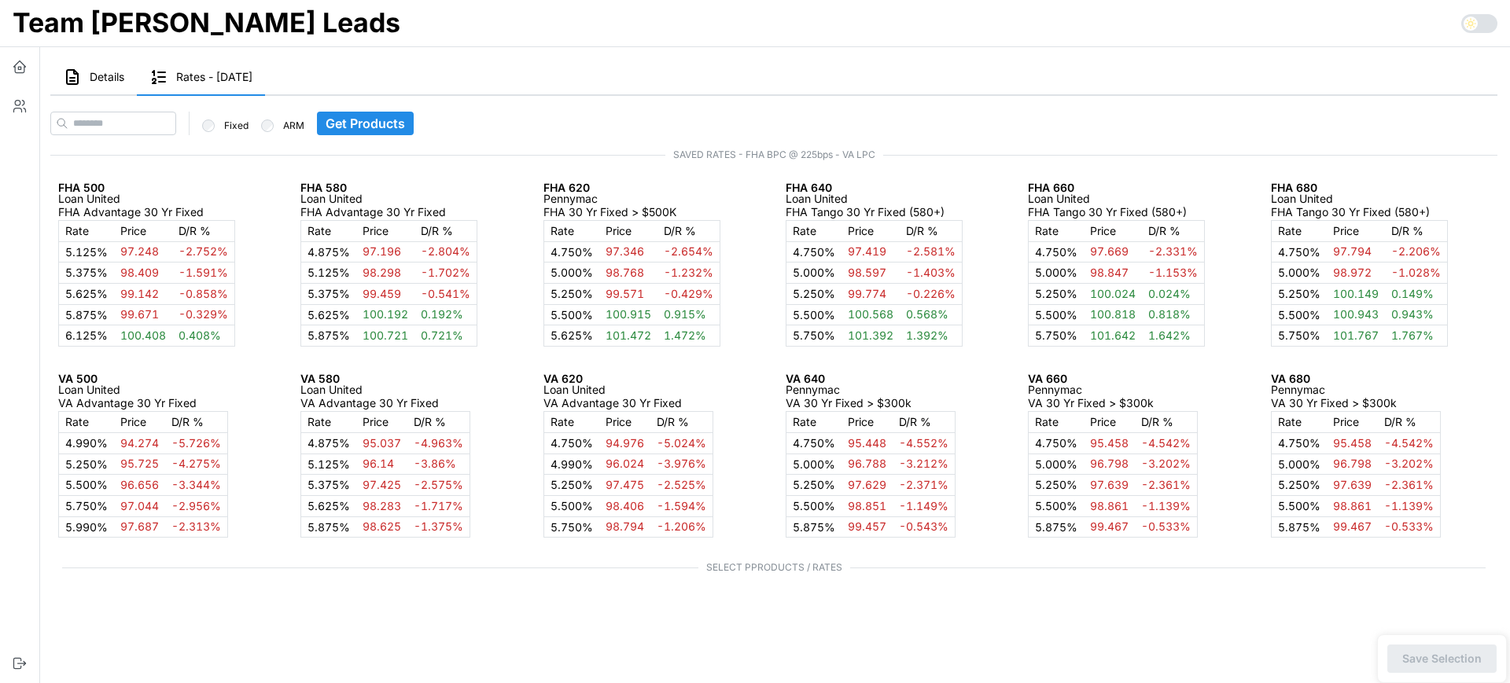
click at [95, 64] on button "Details" at bounding box center [93, 78] width 87 height 36
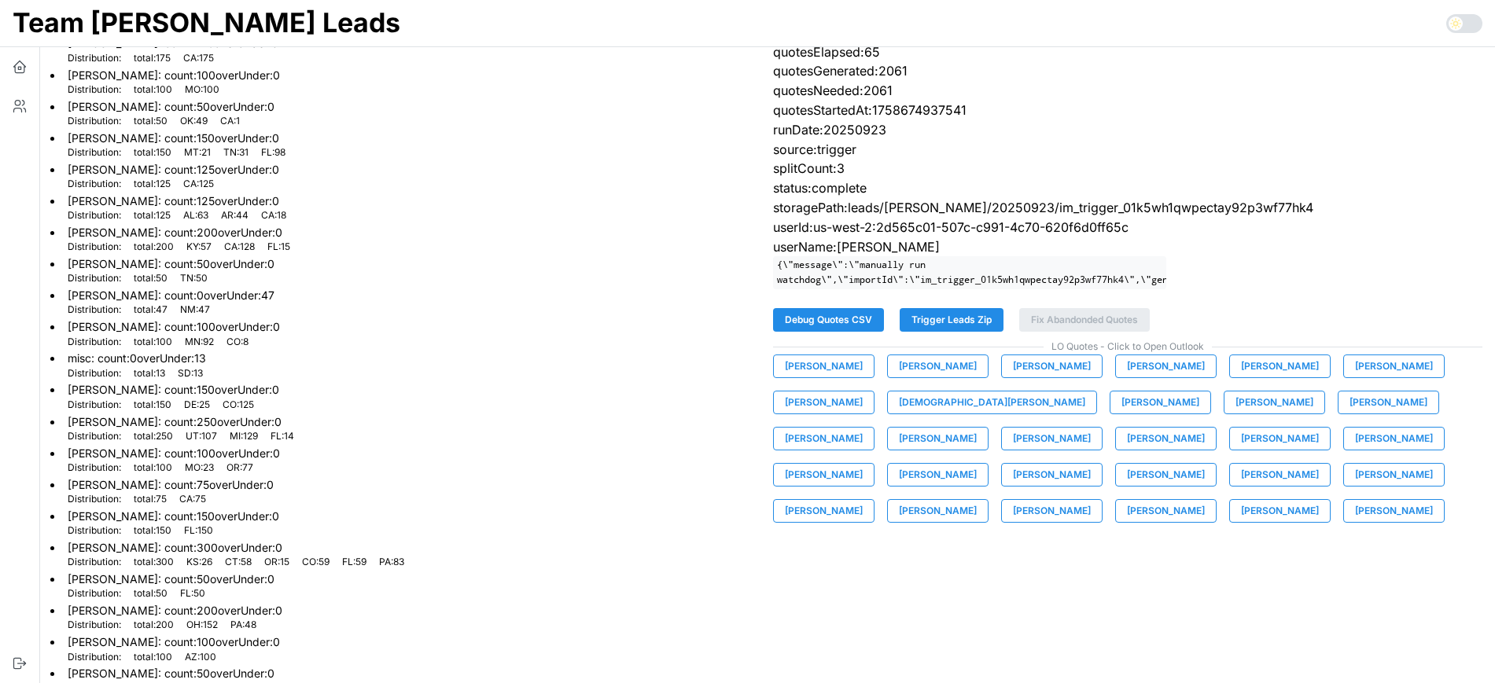
scroll to position [374, 0]
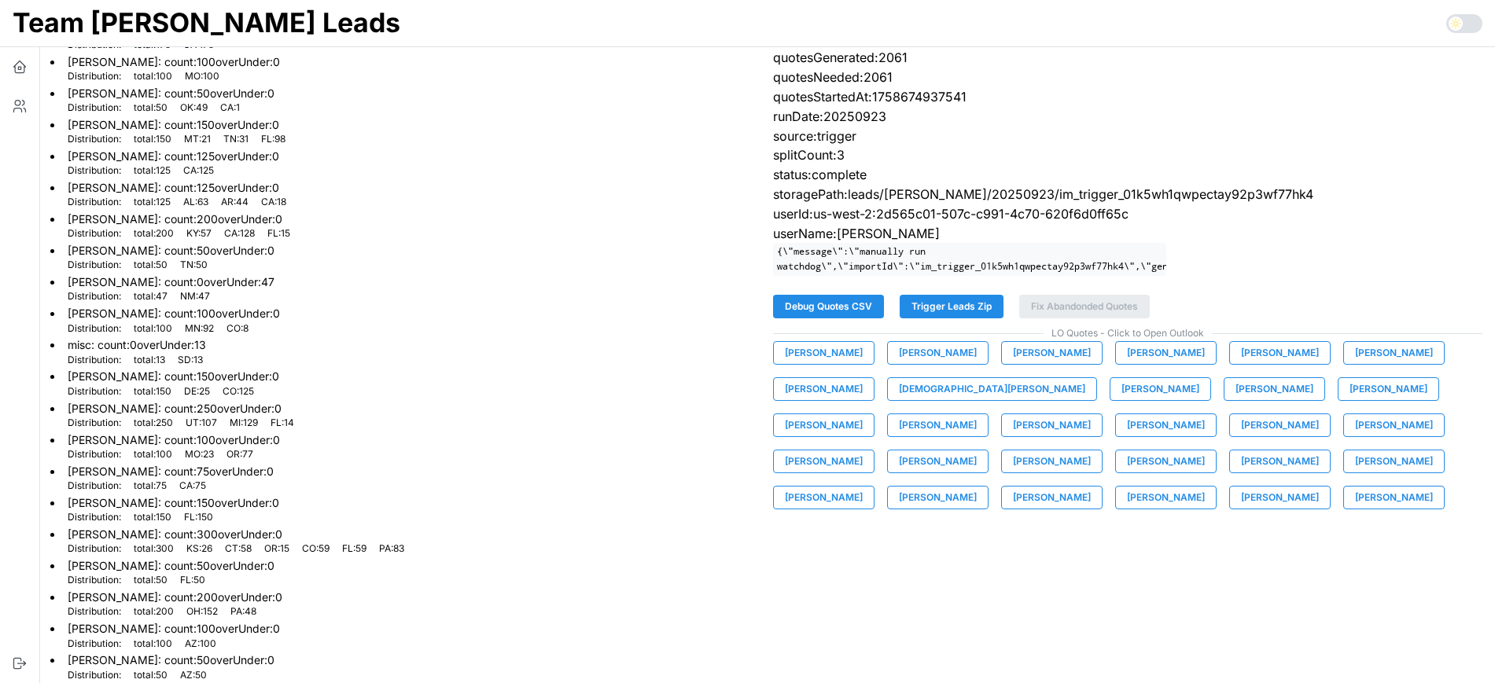
click at [812, 364] on span "[PERSON_NAME]" at bounding box center [824, 353] width 78 height 22
click at [904, 363] on span "[PERSON_NAME]" at bounding box center [938, 353] width 78 height 22
click at [1059, 358] on span "[PERSON_NAME]" at bounding box center [1052, 353] width 78 height 22
click at [1148, 364] on span "[PERSON_NAME]" at bounding box center [1166, 353] width 78 height 22
click at [1249, 364] on span "[PERSON_NAME]" at bounding box center [1280, 353] width 78 height 22
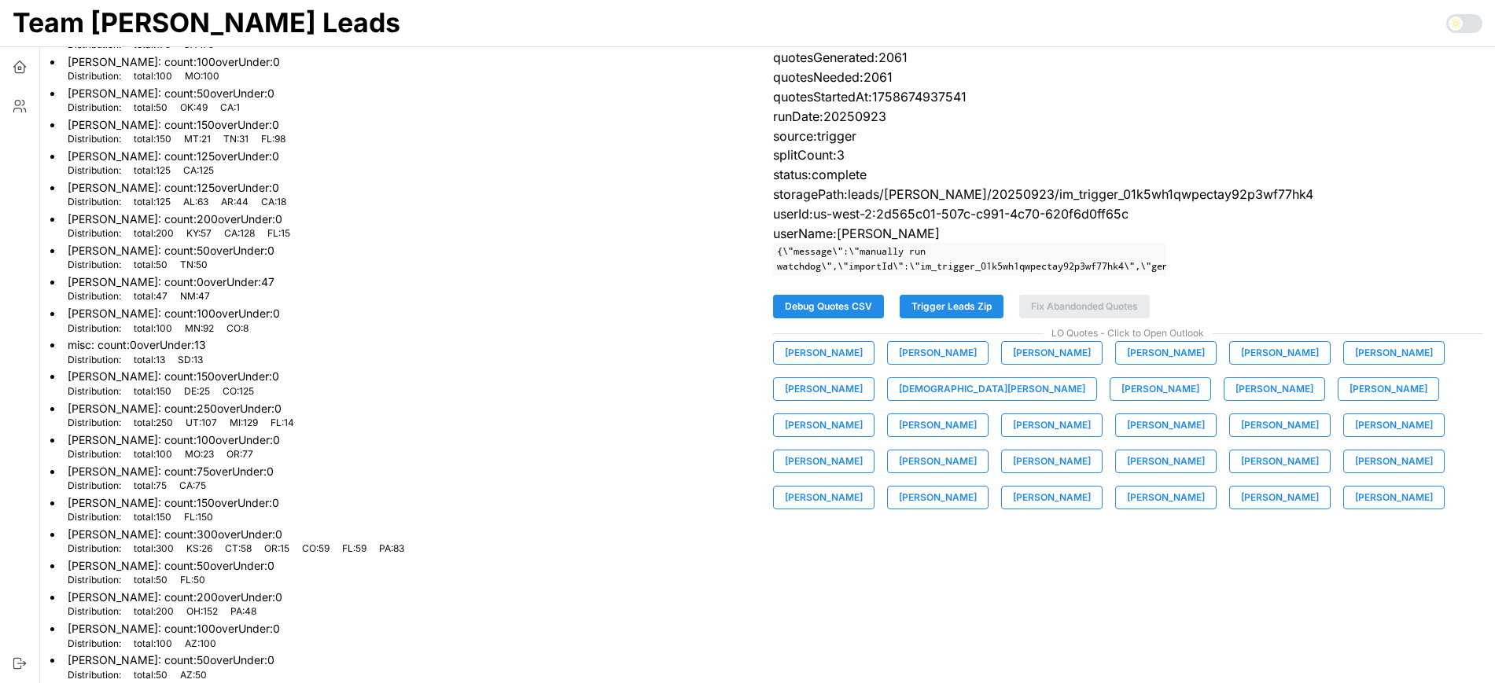
click at [1379, 364] on span "[PERSON_NAME]" at bounding box center [1394, 353] width 78 height 22
click at [805, 400] on span "[PERSON_NAME]" at bounding box center [824, 389] width 78 height 22
click at [918, 400] on span "[DEMOGRAPHIC_DATA][PERSON_NAME]" at bounding box center [992, 389] width 186 height 22
click at [1030, 416] on div "[PERSON_NAME] [PERSON_NAME] [PERSON_NAME] [PERSON_NAME] [PERSON_NAME] [PERSON_N…" at bounding box center [1128, 425] width 710 height 168
click at [1121, 397] on span "[PERSON_NAME]" at bounding box center [1160, 389] width 78 height 22
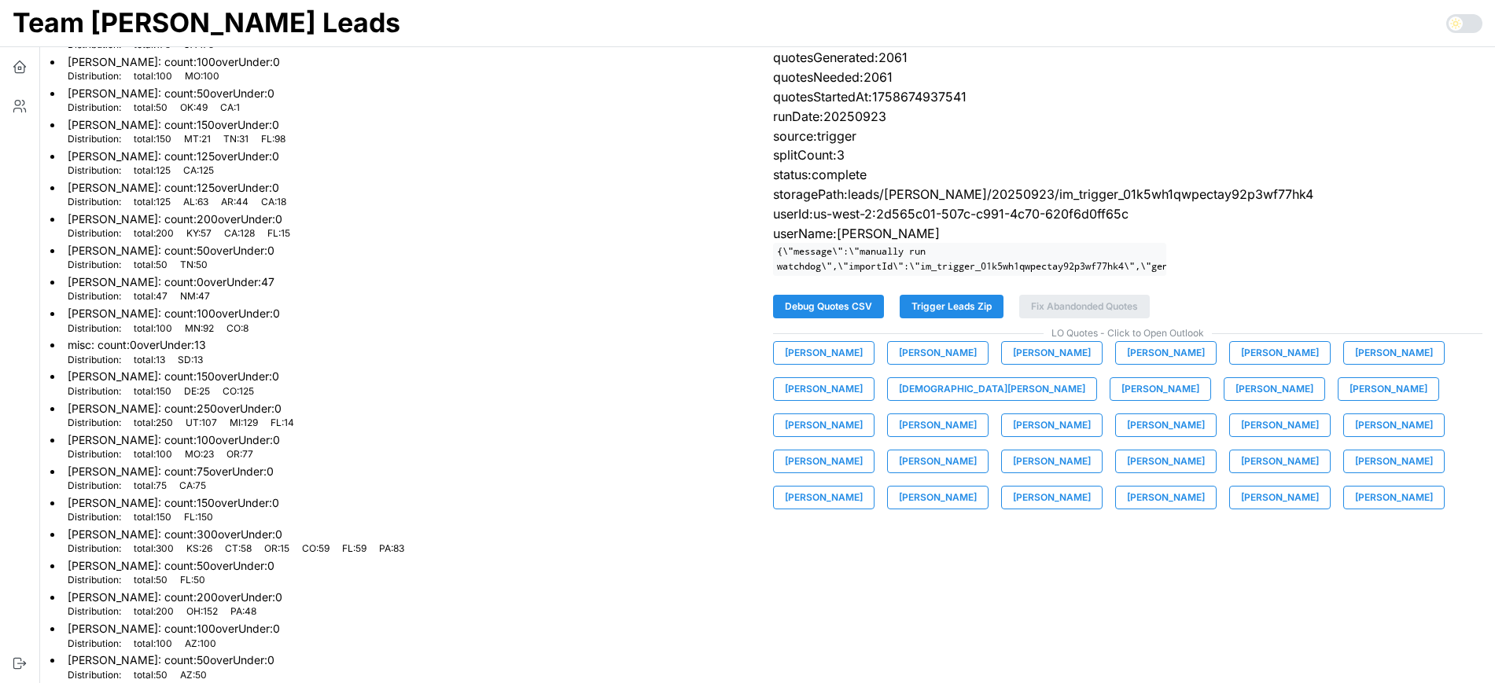
click at [1235, 399] on span "[PERSON_NAME]" at bounding box center [1274, 389] width 78 height 22
click at [1349, 398] on span "[PERSON_NAME]" at bounding box center [1388, 389] width 78 height 22
click at [863, 414] on span "[PERSON_NAME]" at bounding box center [824, 425] width 78 height 22
click at [977, 414] on span "[PERSON_NAME]" at bounding box center [938, 425] width 78 height 22
click at [1013, 436] on span "[PERSON_NAME]" at bounding box center [1052, 425] width 78 height 22
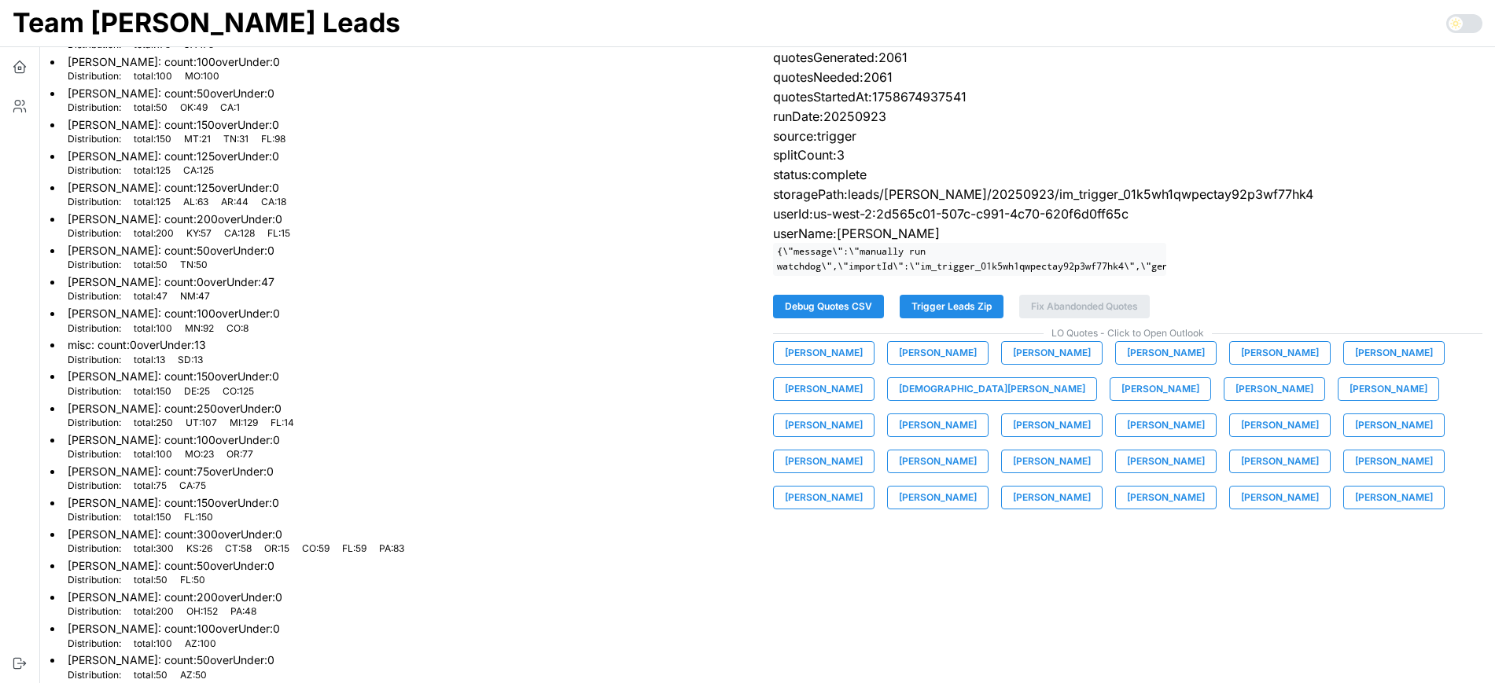
click at [1127, 436] on span "[PERSON_NAME]" at bounding box center [1166, 425] width 78 height 22
click at [1241, 436] on span "[PERSON_NAME]" at bounding box center [1280, 425] width 78 height 22
click at [1355, 436] on span "[PERSON_NAME]" at bounding box center [1394, 425] width 78 height 22
click at [977, 451] on span "[PERSON_NAME]" at bounding box center [938, 462] width 78 height 22
click at [1102, 450] on button "[PERSON_NAME]" at bounding box center [1051, 462] width 101 height 24
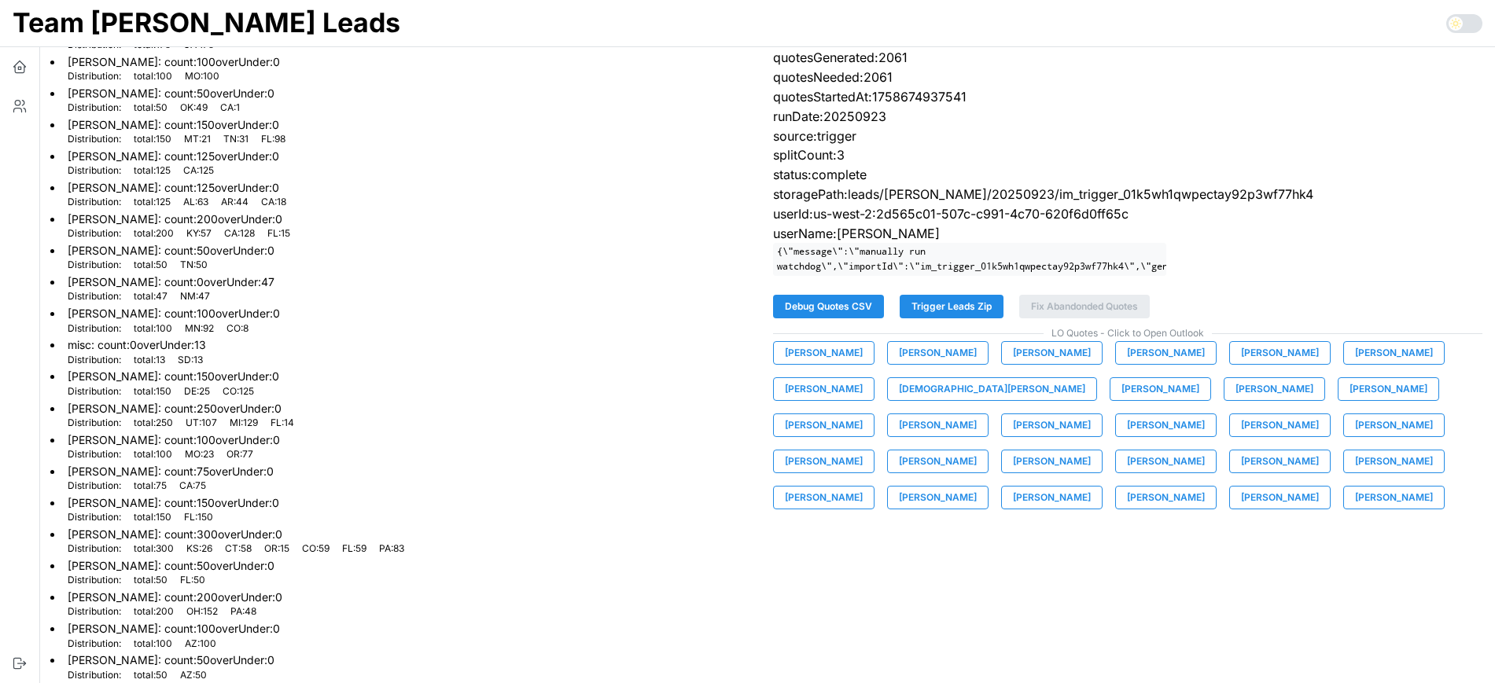
click at [1127, 473] on span "[PERSON_NAME]" at bounding box center [1166, 462] width 78 height 22
click at [1241, 473] on span "[PERSON_NAME]" at bounding box center [1280, 462] width 78 height 22
click at [1355, 473] on span "[PERSON_NAME]" at bounding box center [1394, 462] width 78 height 22
click at [874, 486] on button "[PERSON_NAME]" at bounding box center [823, 498] width 101 height 24
click at [977, 487] on span "[PERSON_NAME]" at bounding box center [938, 498] width 78 height 22
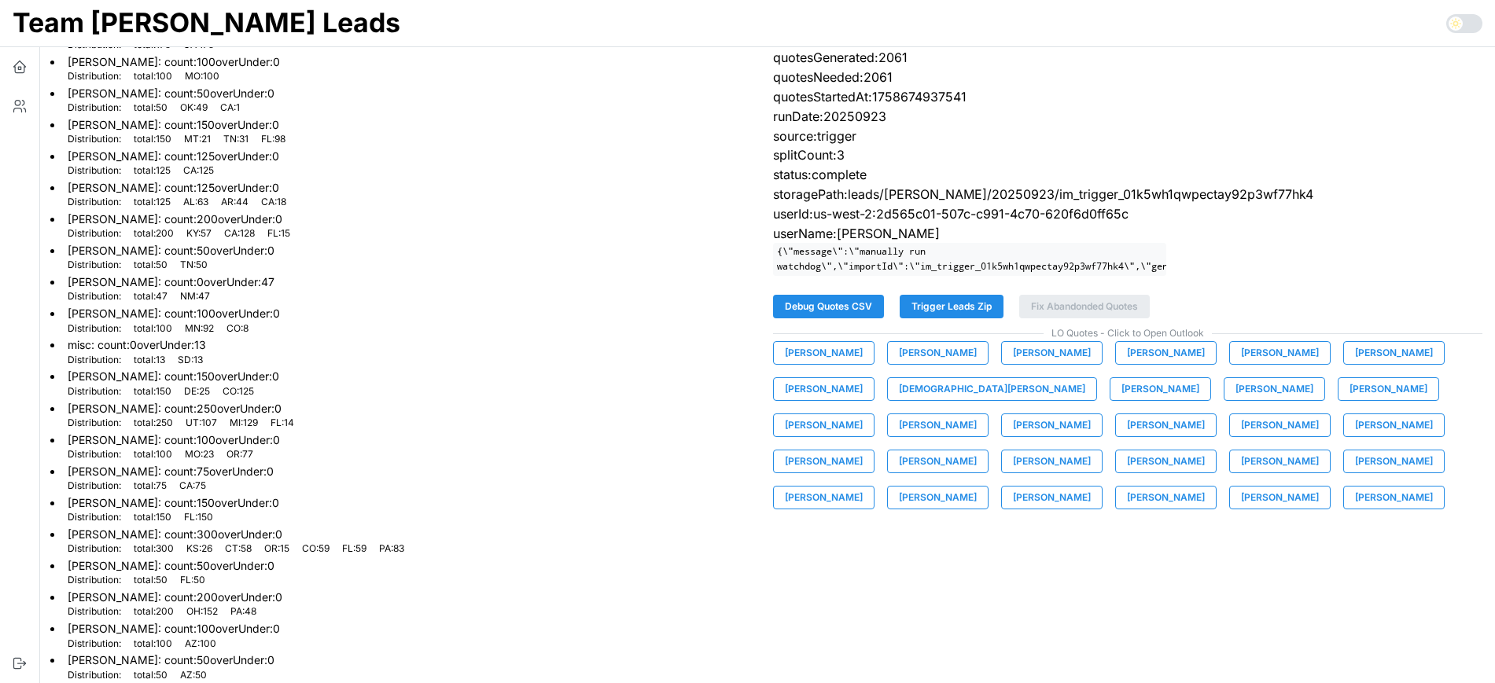
click at [1091, 487] on span "[PERSON_NAME]" at bounding box center [1052, 498] width 78 height 22
click at [1205, 487] on span "[PERSON_NAME]" at bounding box center [1166, 498] width 78 height 22
click at [1241, 506] on span "[PERSON_NAME]" at bounding box center [1280, 498] width 78 height 22
click at [1355, 507] on span "[PERSON_NAME]" at bounding box center [1394, 498] width 78 height 22
